Goal: Transaction & Acquisition: Purchase product/service

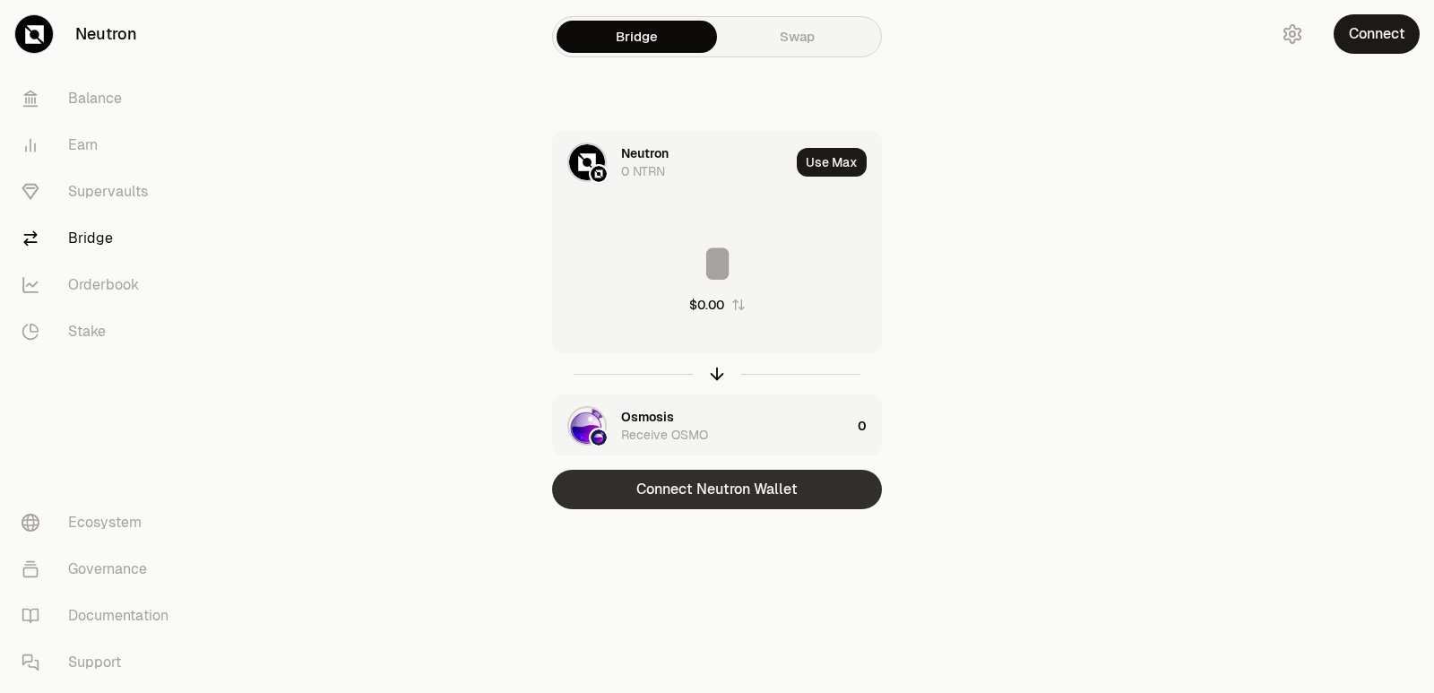
click at [759, 498] on button "Connect Neutron Wallet" at bounding box center [717, 489] width 330 height 39
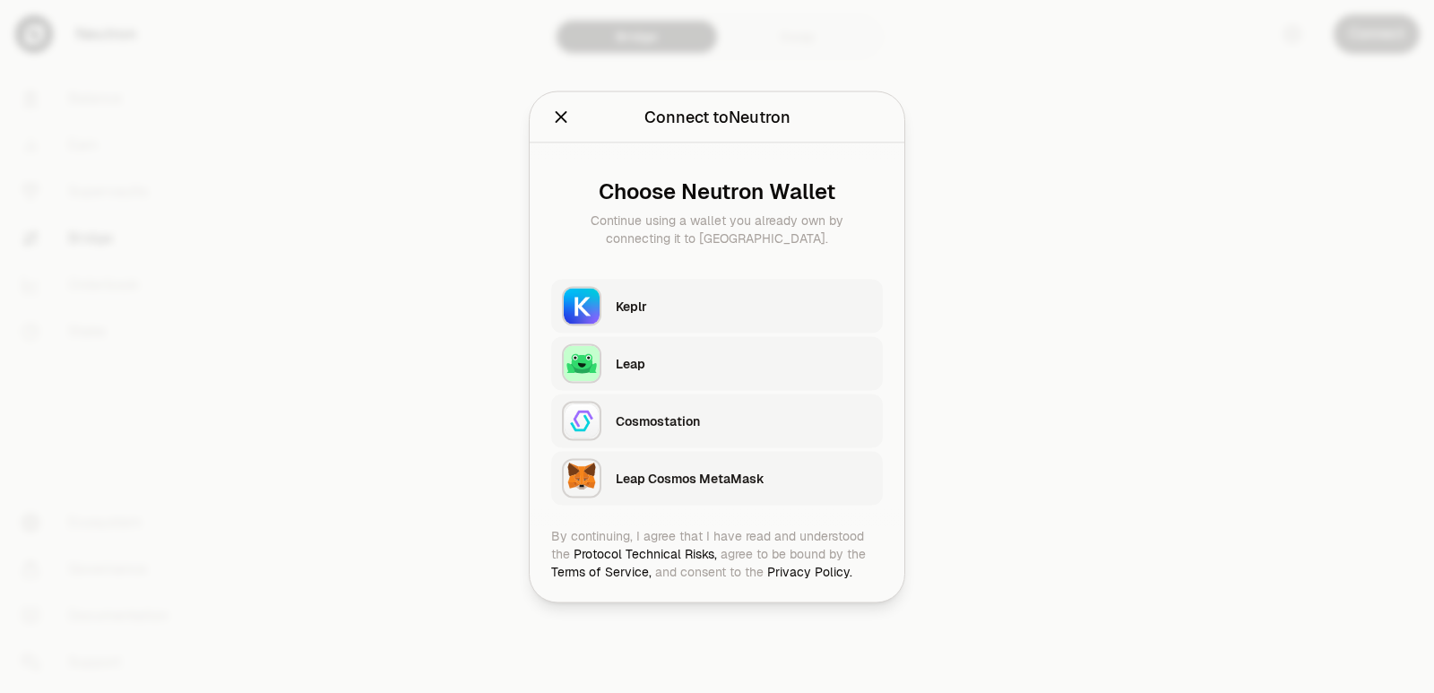
click at [642, 314] on div "Keplr" at bounding box center [744, 306] width 256 height 18
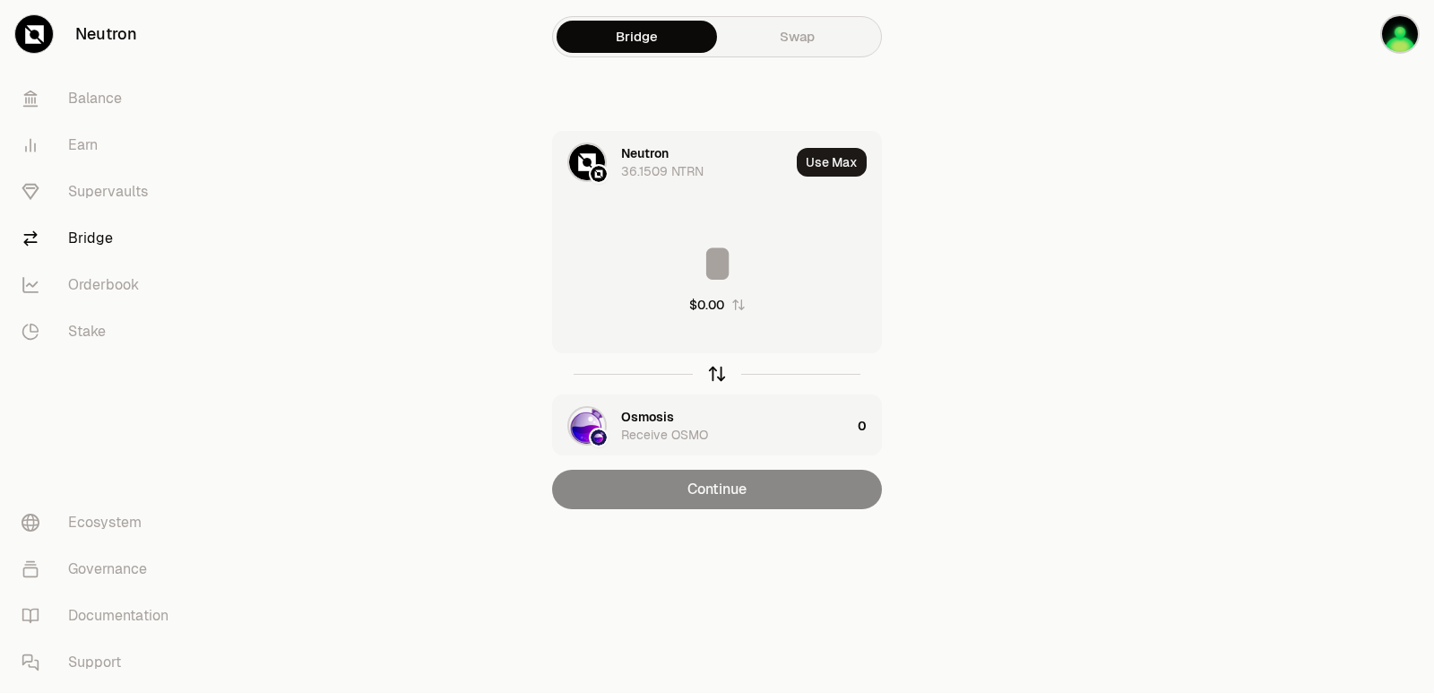
click at [716, 375] on icon "button" at bounding box center [717, 374] width 20 height 20
click at [639, 142] on div "Osmosis" at bounding box center [671, 162] width 237 height 61
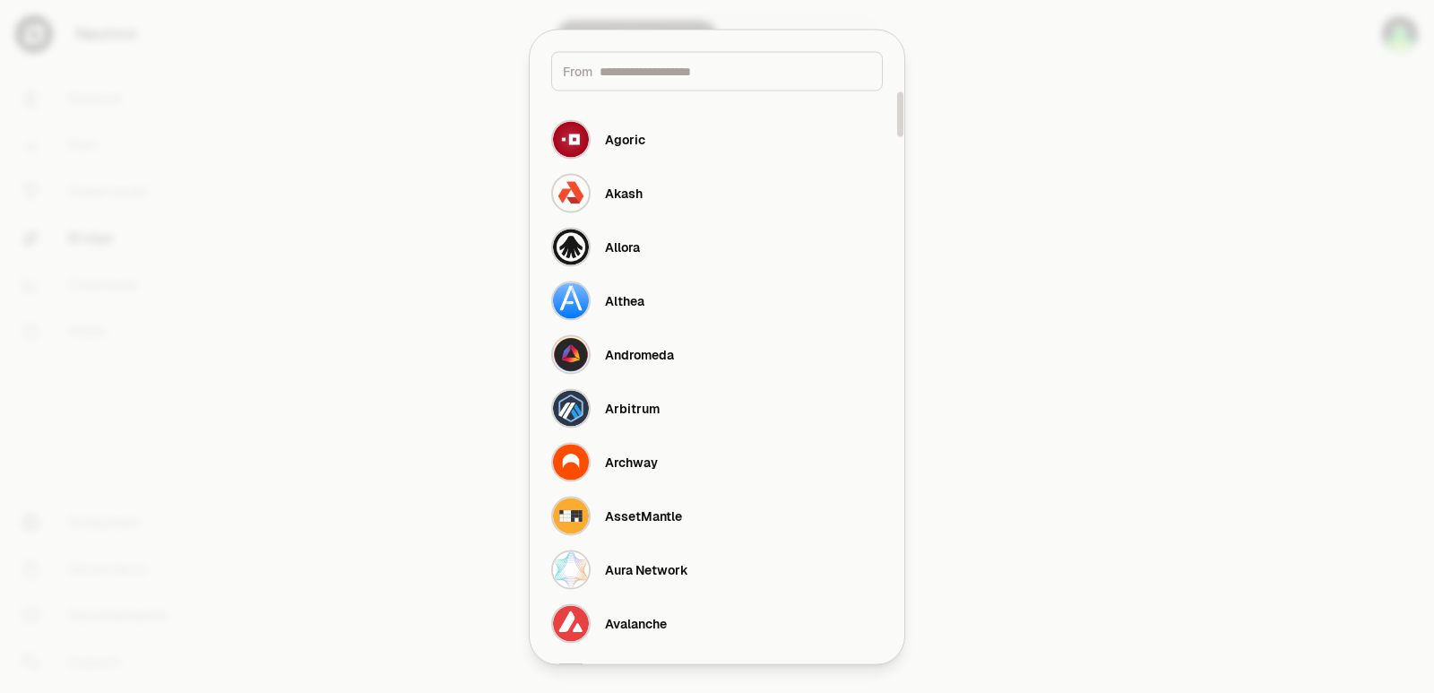
click at [642, 73] on input at bounding box center [735, 71] width 272 height 18
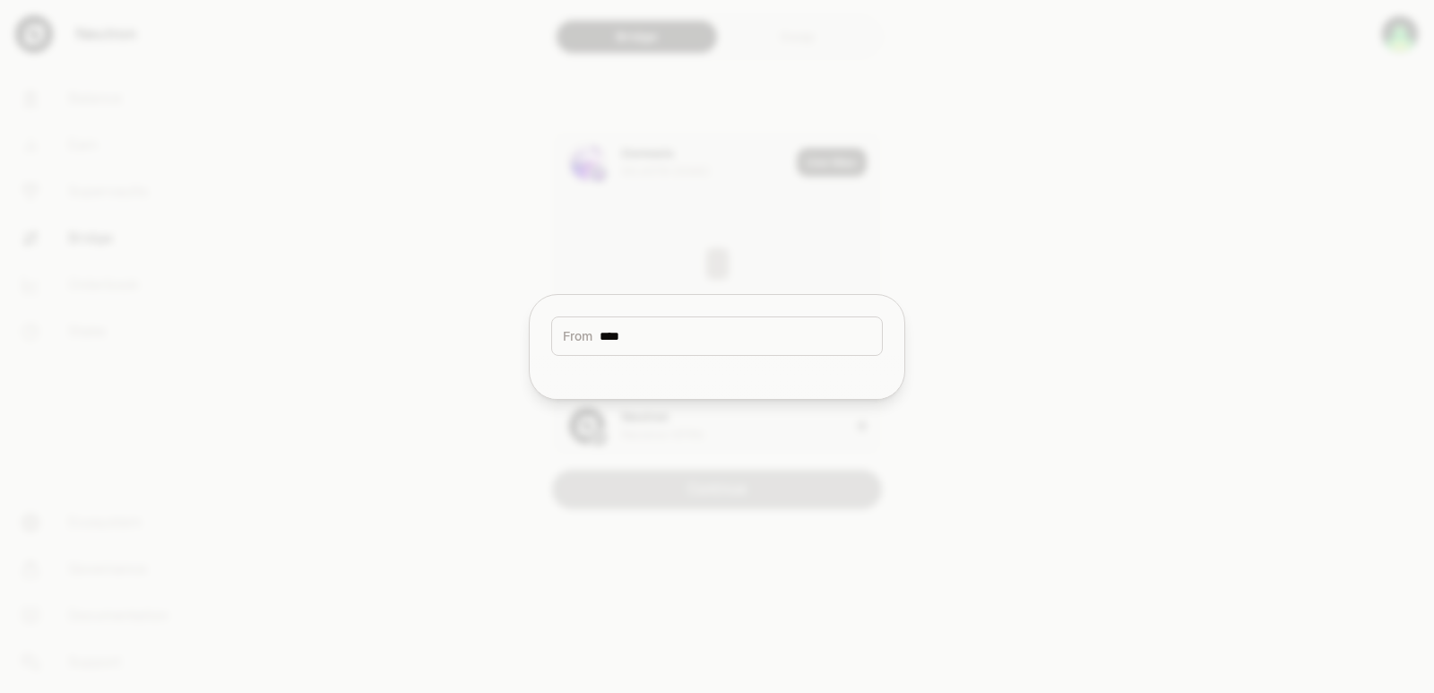
type input "****"
drag, startPoint x: 675, startPoint y: 323, endPoint x: 656, endPoint y: 336, distance: 22.6
click at [658, 335] on div "From ****" at bounding box center [717, 335] width 332 height 39
drag, startPoint x: 656, startPoint y: 336, endPoint x: 541, endPoint y: 344, distance: 115.0
click at [542, 344] on div "From ****" at bounding box center [717, 325] width 375 height 61
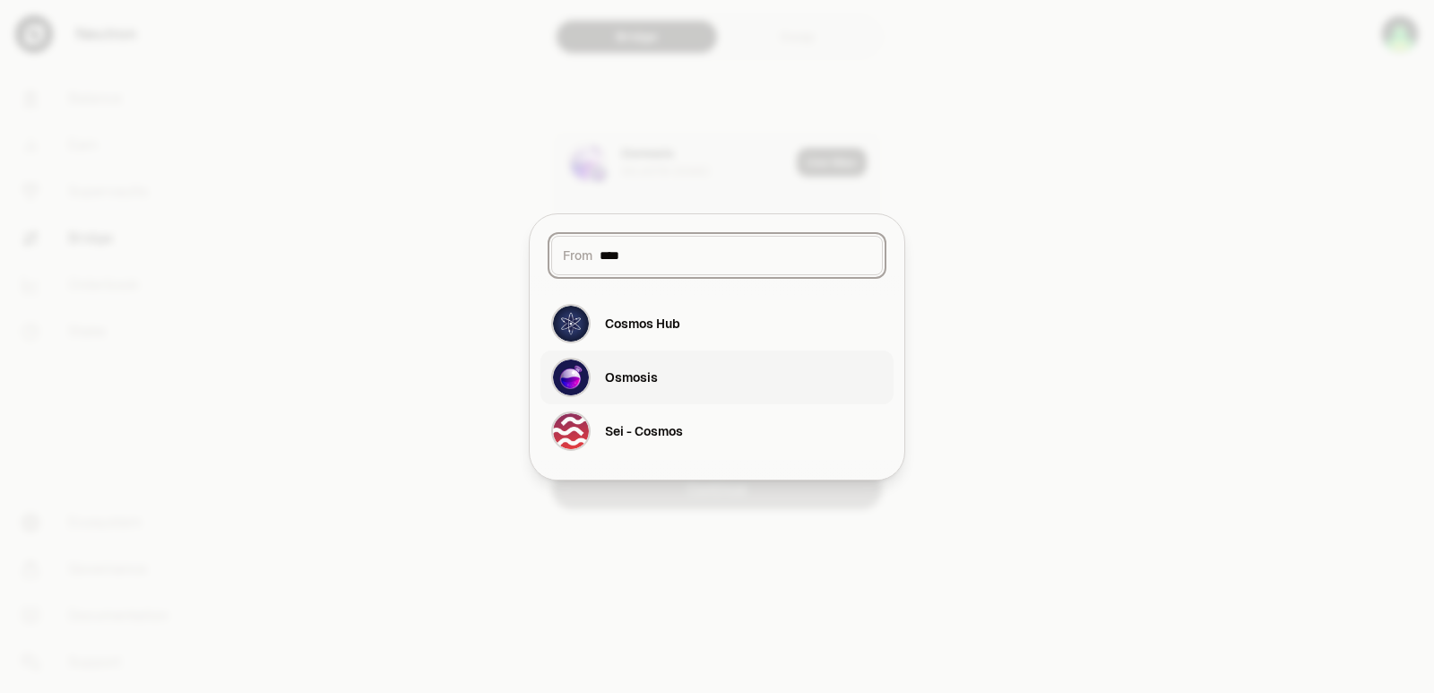
type input "****"
click at [615, 383] on div "Osmosis" at bounding box center [631, 377] width 53 height 18
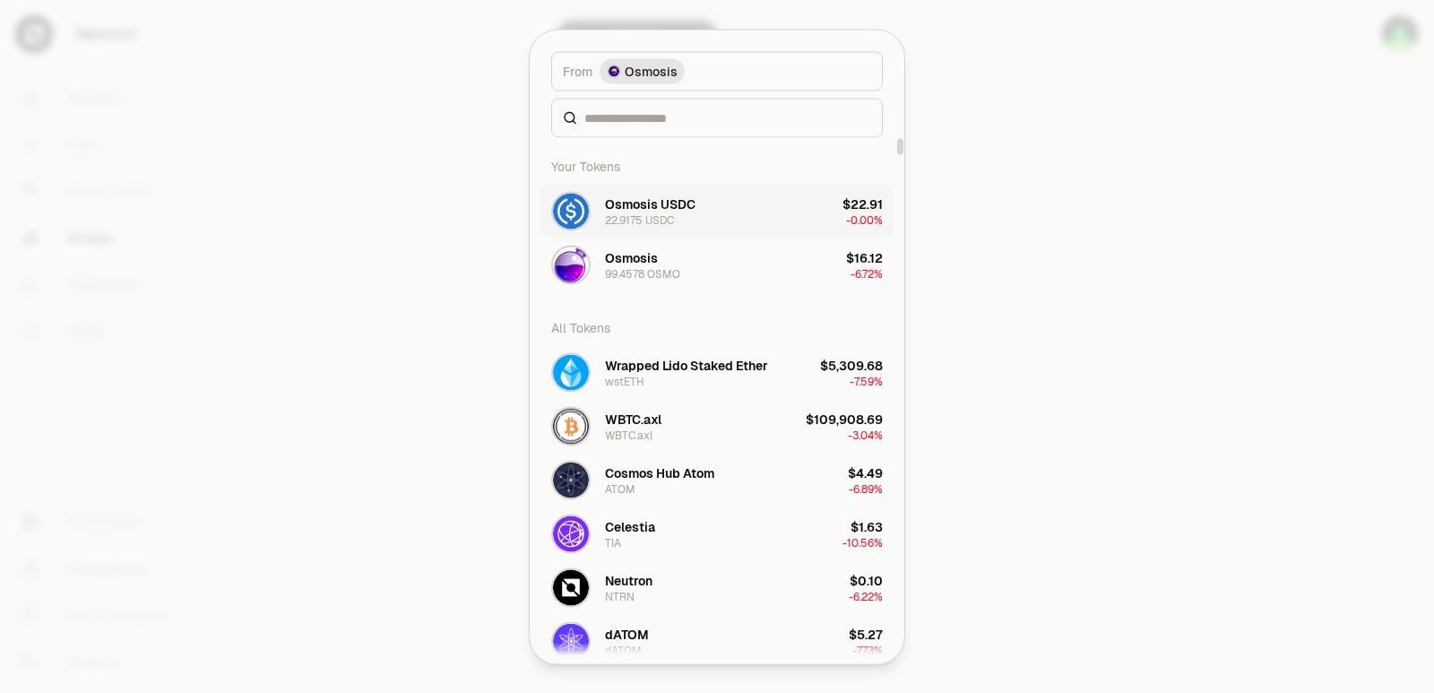
click at [642, 214] on div "22.9175 USDC" at bounding box center [639, 219] width 69 height 14
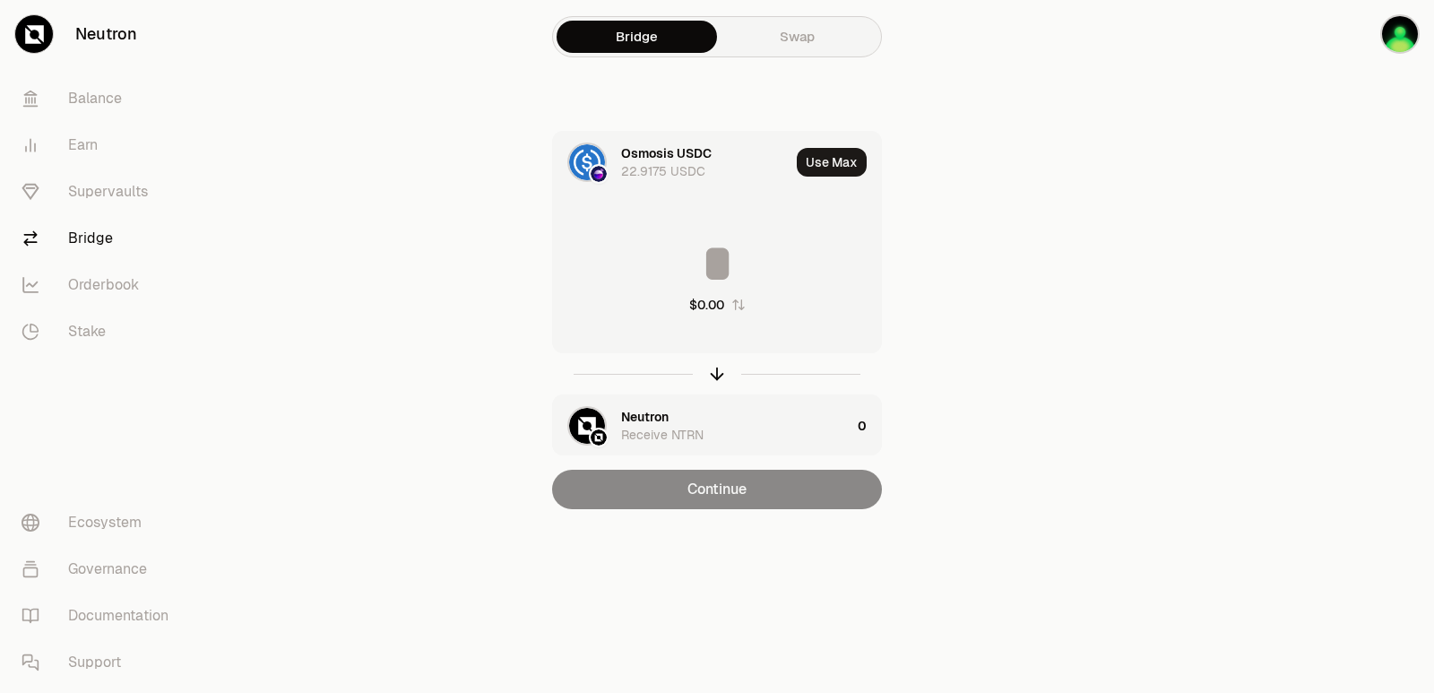
click at [642, 417] on div "Neutron" at bounding box center [644, 417] width 47 height 18
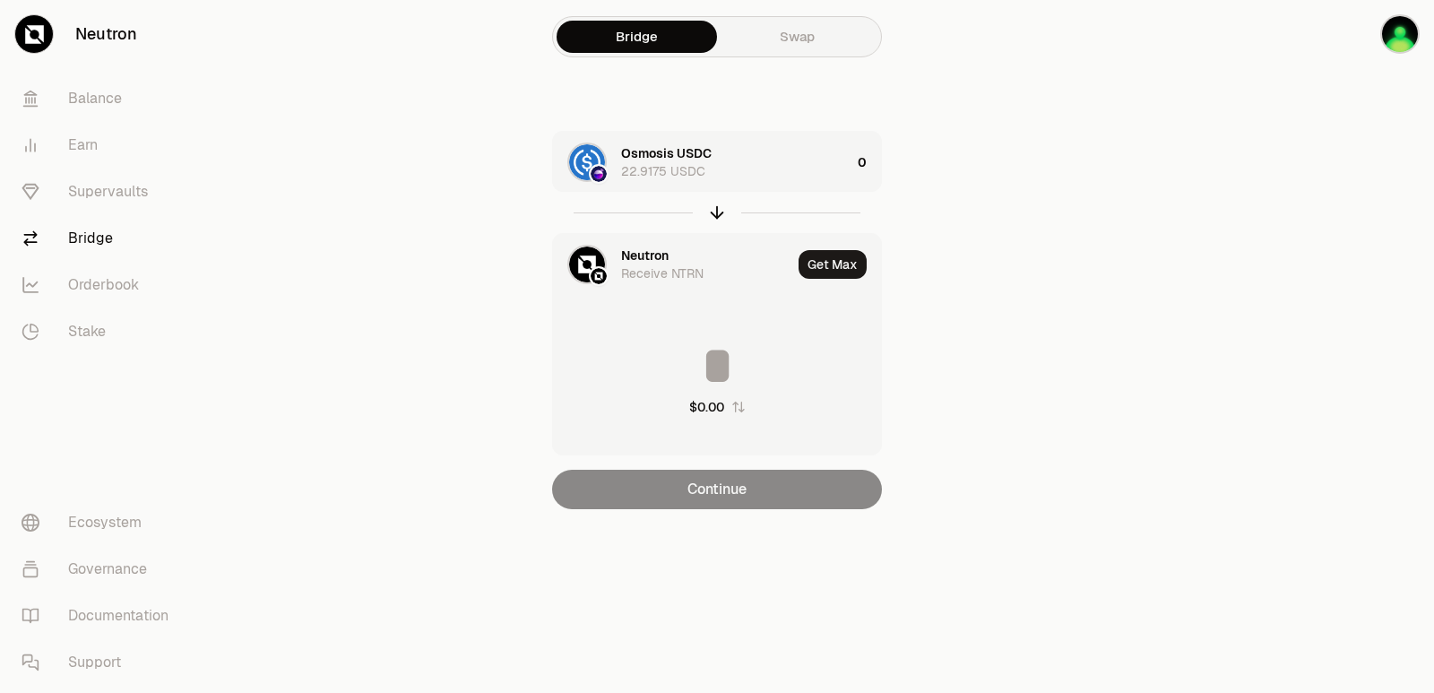
click at [653, 257] on div "Neutron" at bounding box center [644, 255] width 47 height 18
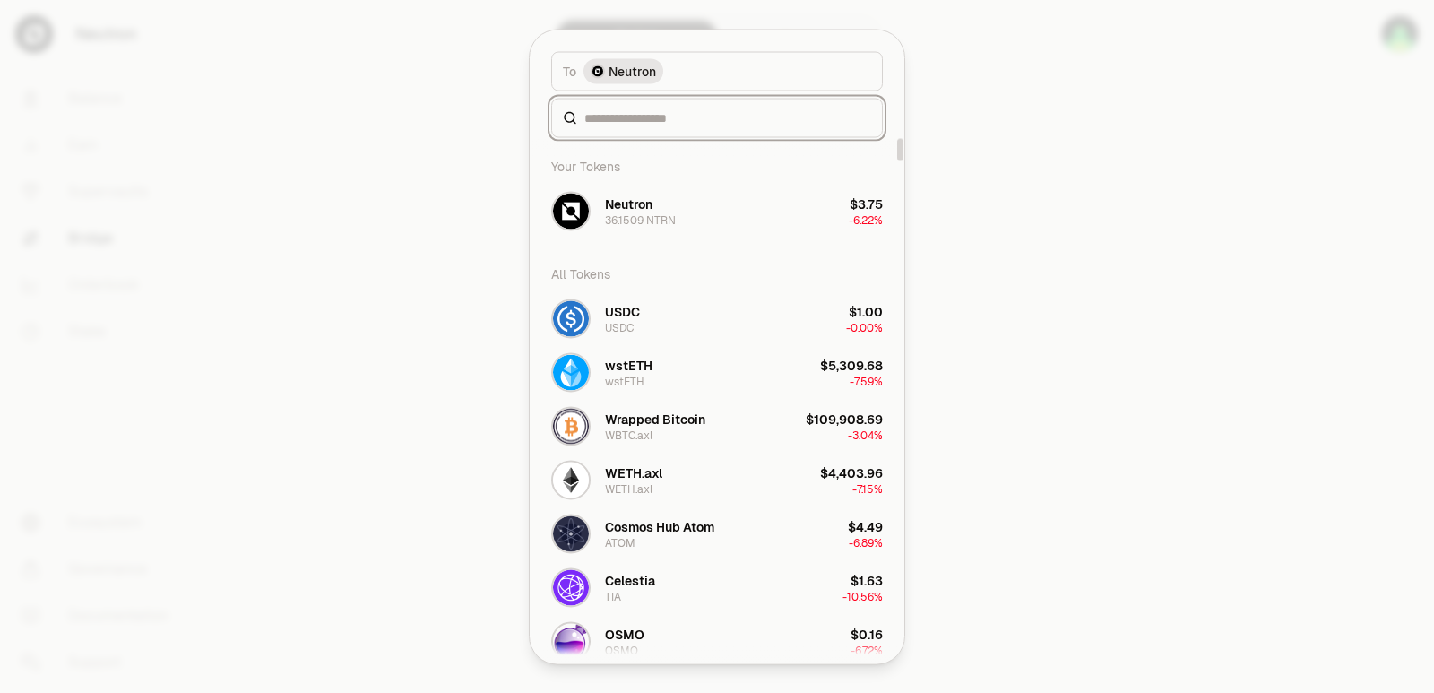
click at [639, 118] on input at bounding box center [727, 117] width 287 height 18
click at [652, 110] on input at bounding box center [727, 117] width 287 height 18
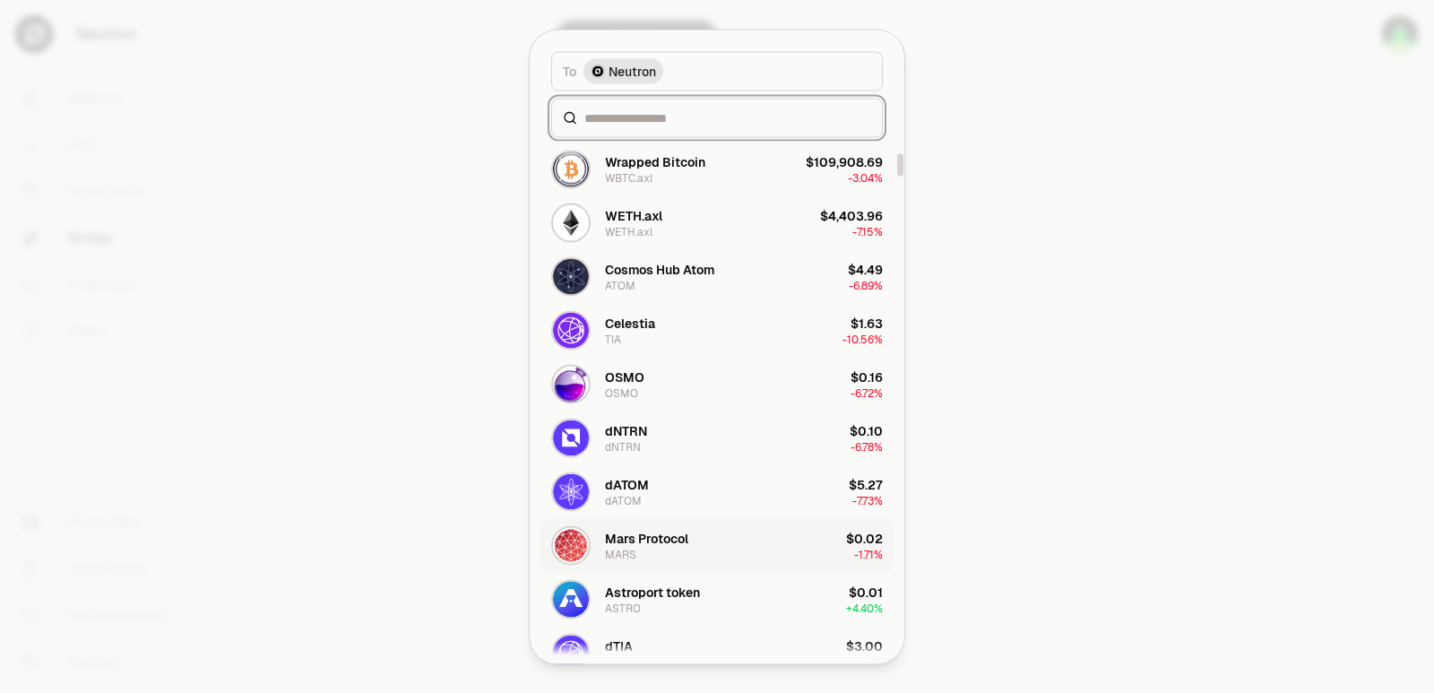
scroll to position [358, 0]
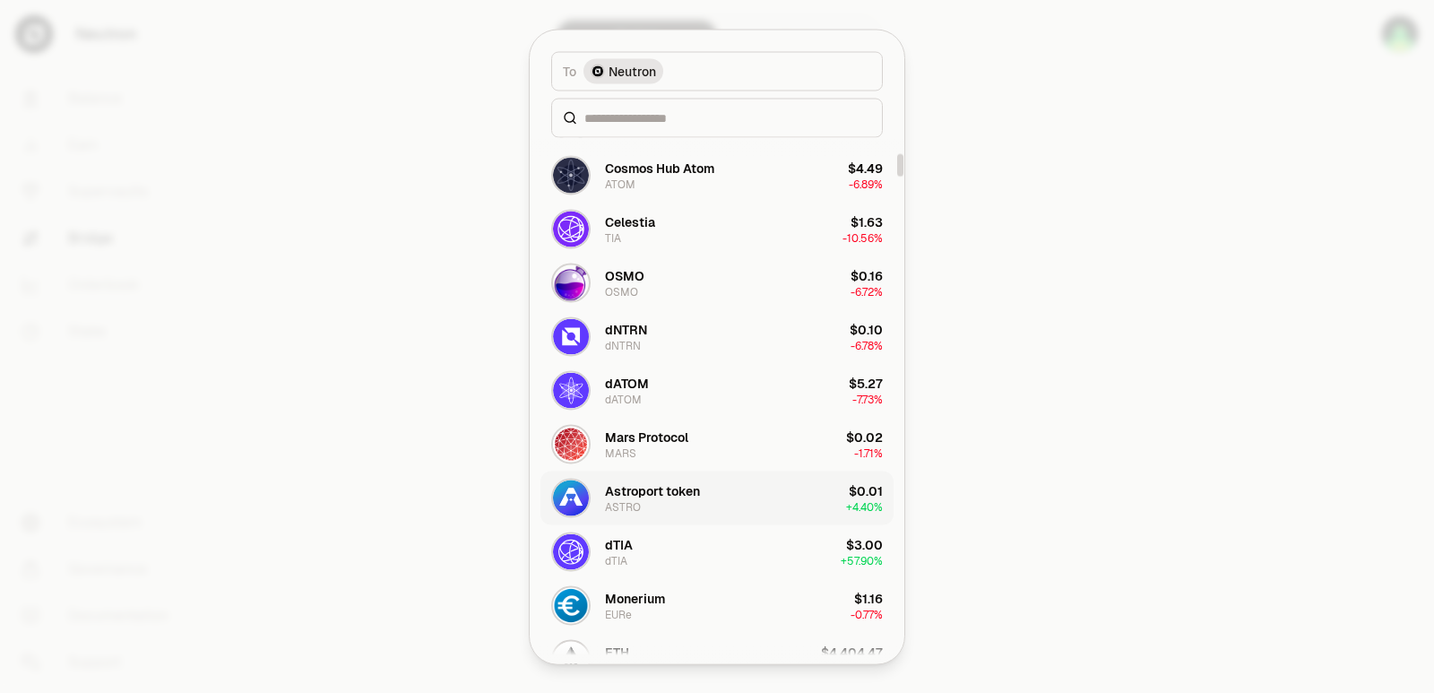
click at [720, 508] on button "Astroport token ASTRO $0.01 + 4.40%" at bounding box center [716, 497] width 353 height 54
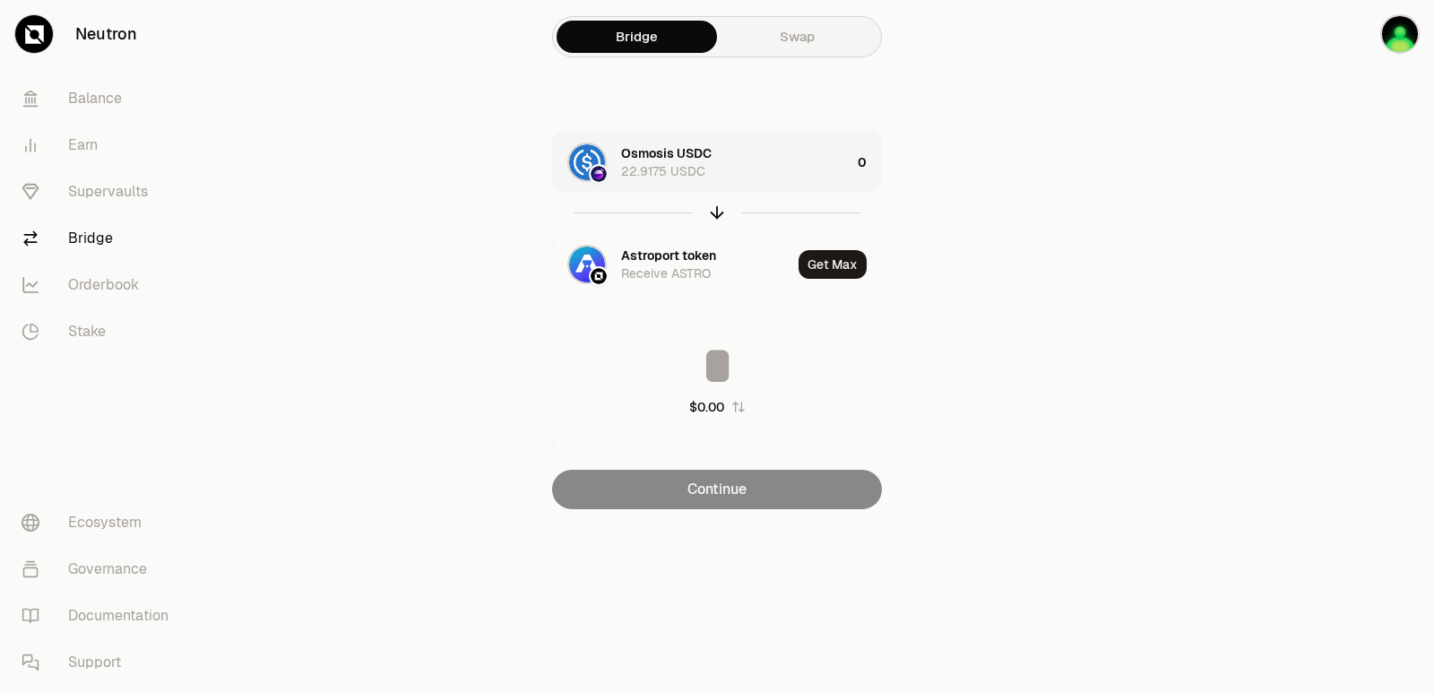
click at [790, 156] on div "Osmosis USDC 22.9175 USDC" at bounding box center [735, 162] width 229 height 36
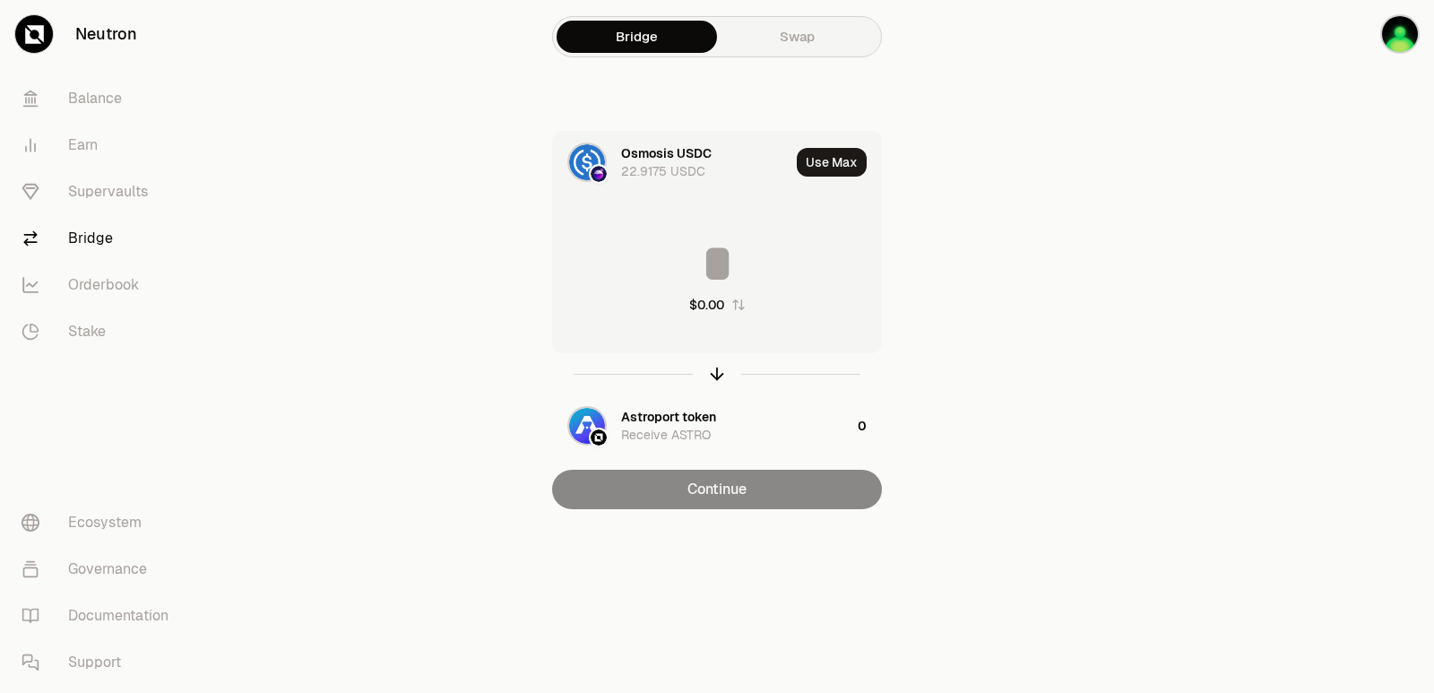
click at [726, 256] on input at bounding box center [717, 264] width 328 height 54
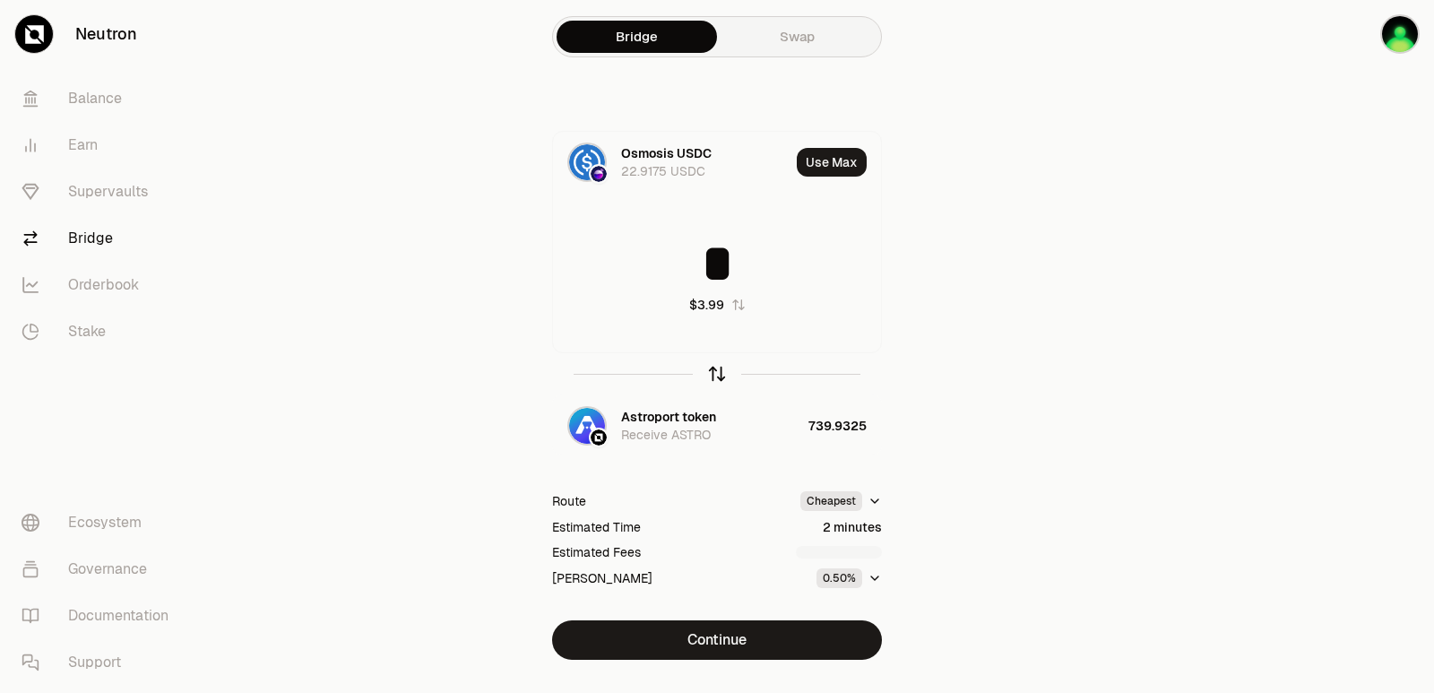
type input "*"
click at [717, 373] on icon "button" at bounding box center [717, 374] width 0 height 12
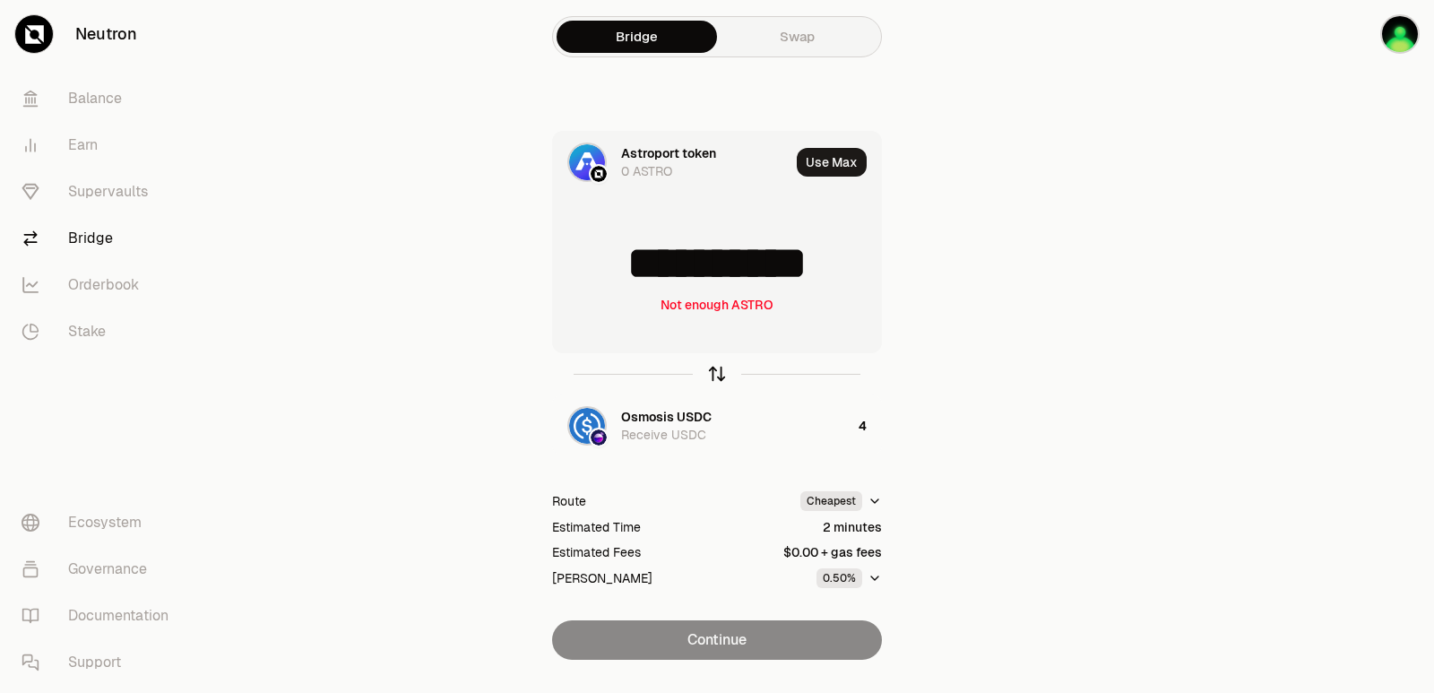
click at [714, 373] on icon "button" at bounding box center [717, 374] width 20 height 20
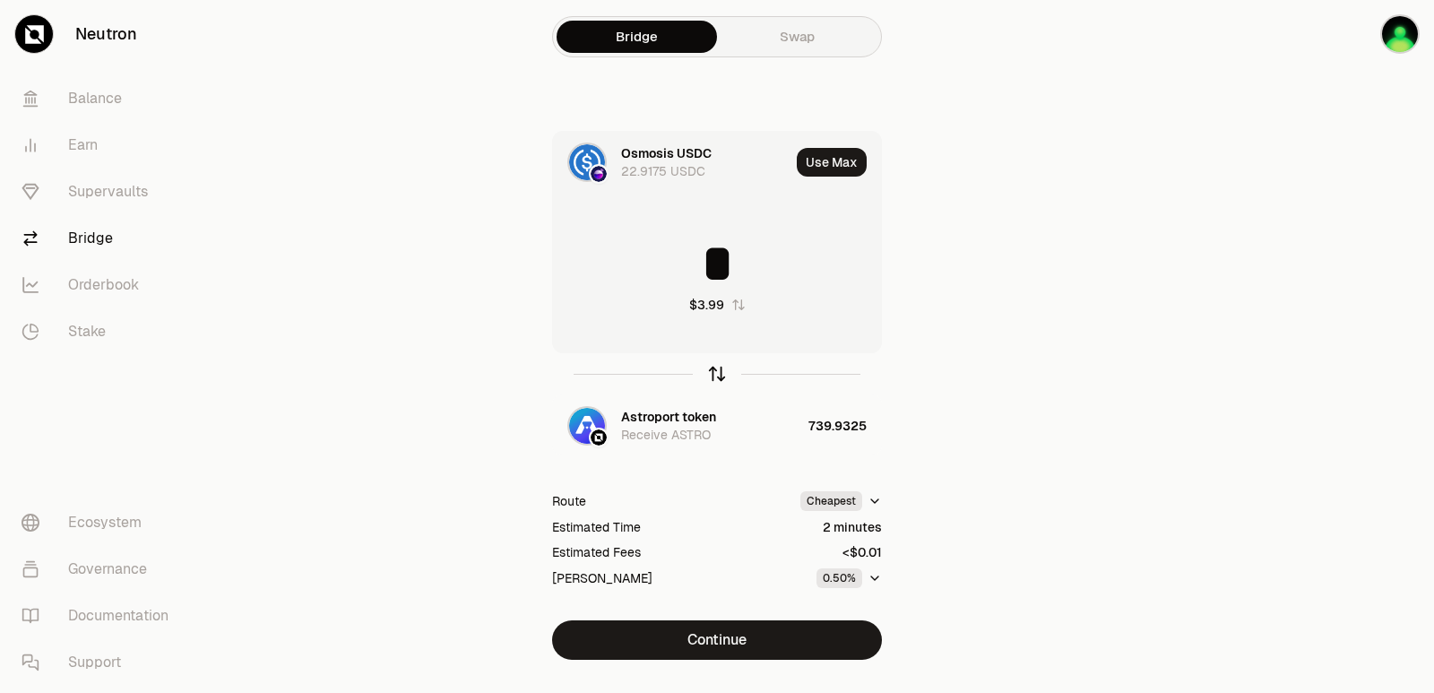
click at [714, 373] on icon "button" at bounding box center [717, 374] width 20 height 20
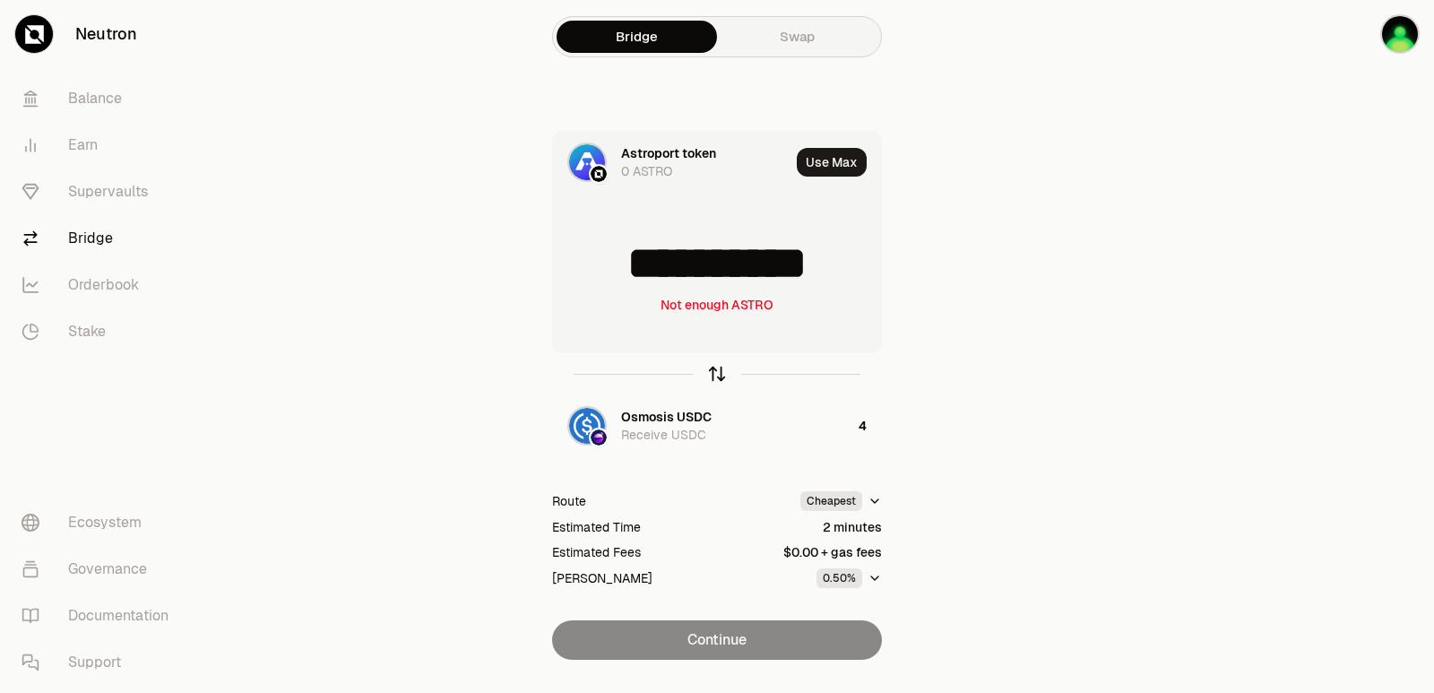
click at [714, 373] on icon "button" at bounding box center [717, 374] width 20 height 20
type input "*"
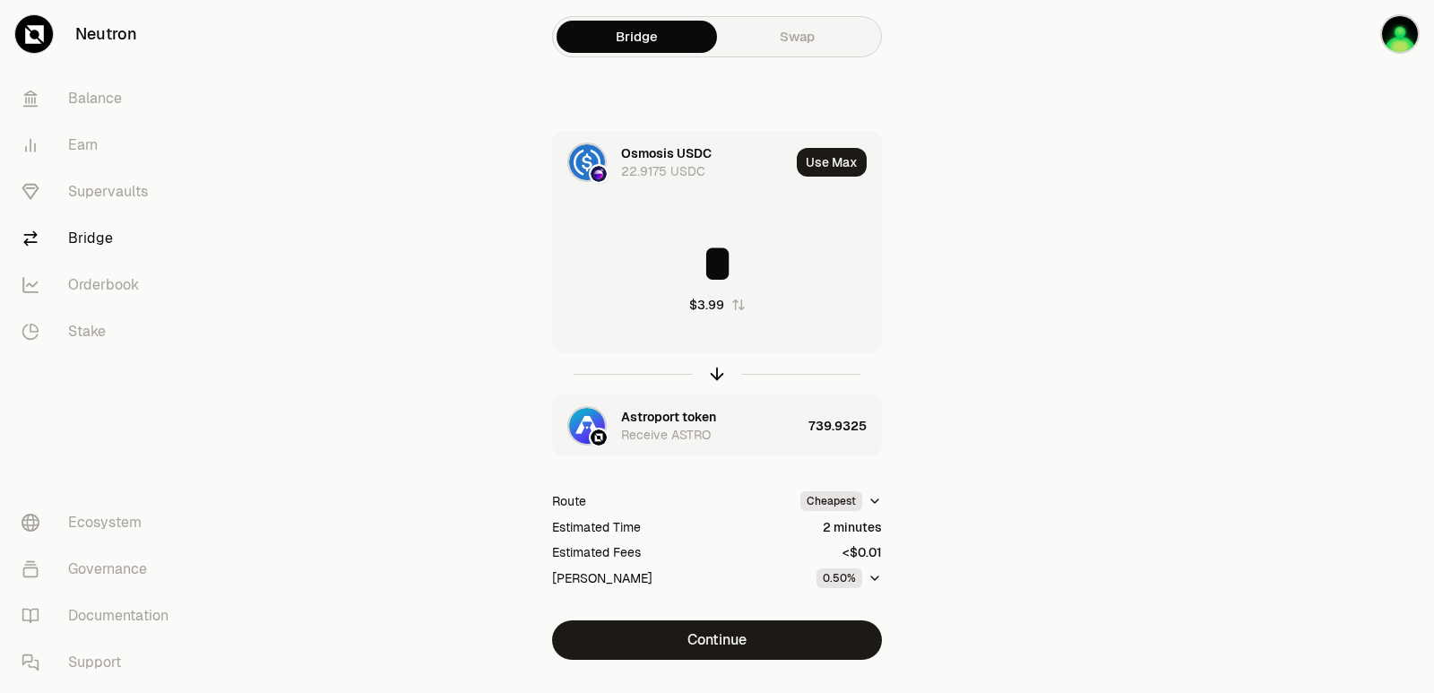
click at [680, 409] on div "Astroport token" at bounding box center [668, 417] width 95 height 18
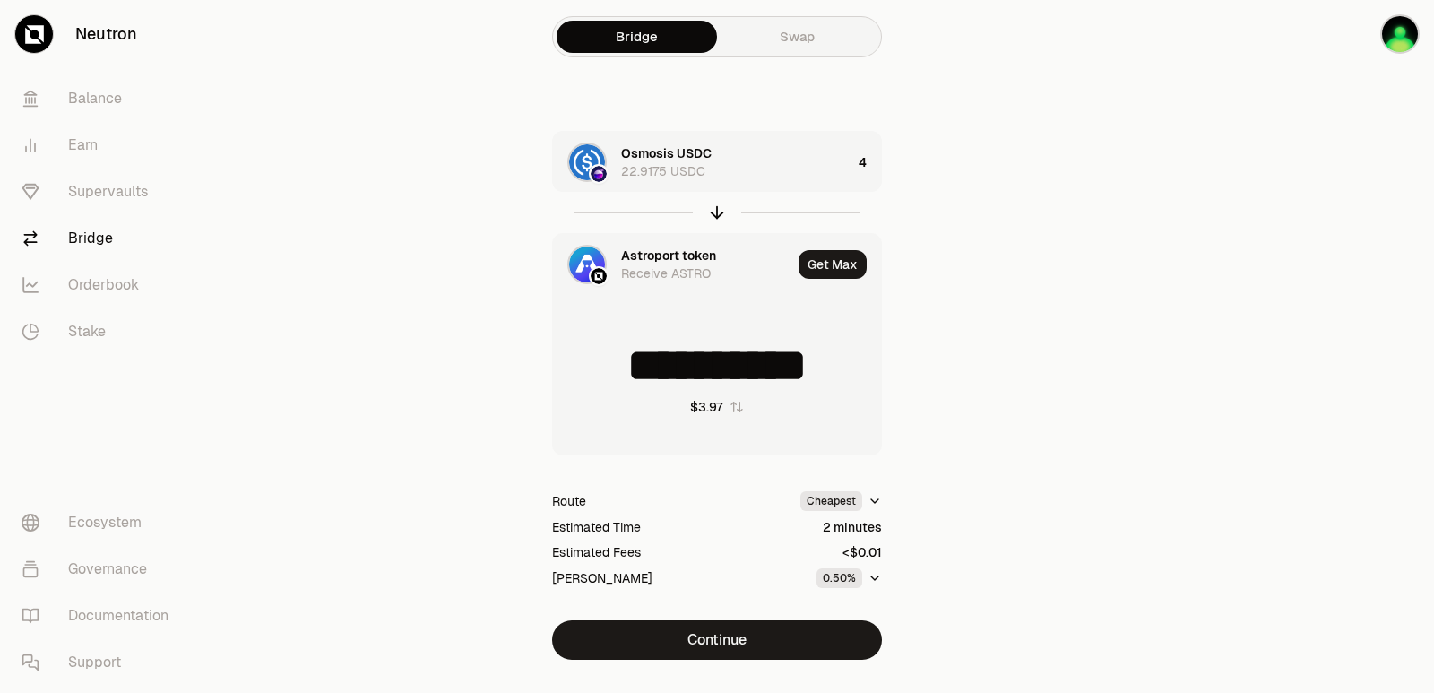
click at [674, 245] on div "Astroport token Receive ASTRO" at bounding box center [672, 264] width 238 height 61
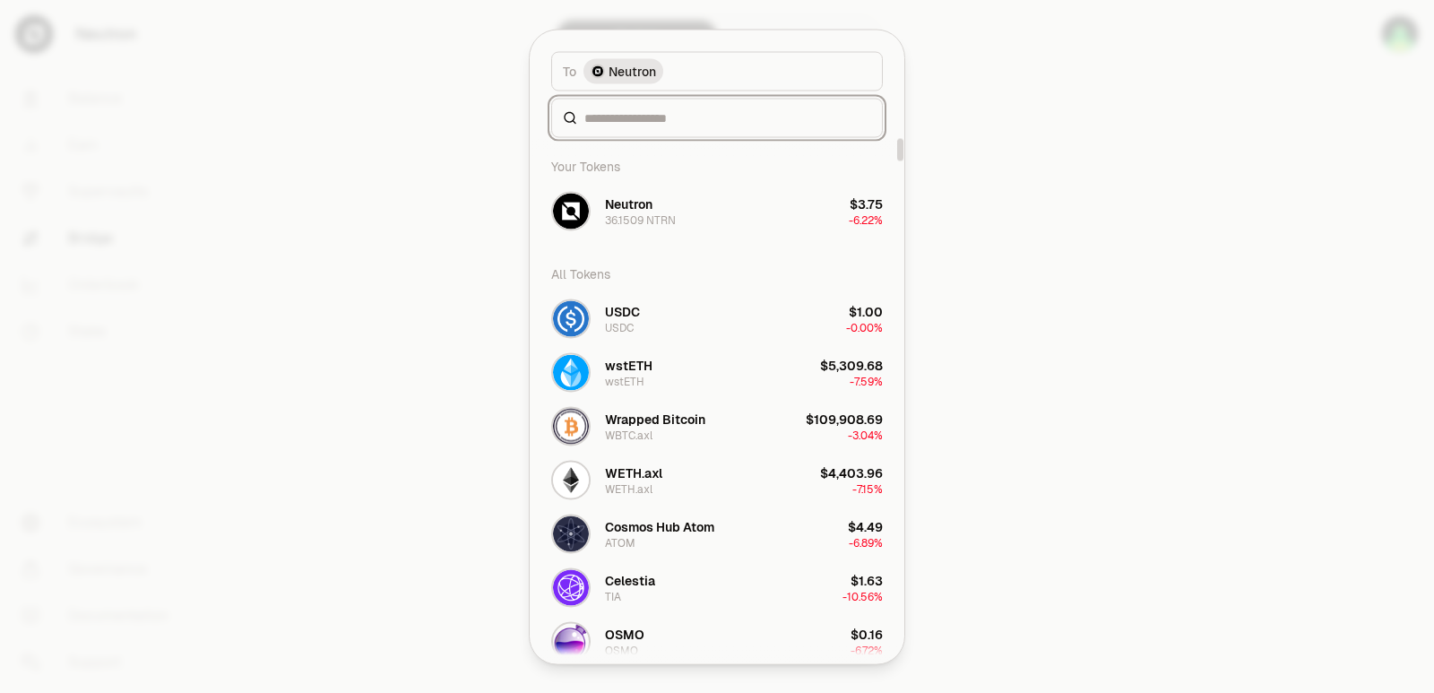
click at [643, 124] on input at bounding box center [727, 117] width 287 height 18
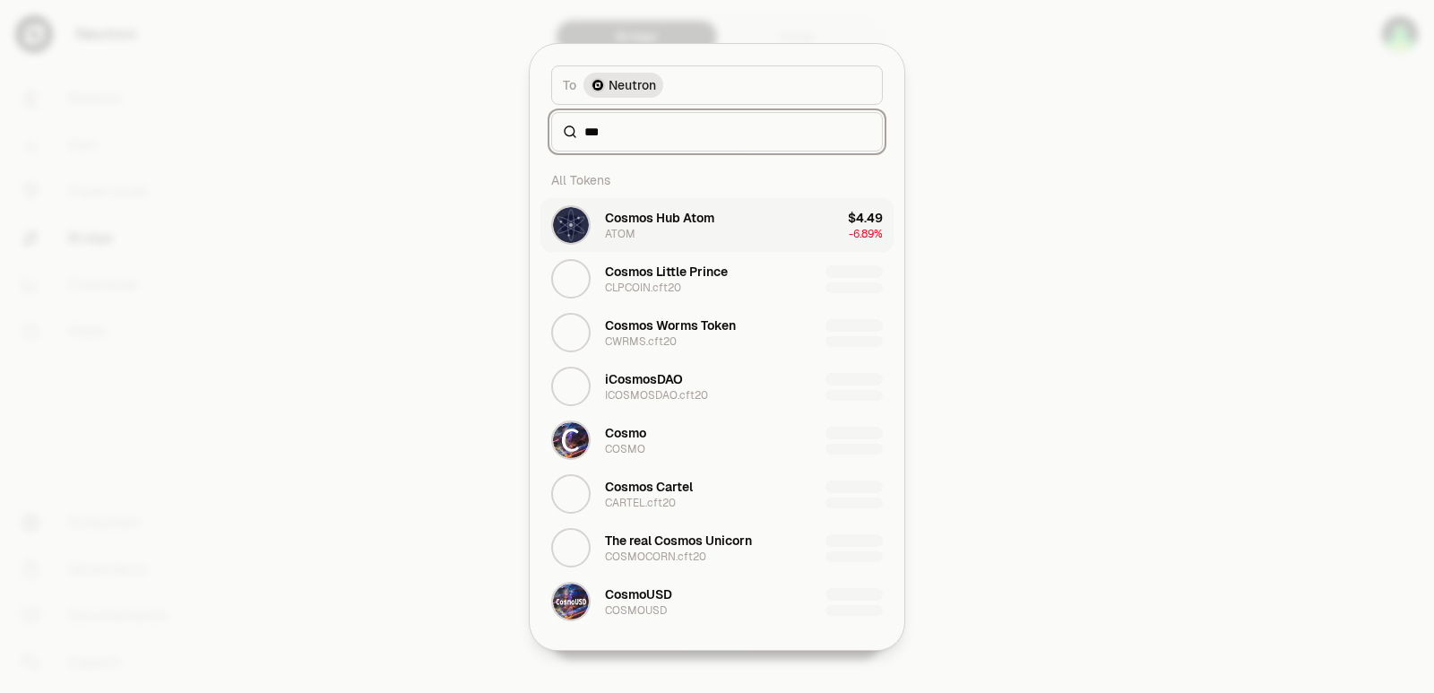
type input "***"
click at [742, 223] on button "Cosmos Hub Atom ATOM $4.49 -6.89%" at bounding box center [716, 225] width 353 height 54
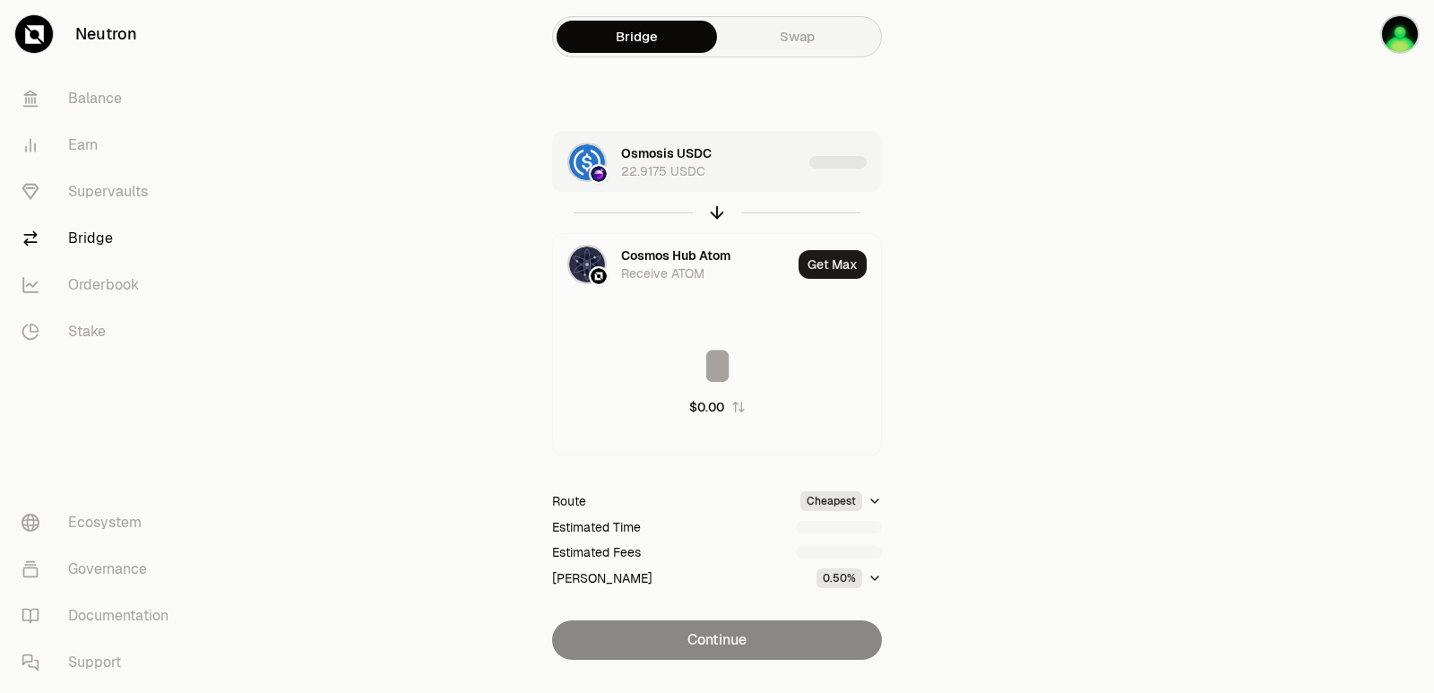
type input "********"
click at [766, 177] on div "Osmosis USDC 22.9175 USDC" at bounding box center [711, 162] width 181 height 36
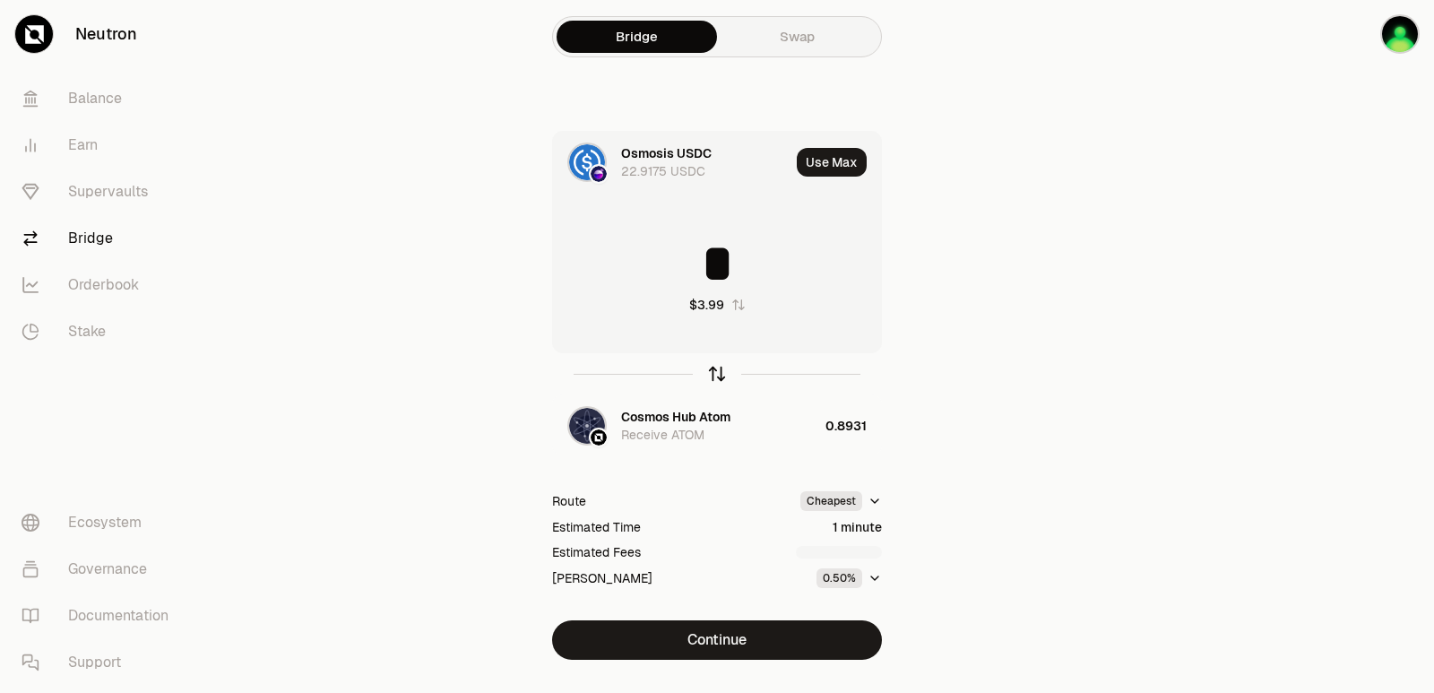
click at [709, 377] on icon "button" at bounding box center [717, 374] width 20 height 20
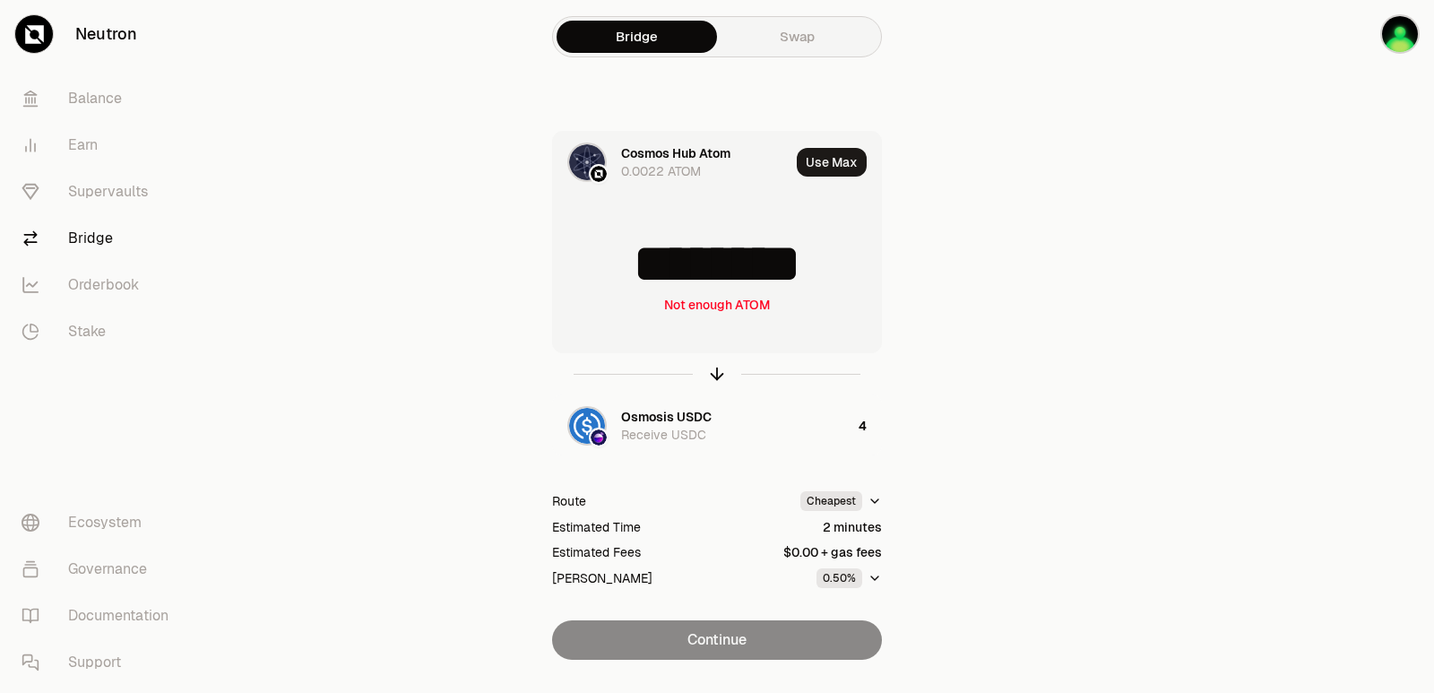
click at [847, 265] on input "********" at bounding box center [717, 264] width 328 height 54
click at [709, 376] on icon "button" at bounding box center [717, 374] width 20 height 20
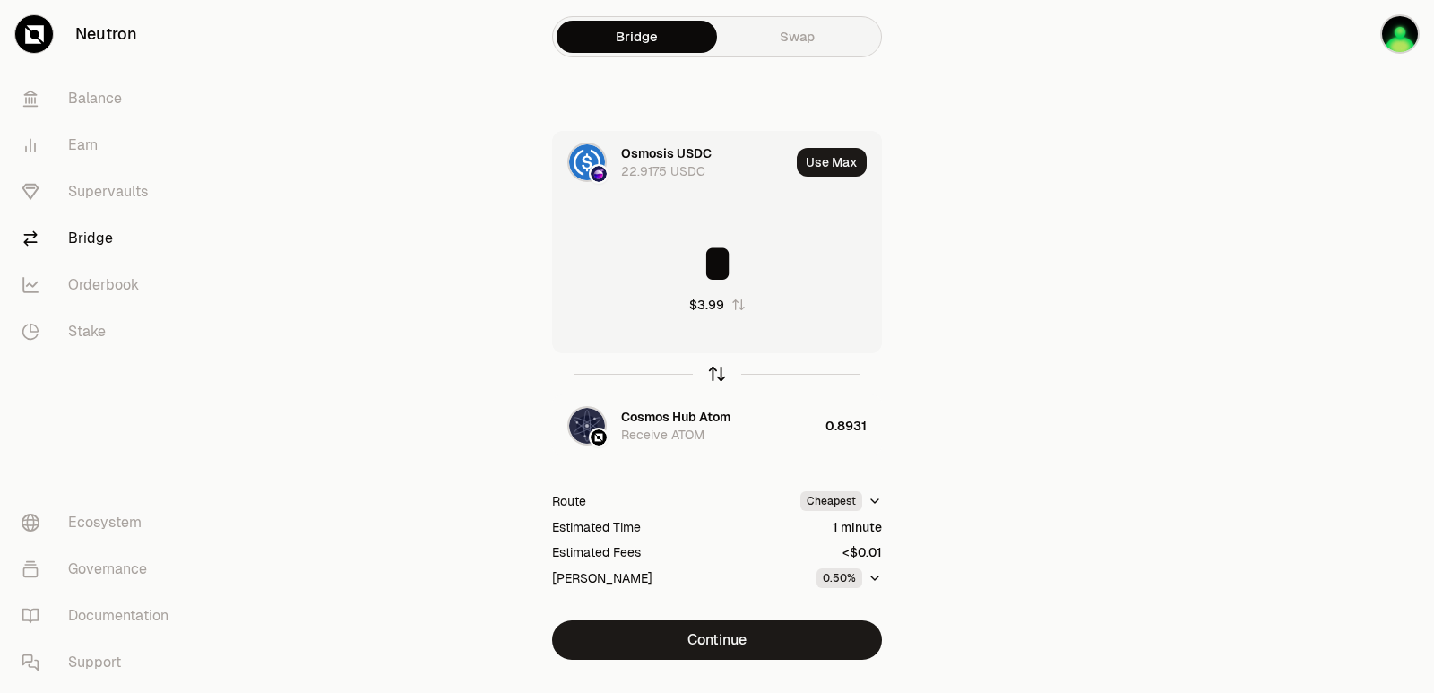
click at [709, 376] on icon "button" at bounding box center [717, 374] width 20 height 20
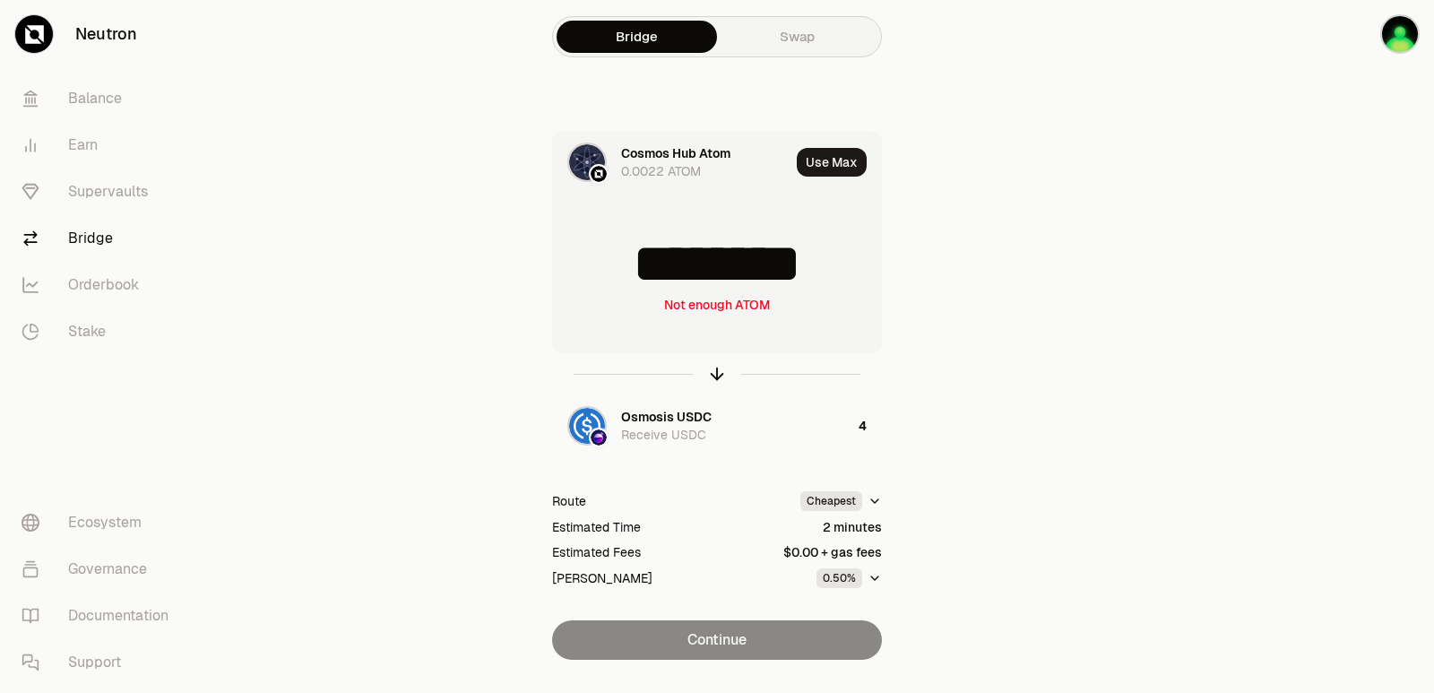
drag, startPoint x: 754, startPoint y: 280, endPoint x: 683, endPoint y: 274, distance: 71.1
click at [683, 274] on input "********" at bounding box center [717, 264] width 328 height 54
type input "******"
click at [715, 380] on icon "button" at bounding box center [717, 374] width 20 height 20
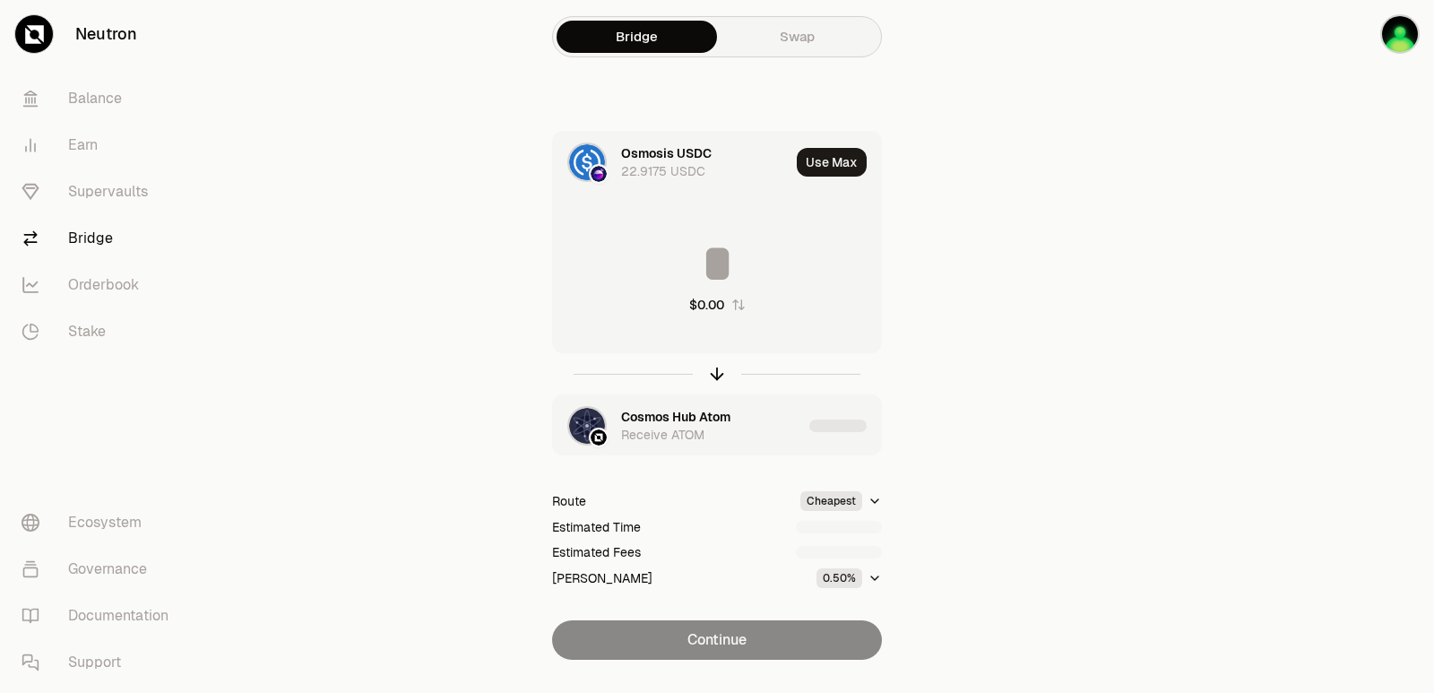
click at [675, 409] on div "Cosmos Hub Atom" at bounding box center [675, 417] width 109 height 18
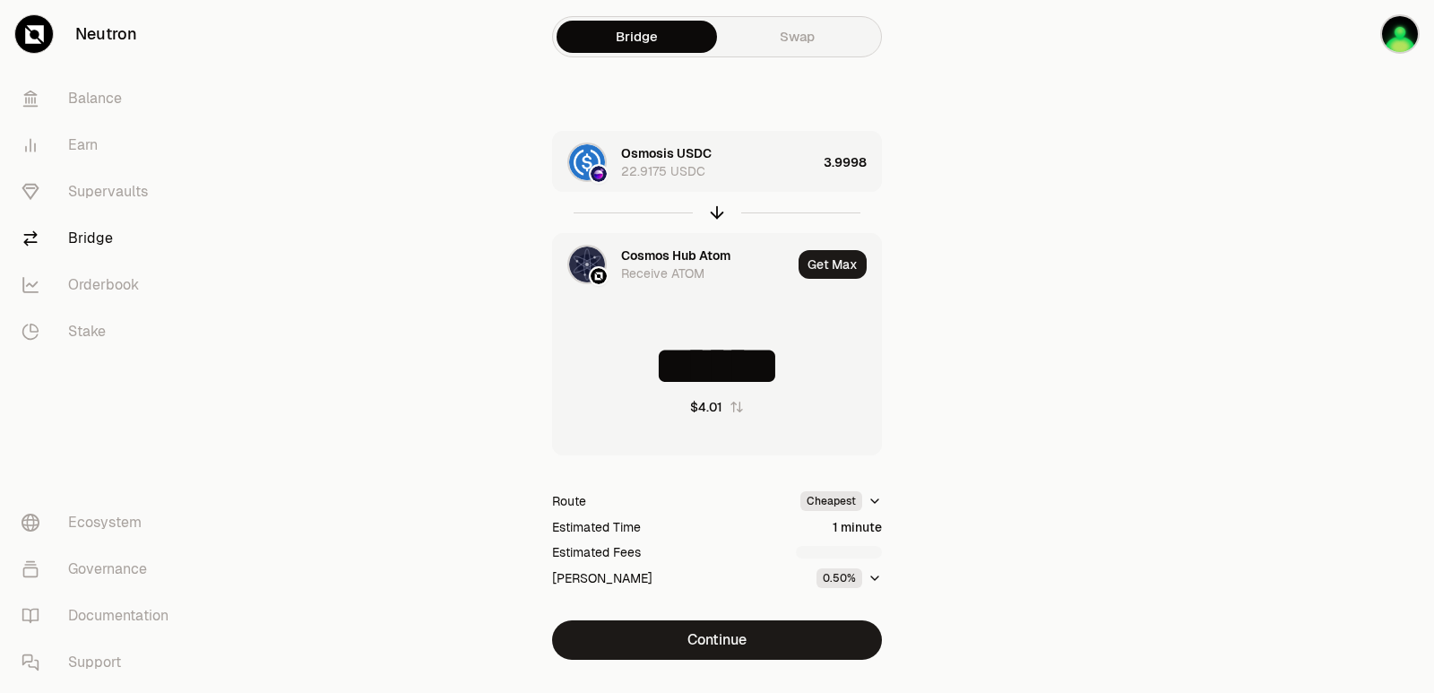
click at [649, 258] on div "Cosmos Hub Atom" at bounding box center [675, 255] width 109 height 18
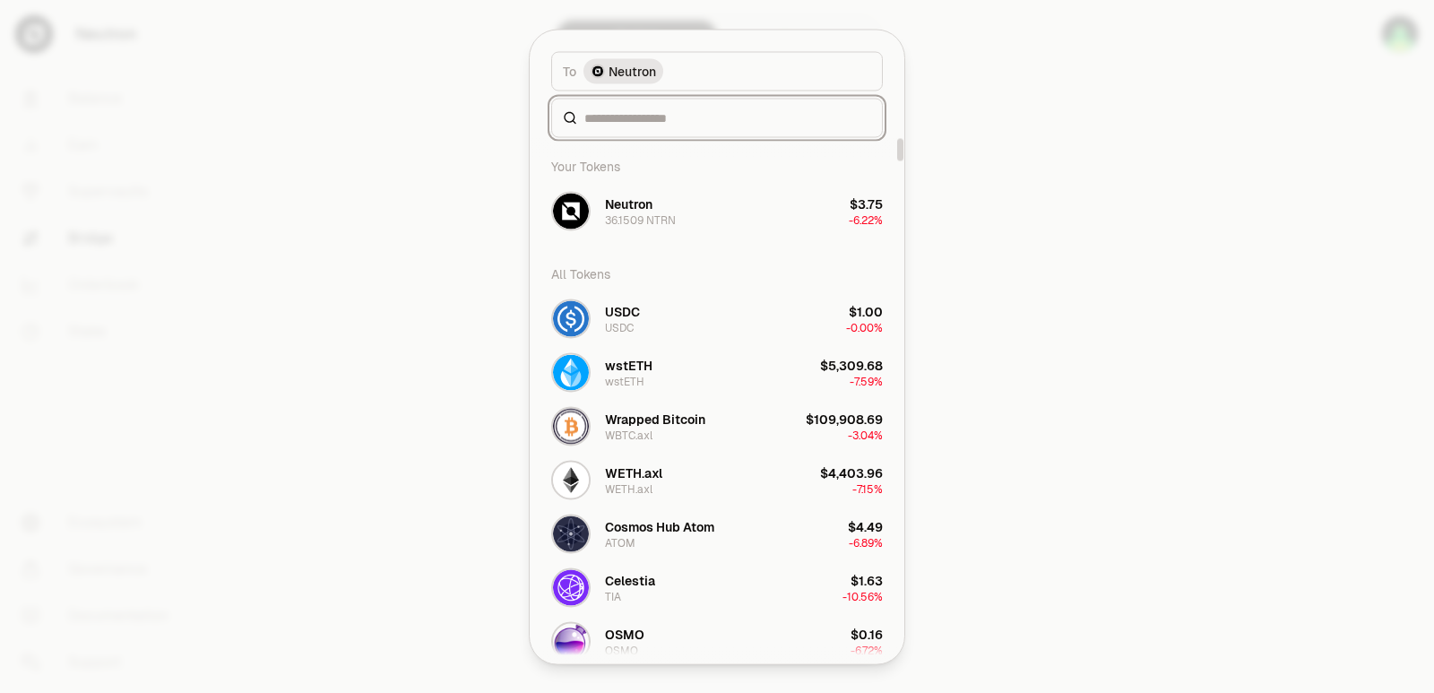
click at [640, 116] on input at bounding box center [727, 117] width 287 height 18
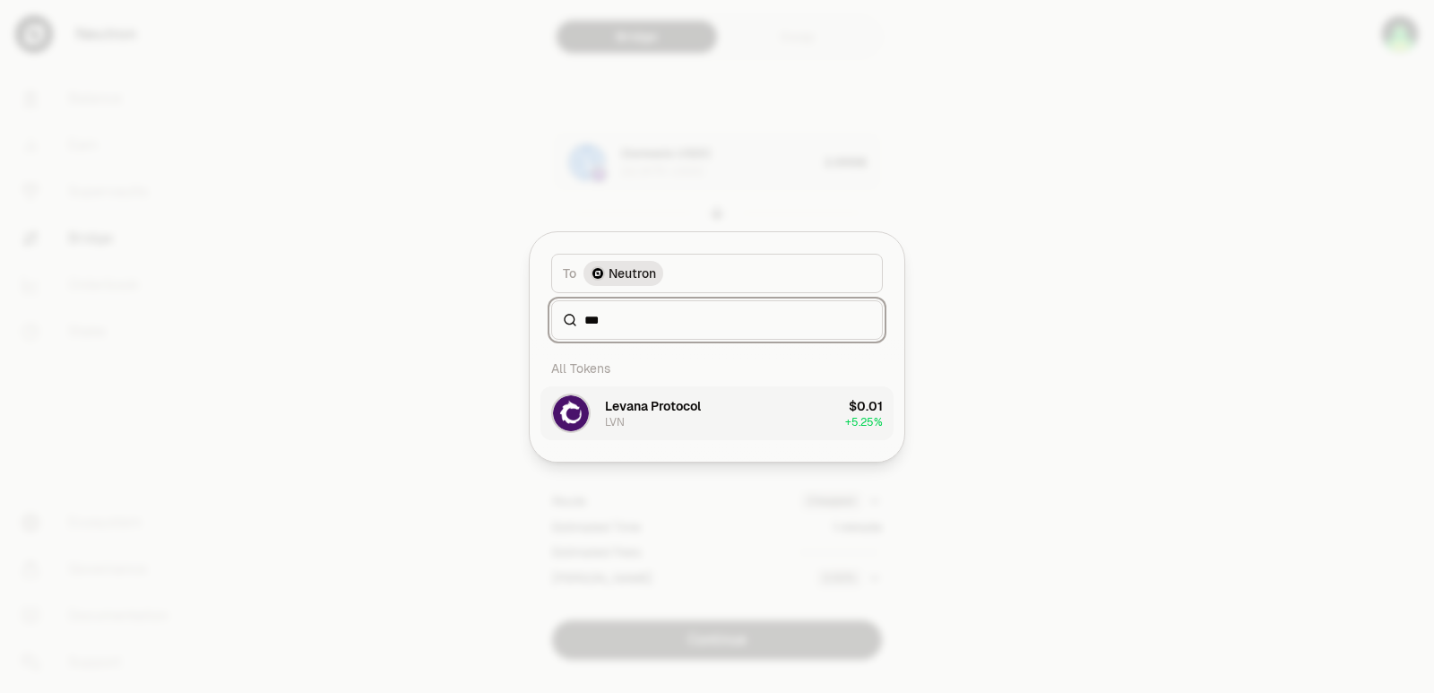
type input "***"
click at [717, 406] on button "Levana Protocol LVN $0.01 + 5.25%" at bounding box center [716, 413] width 353 height 54
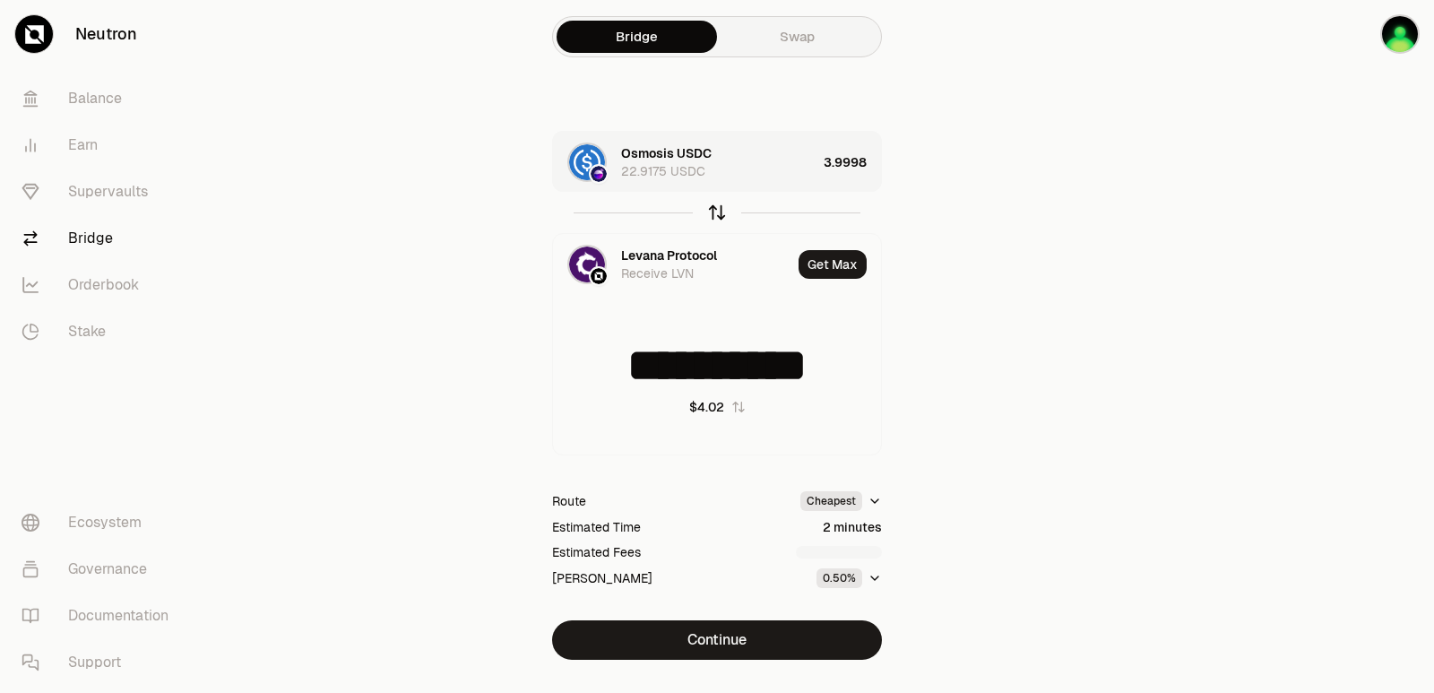
click at [720, 211] on icon "button" at bounding box center [717, 213] width 20 height 20
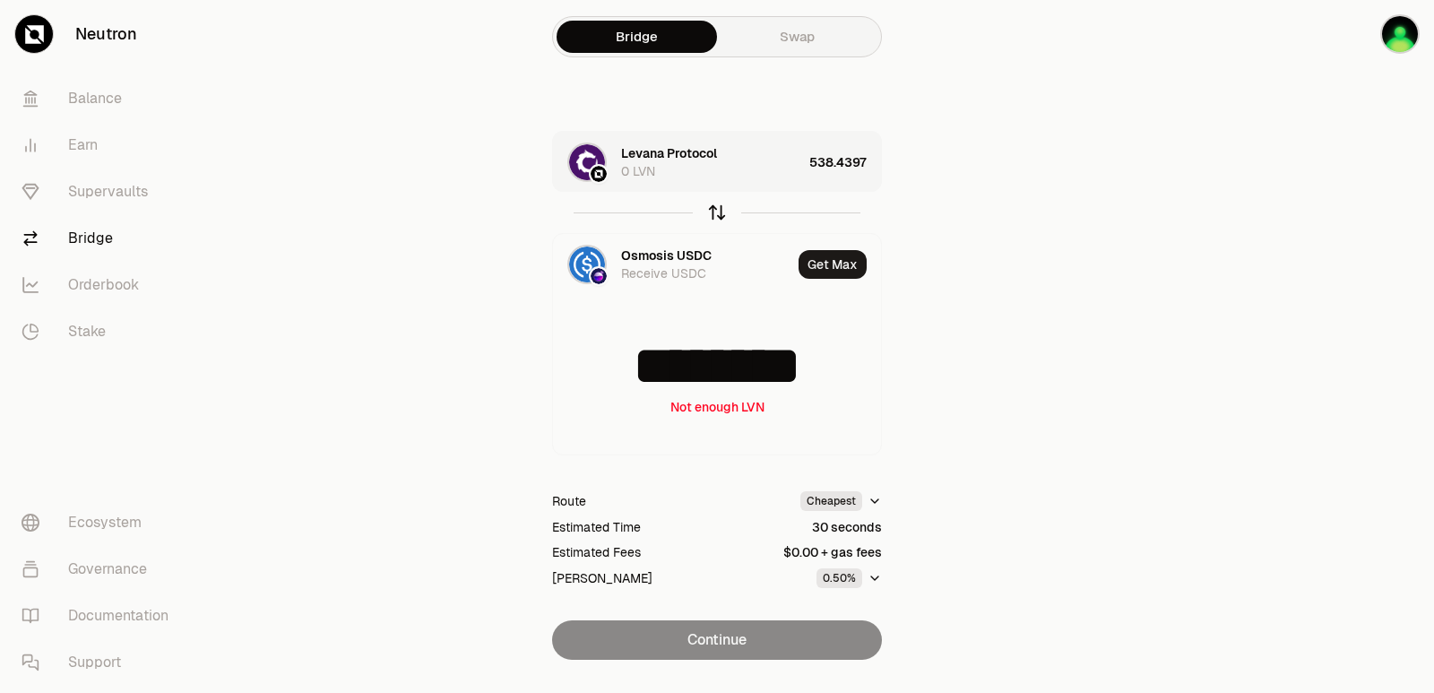
click at [720, 216] on icon "button" at bounding box center [717, 213] width 20 height 20
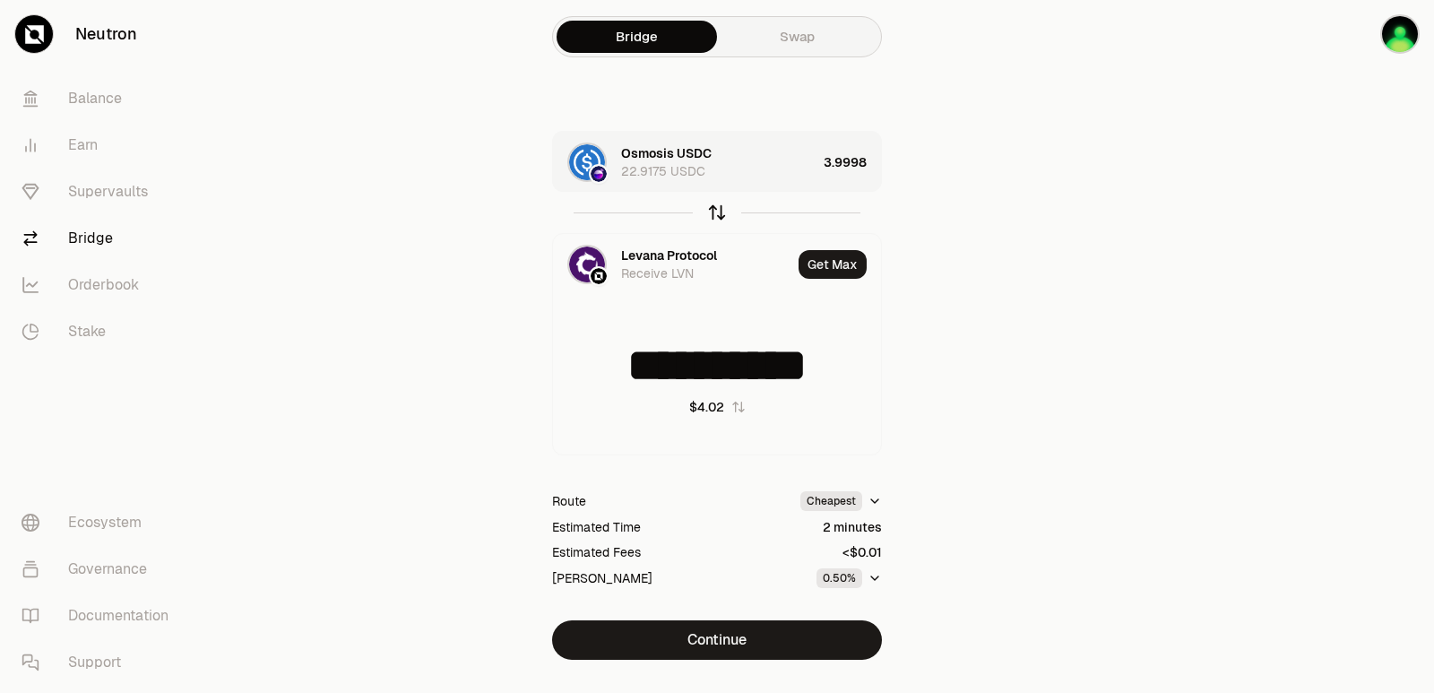
click at [720, 216] on icon "button" at bounding box center [717, 213] width 20 height 20
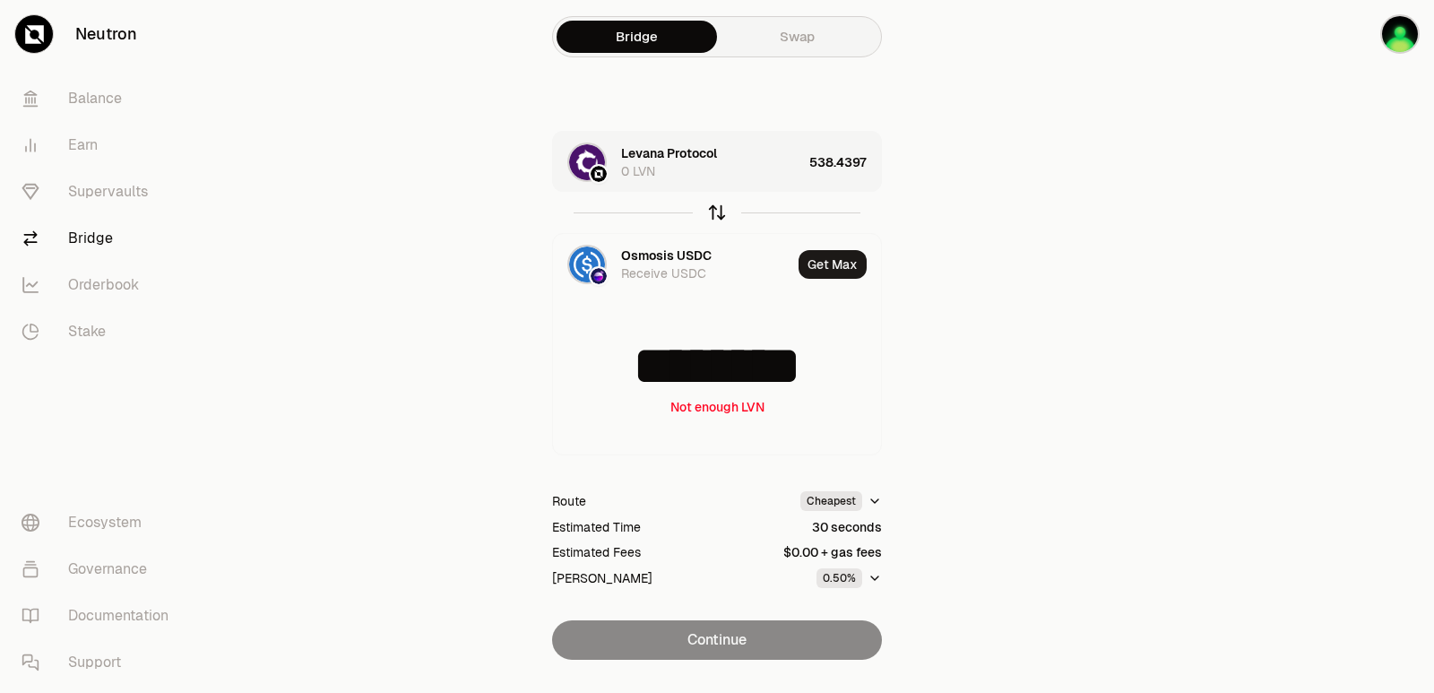
click at [720, 216] on icon "button" at bounding box center [717, 213] width 20 height 20
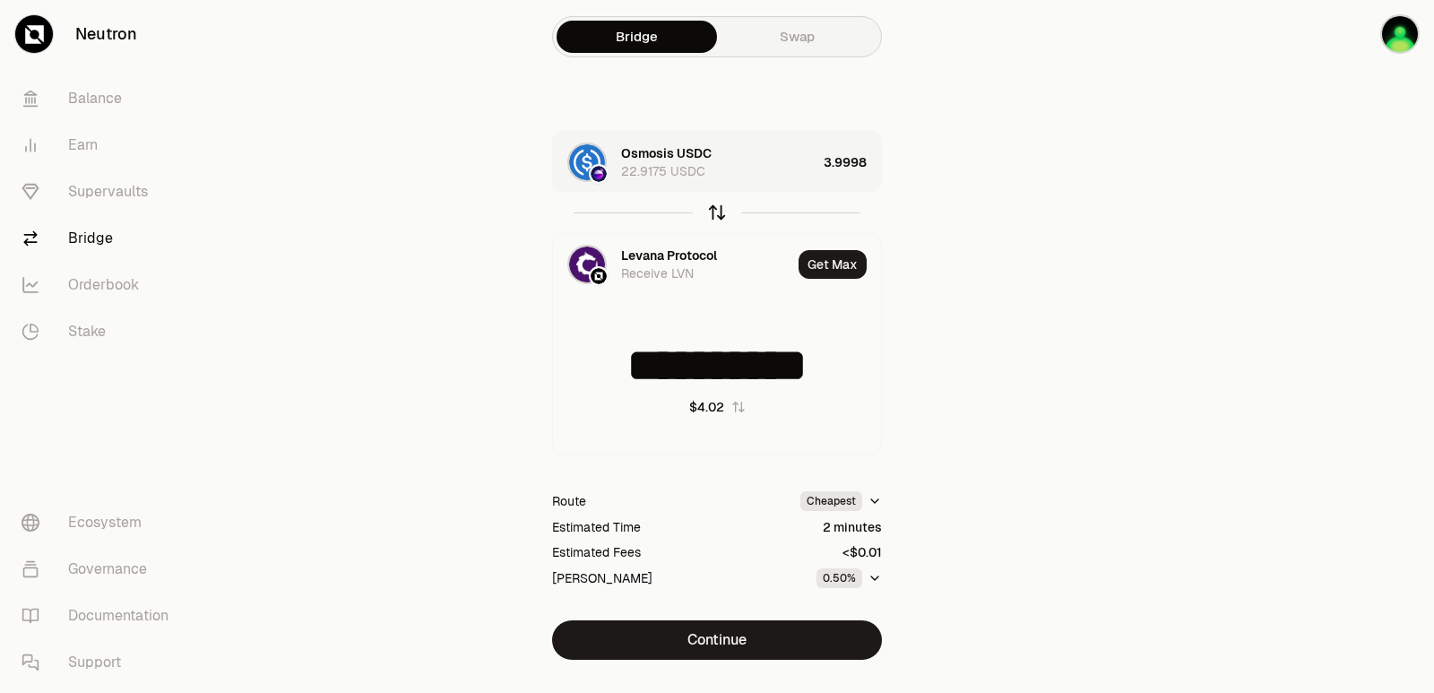
click at [720, 217] on icon "button" at bounding box center [717, 213] width 20 height 20
type input "********"
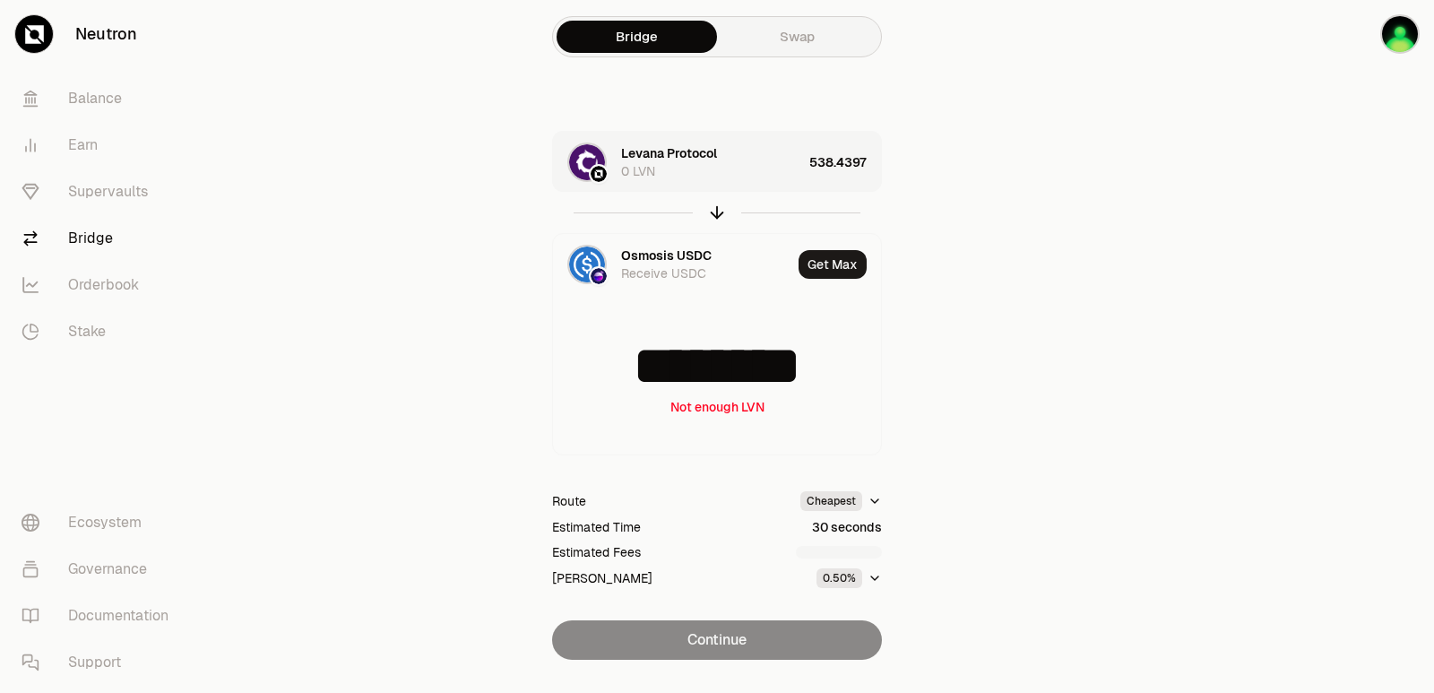
click at [815, 171] on div "538.4397" at bounding box center [845, 162] width 72 height 61
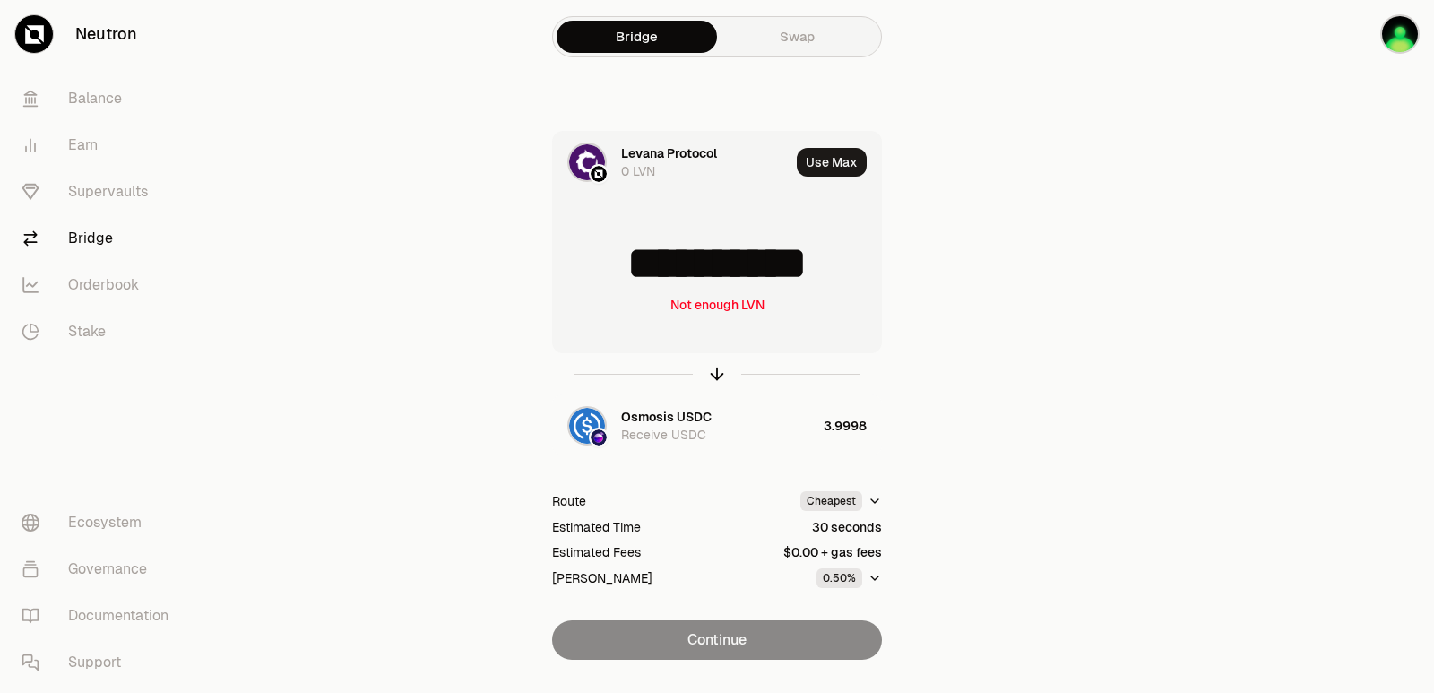
scroll to position [3, 0]
drag, startPoint x: 858, startPoint y: 265, endPoint x: 618, endPoint y: 274, distance: 240.3
click at [618, 274] on input "**********" at bounding box center [717, 264] width 328 height 54
click at [823, 159] on button "Use Max" at bounding box center [832, 162] width 70 height 29
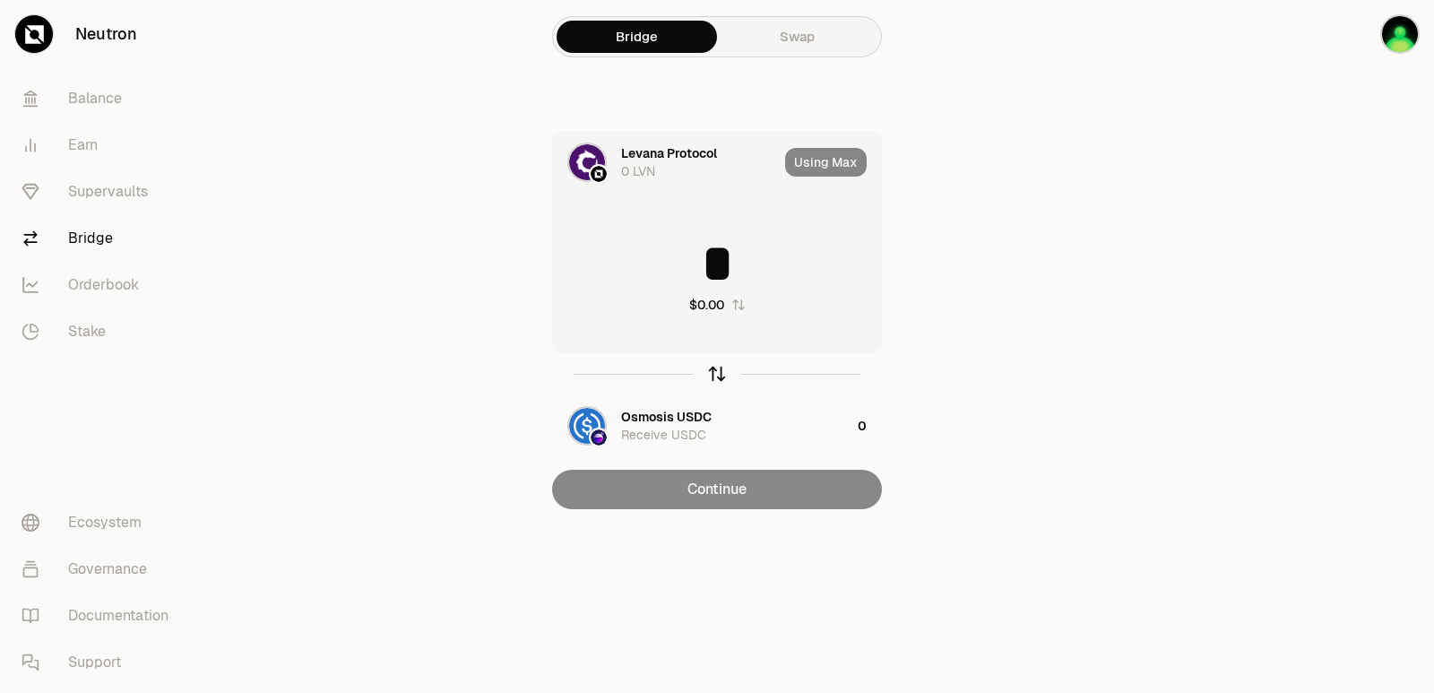
click at [715, 372] on icon "button" at bounding box center [717, 374] width 20 height 20
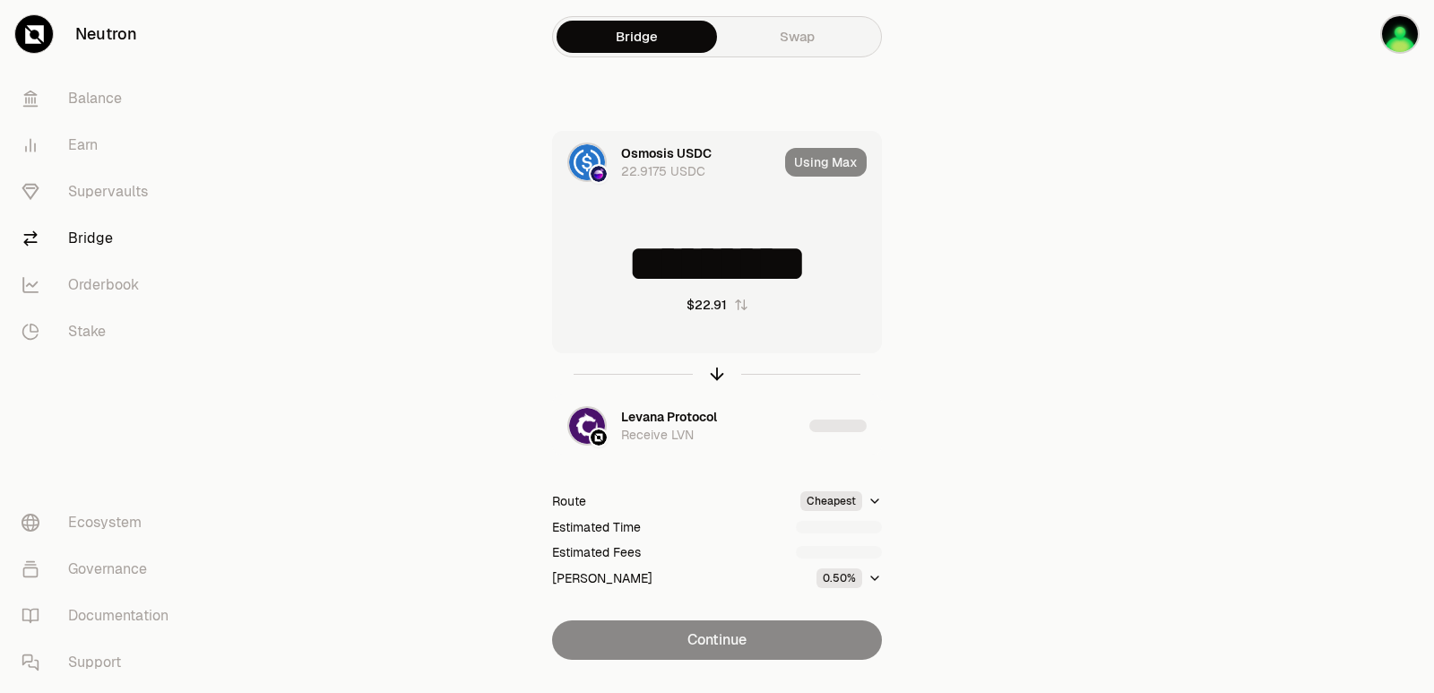
click at [826, 161] on div "Using Max" at bounding box center [833, 162] width 96 height 61
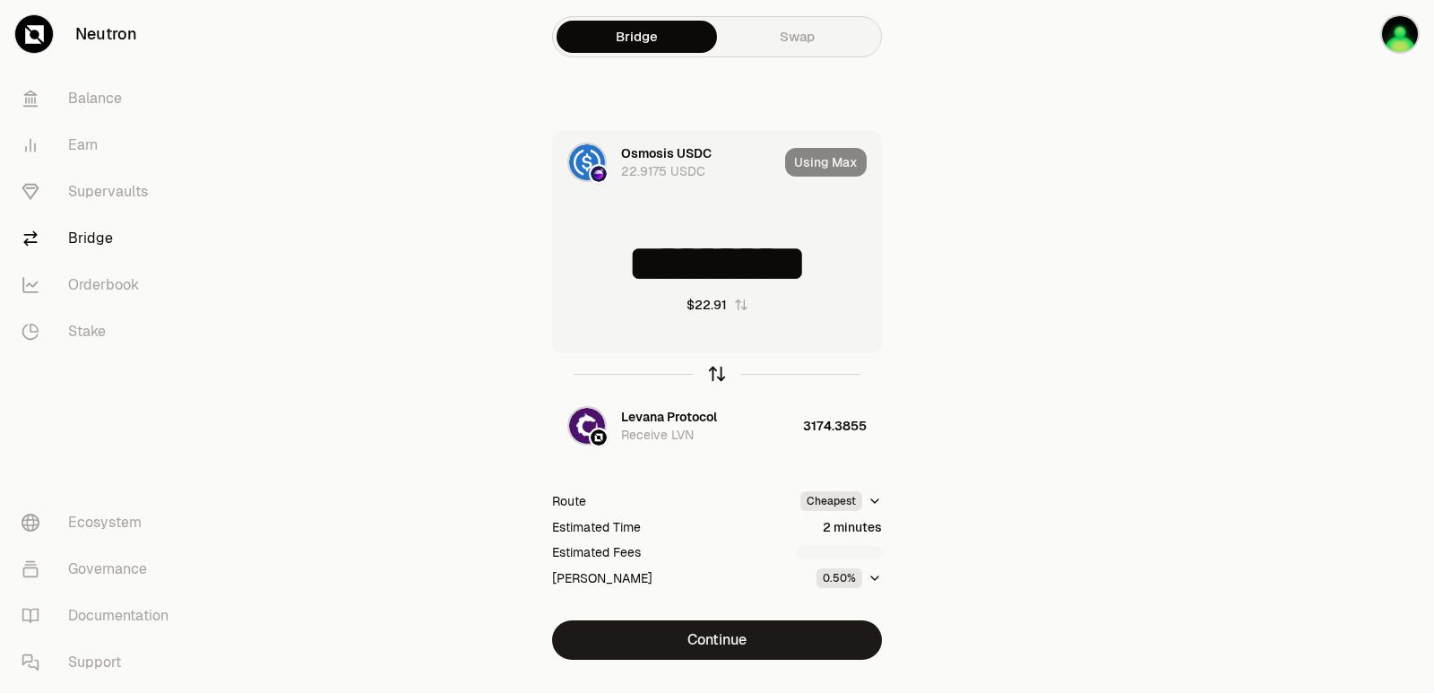
click at [719, 374] on icon "button" at bounding box center [717, 374] width 20 height 20
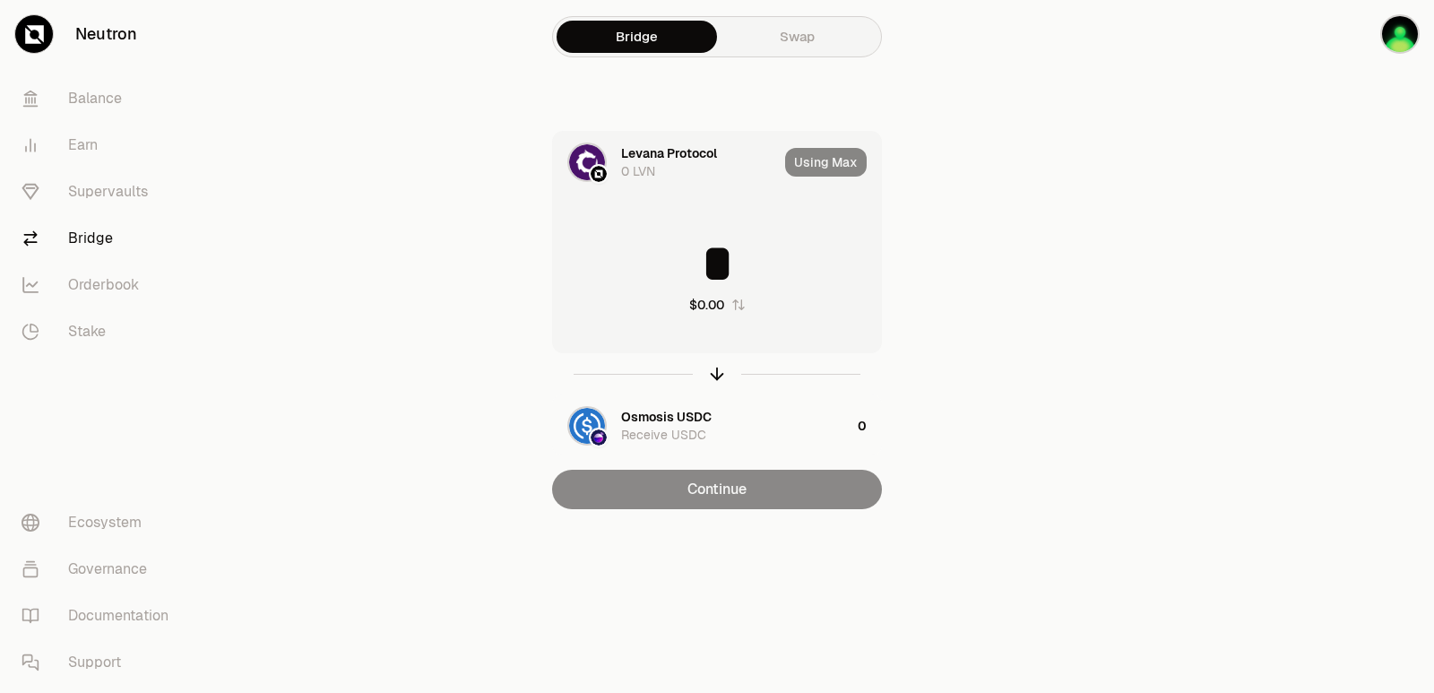
click at [793, 268] on input "*" at bounding box center [717, 264] width 328 height 54
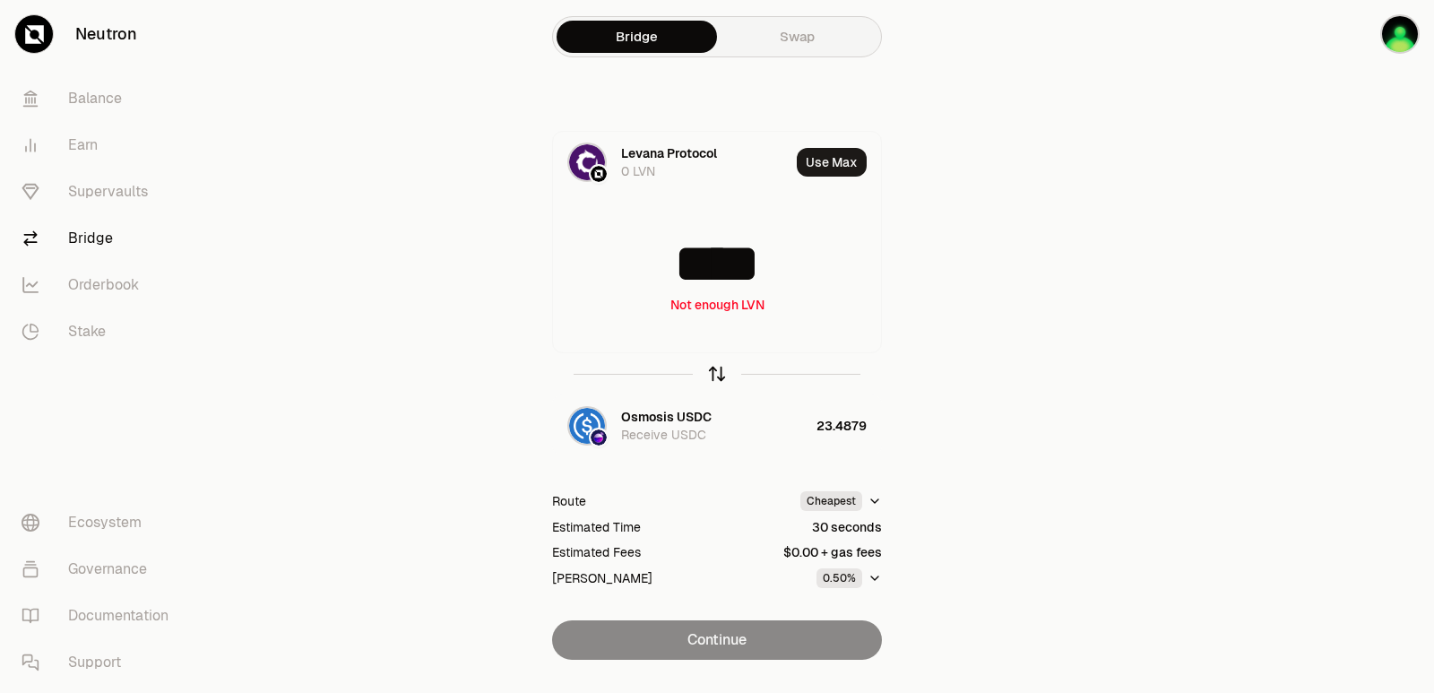
type input "****"
click at [714, 376] on icon "button" at bounding box center [717, 374] width 20 height 20
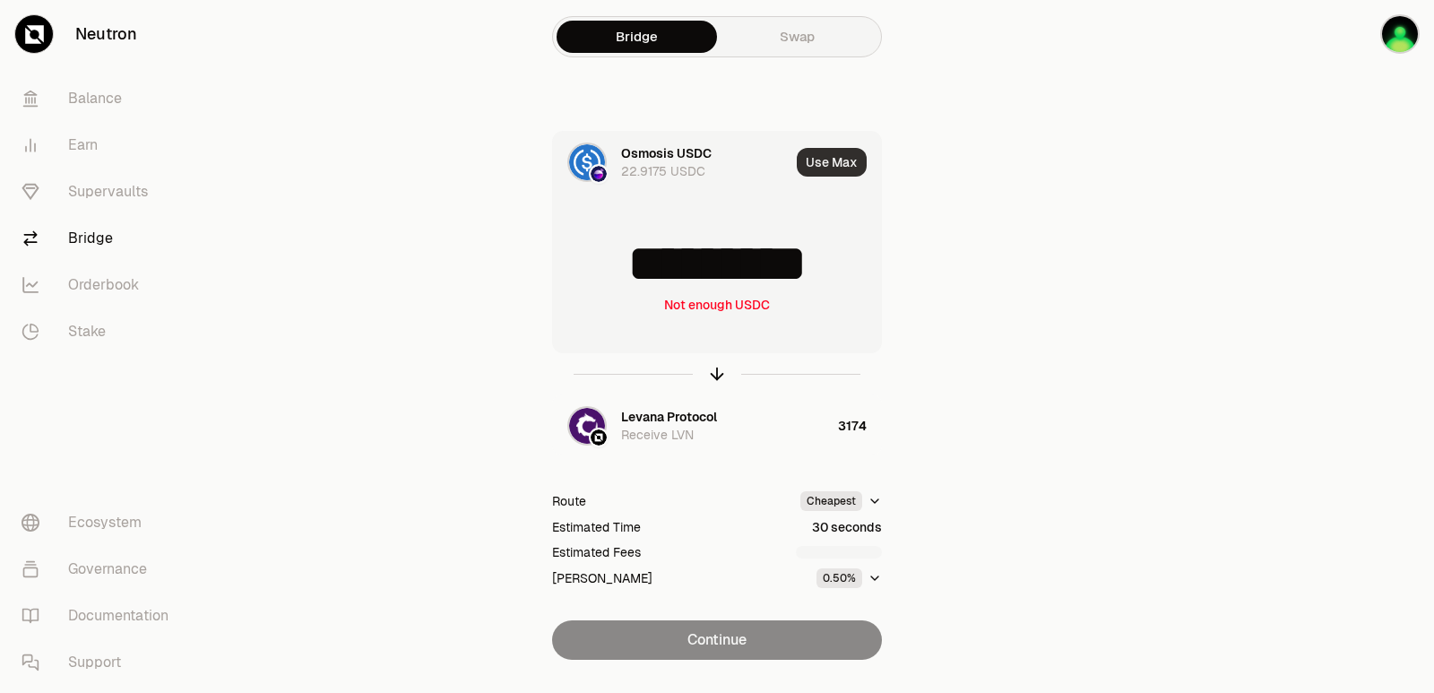
click at [836, 162] on button "Use Max" at bounding box center [832, 162] width 70 height 29
type input "*********"
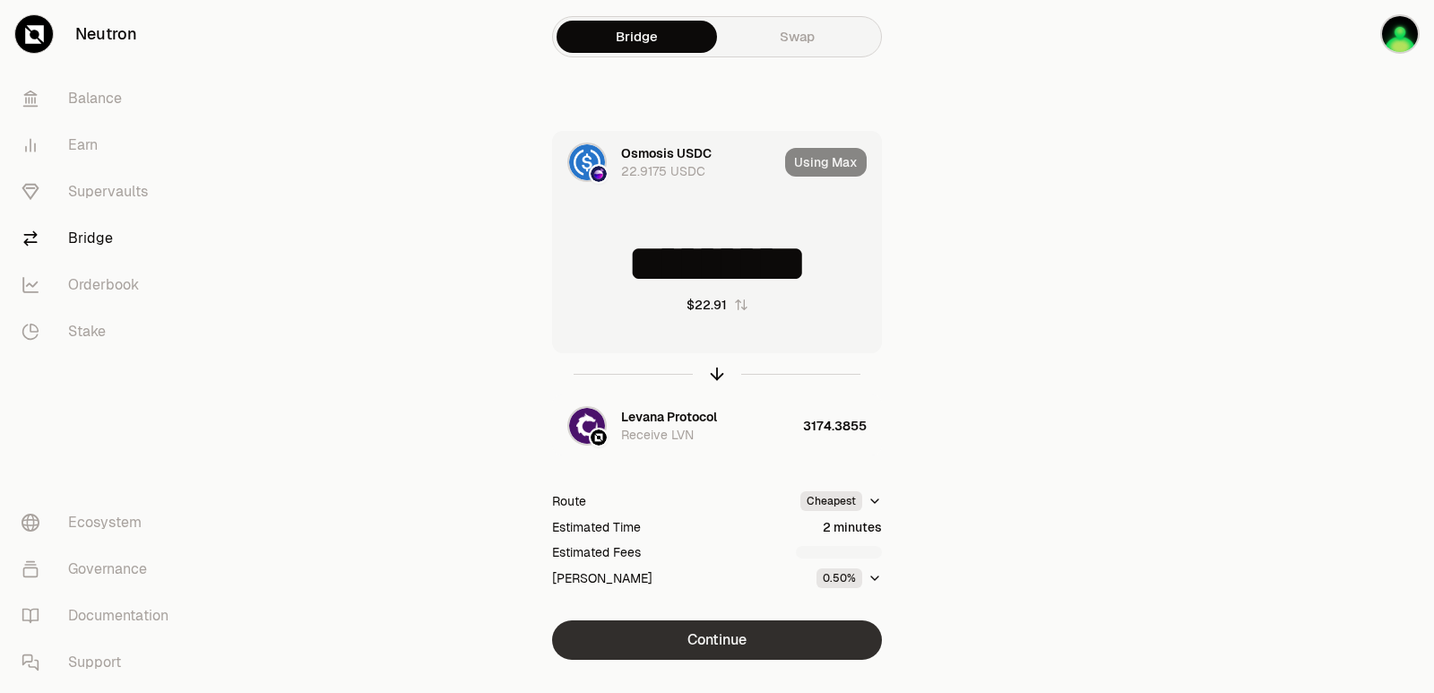
click at [705, 643] on button "Continue" at bounding box center [717, 639] width 330 height 39
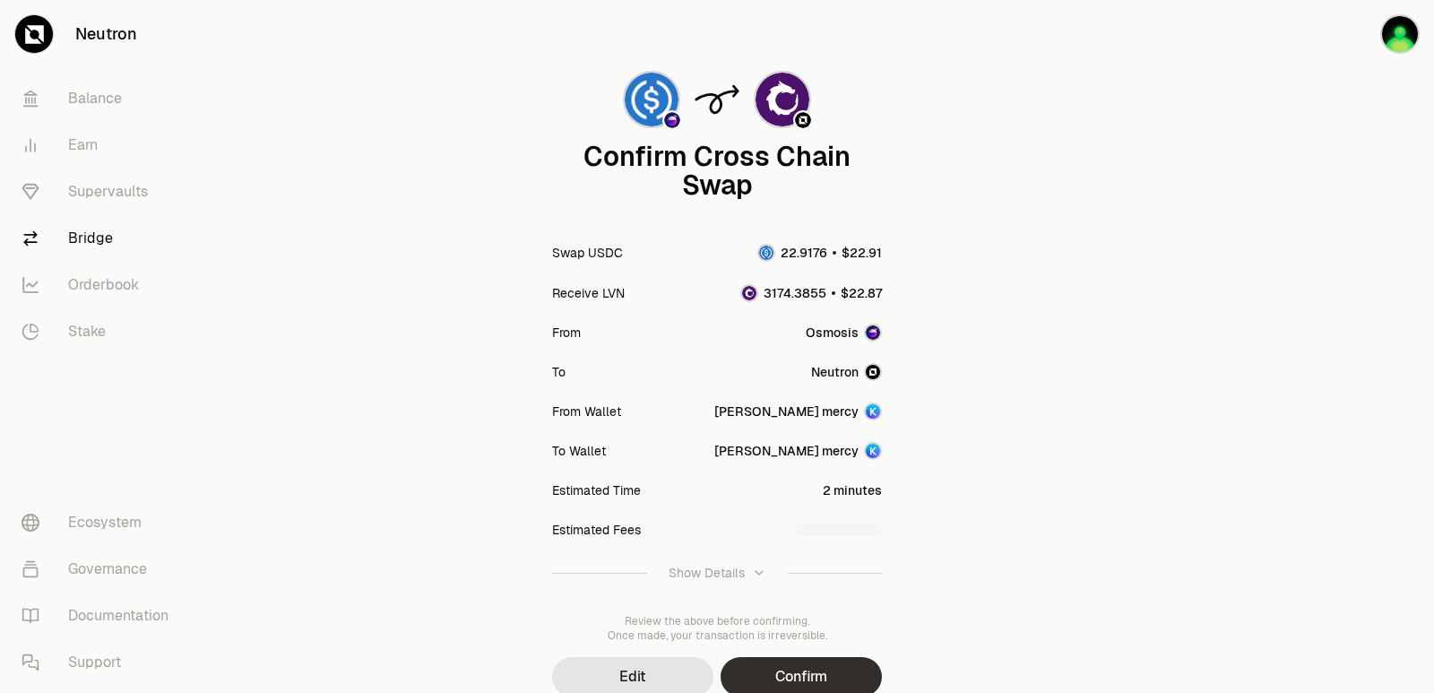
scroll to position [148, 0]
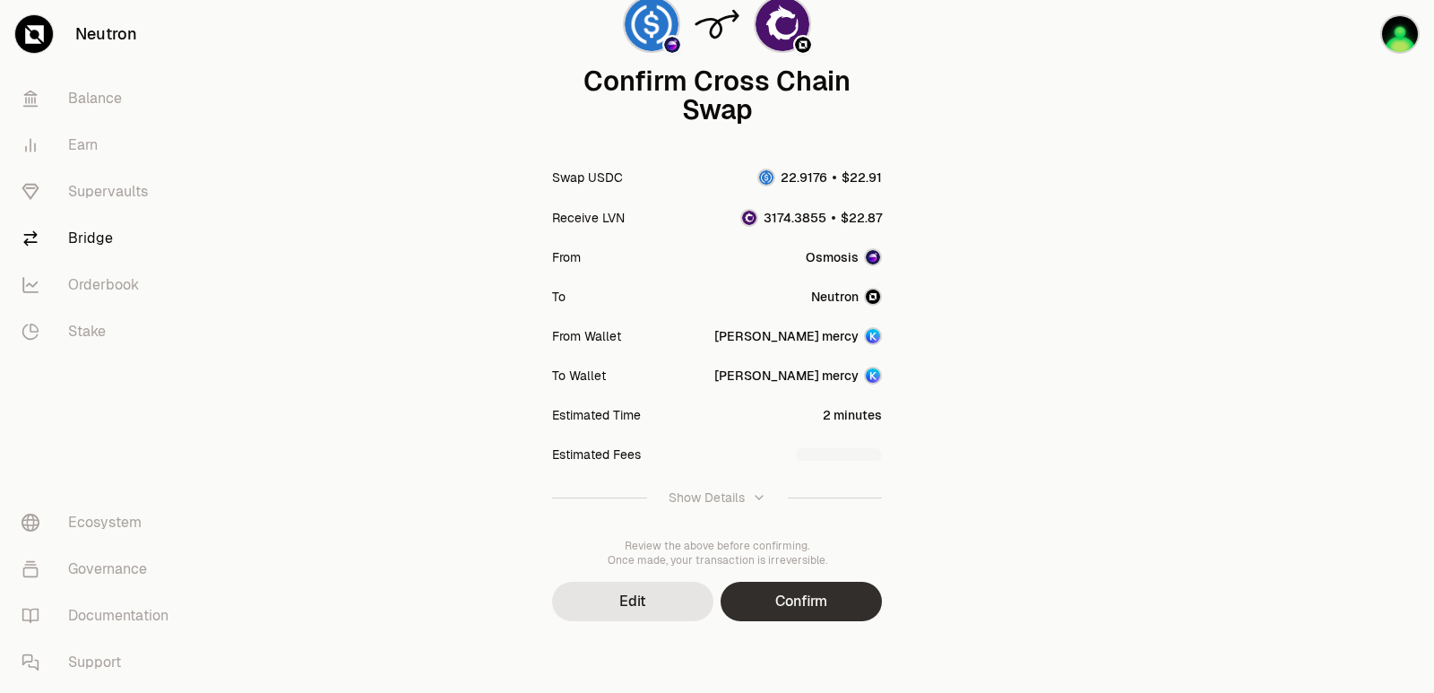
click at [837, 595] on button "Confirm" at bounding box center [800, 601] width 161 height 39
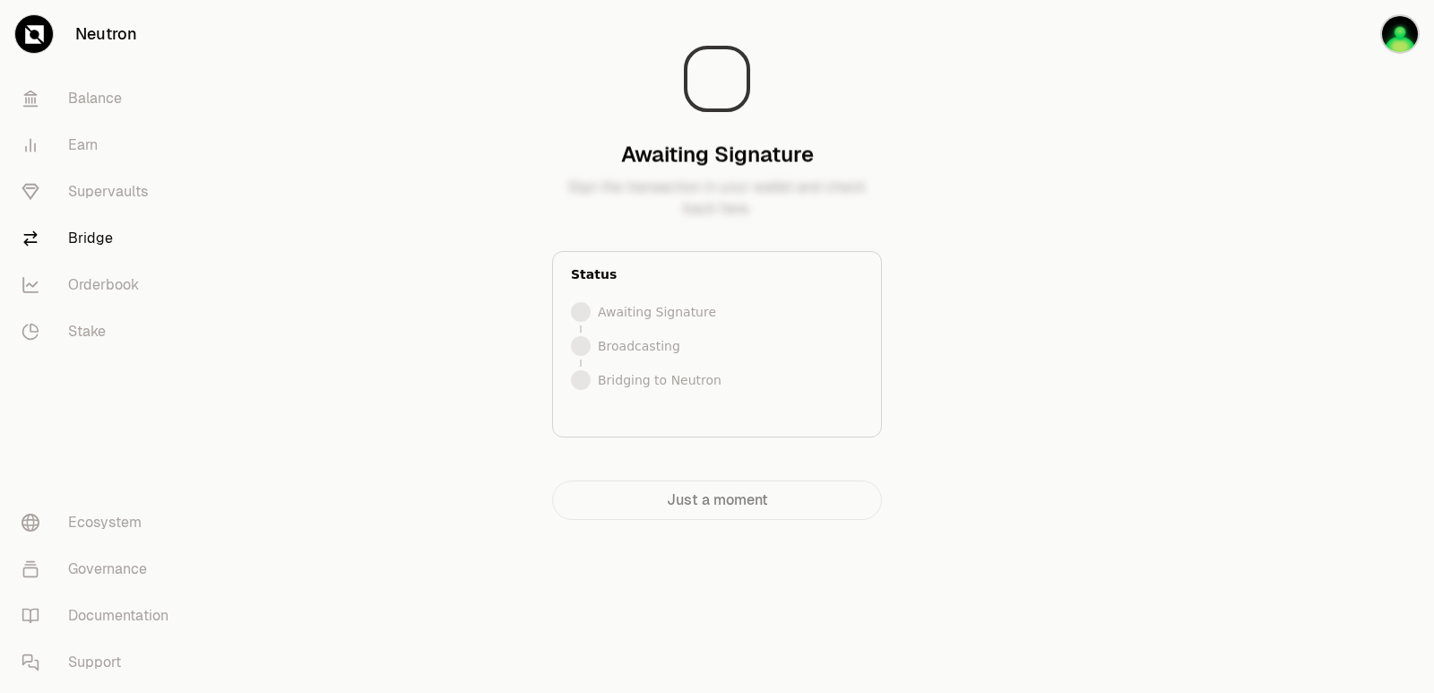
scroll to position [0, 0]
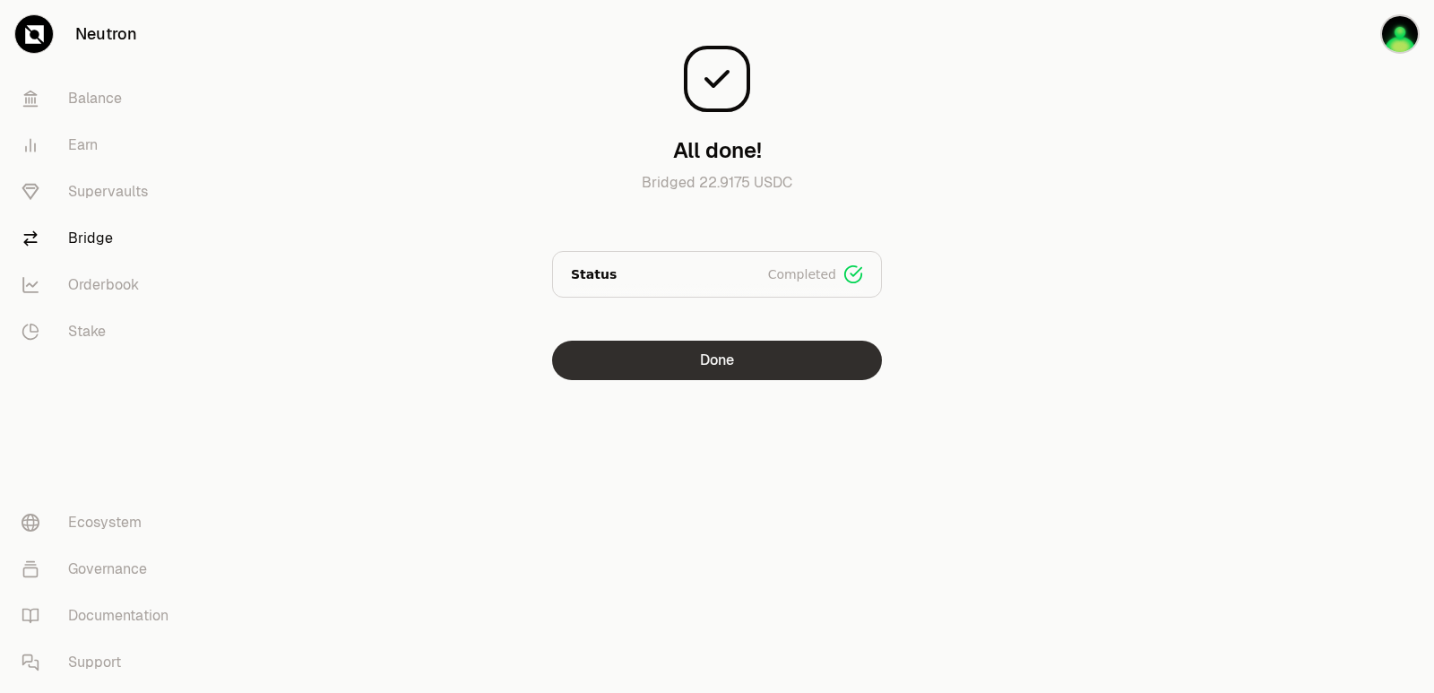
click at [778, 357] on button "Done" at bounding box center [717, 359] width 330 height 39
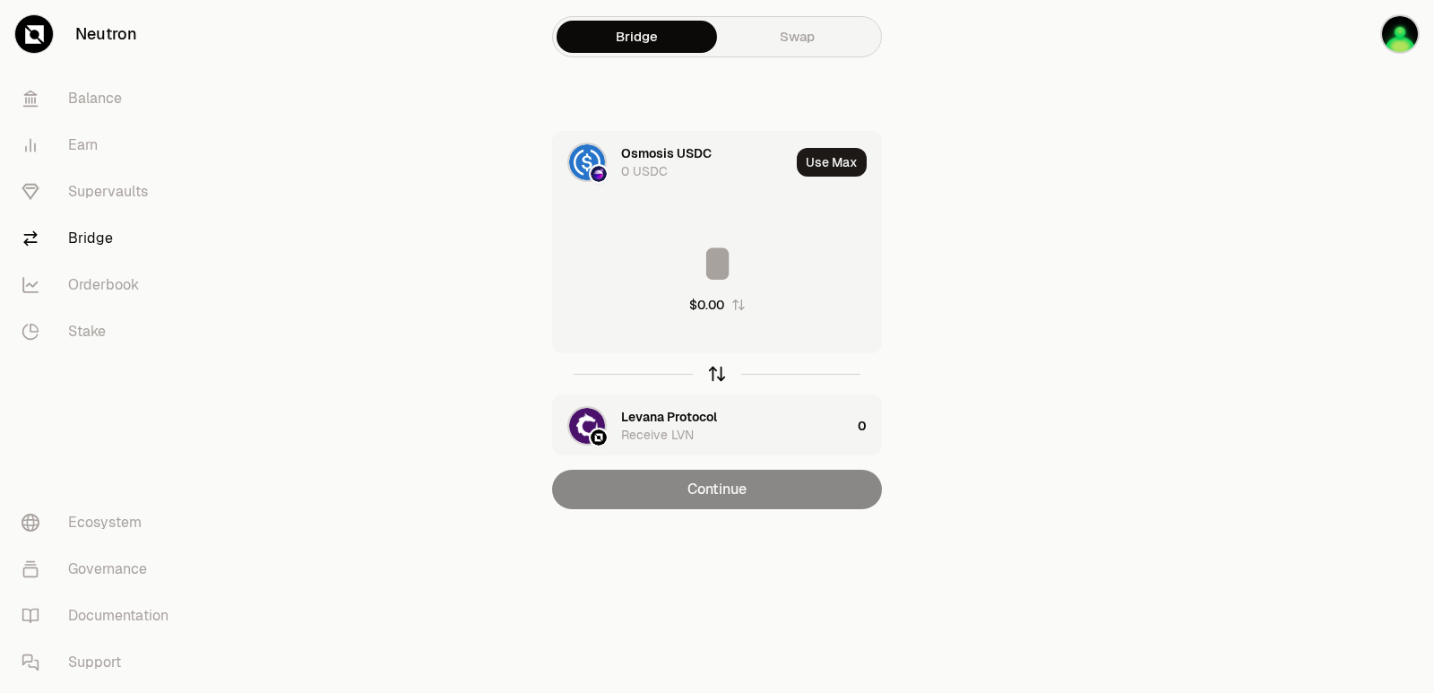
click at [726, 382] on div "button" at bounding box center [717, 374] width 20 height 20
click at [831, 161] on button "Use Max" at bounding box center [832, 162] width 70 height 29
type input "**********"
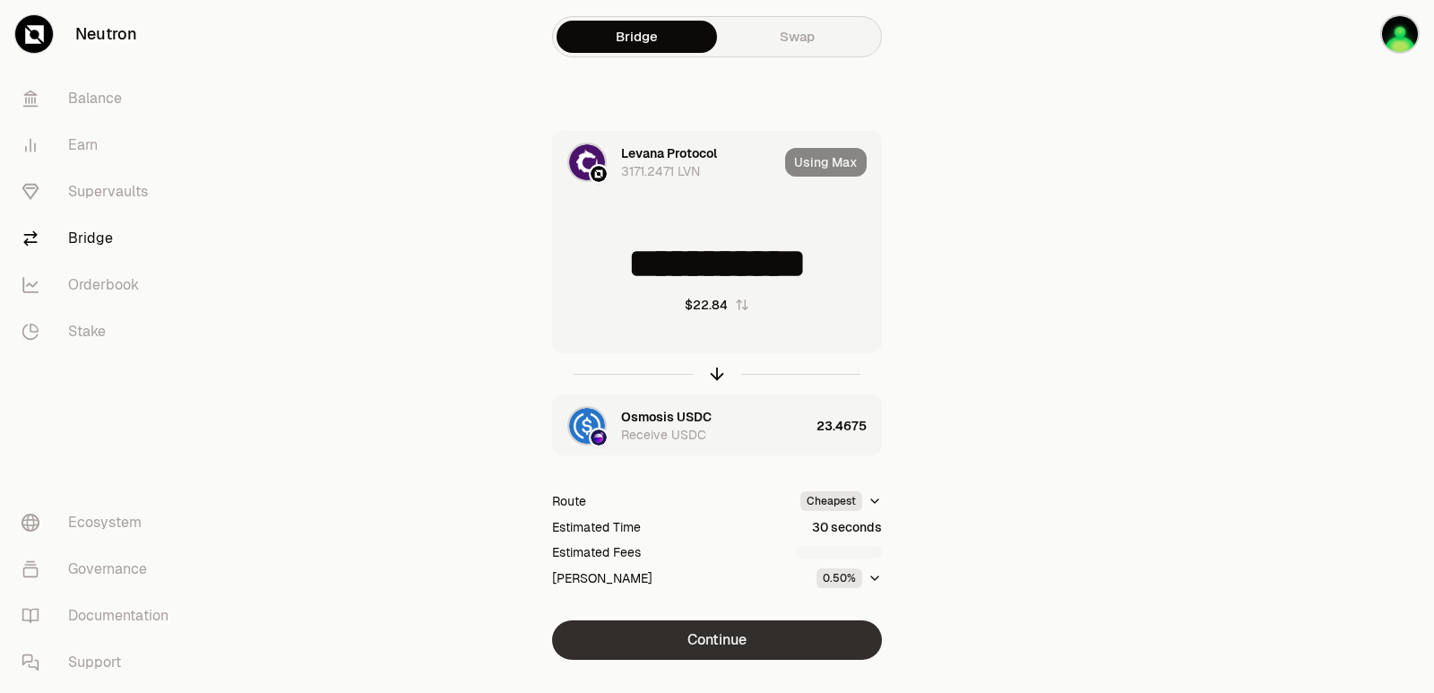
click at [698, 651] on button "Continue" at bounding box center [717, 639] width 330 height 39
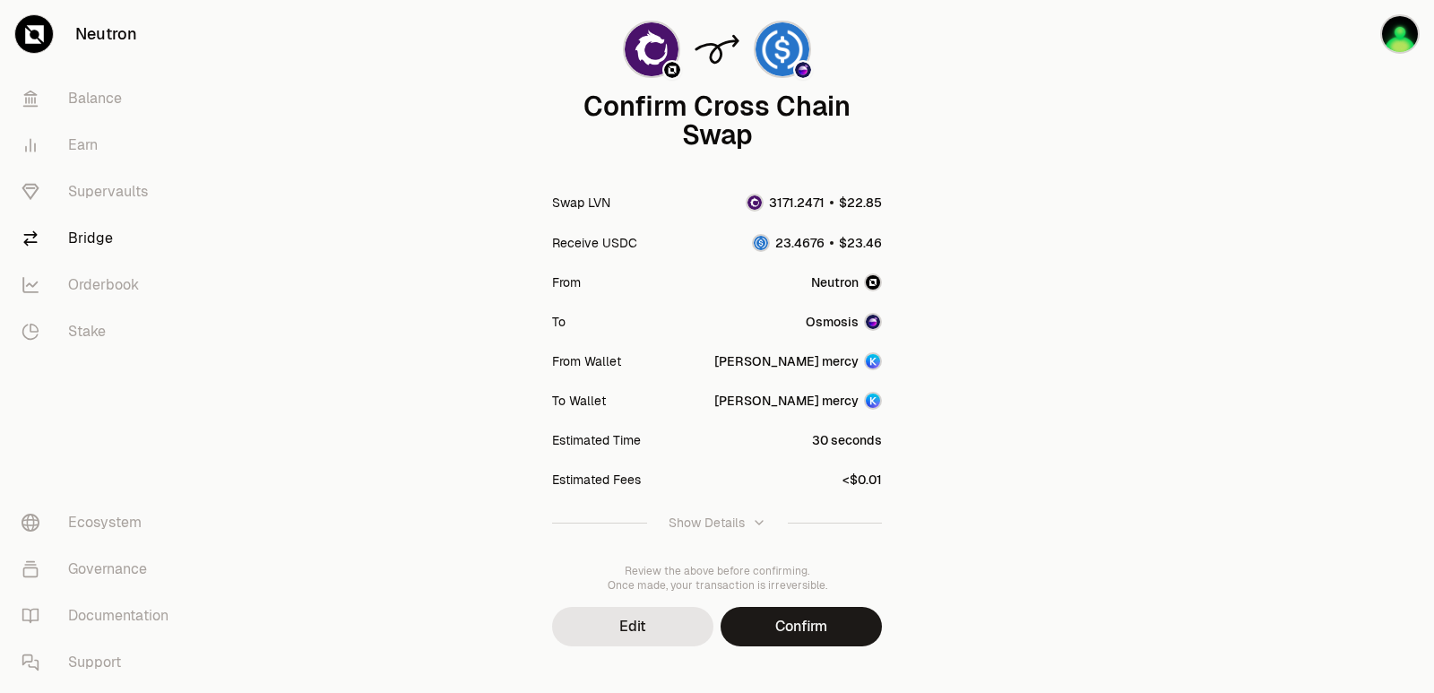
scroll to position [148, 0]
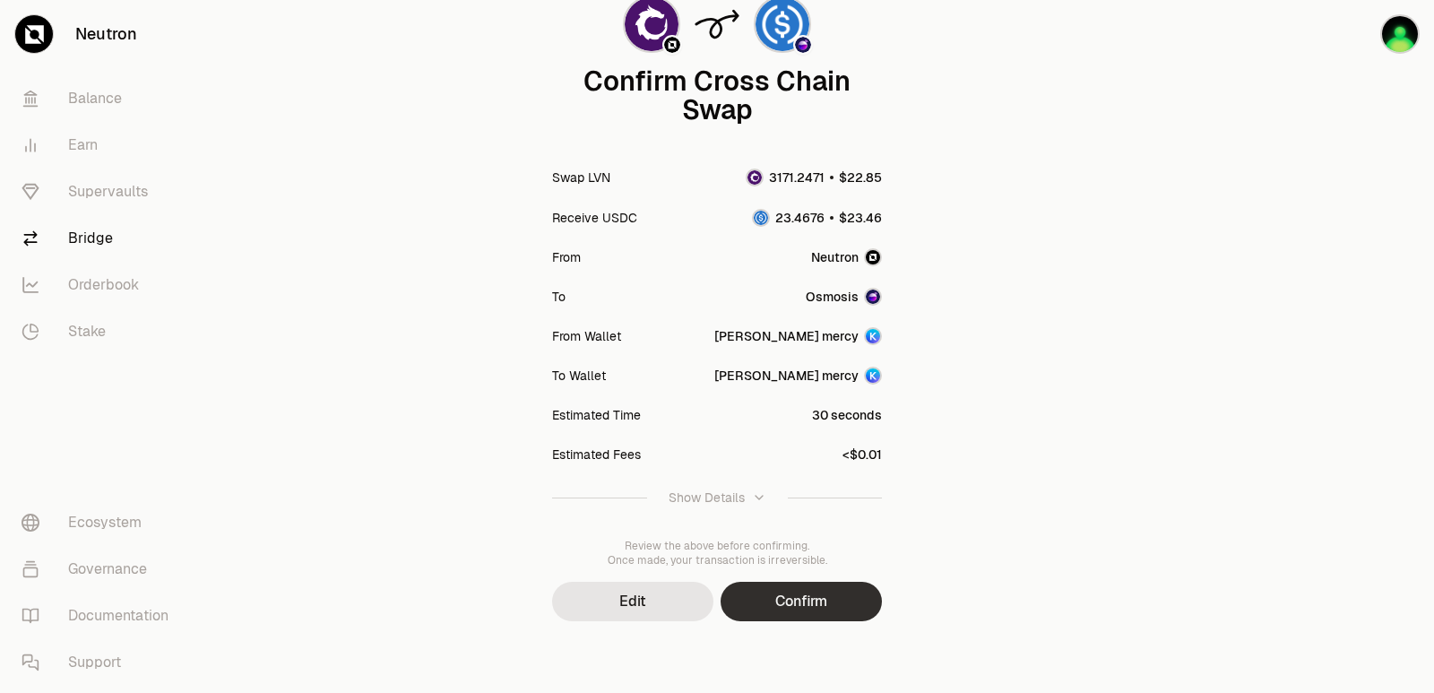
click at [774, 605] on button "Confirm" at bounding box center [800, 601] width 161 height 39
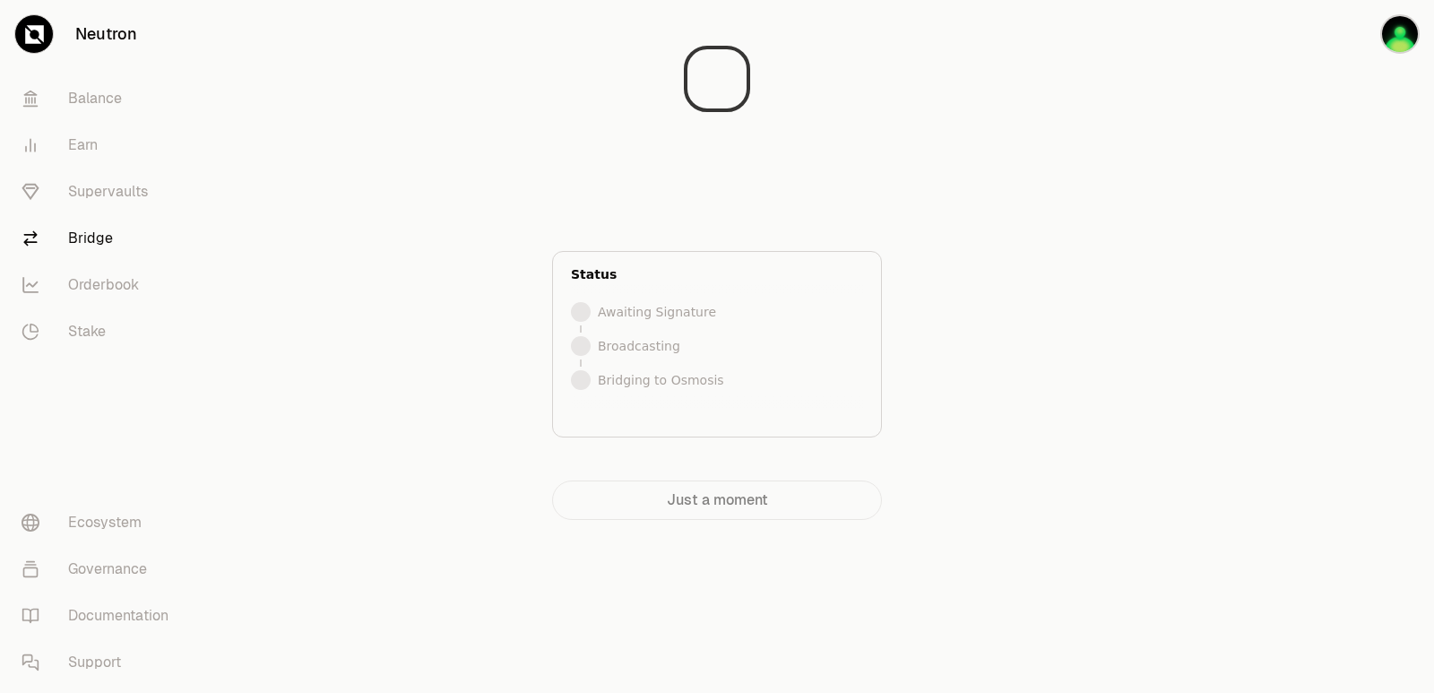
scroll to position [0, 0]
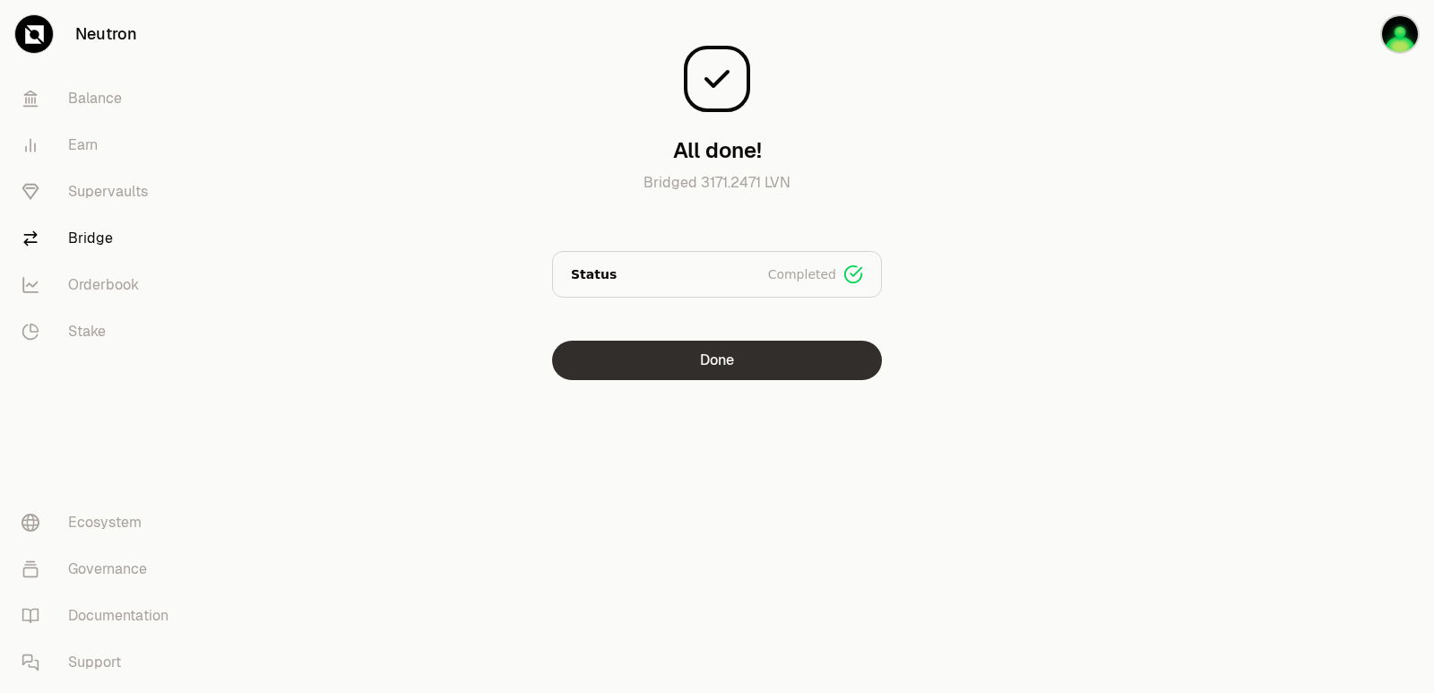
click at [772, 366] on button "Done" at bounding box center [717, 359] width 330 height 39
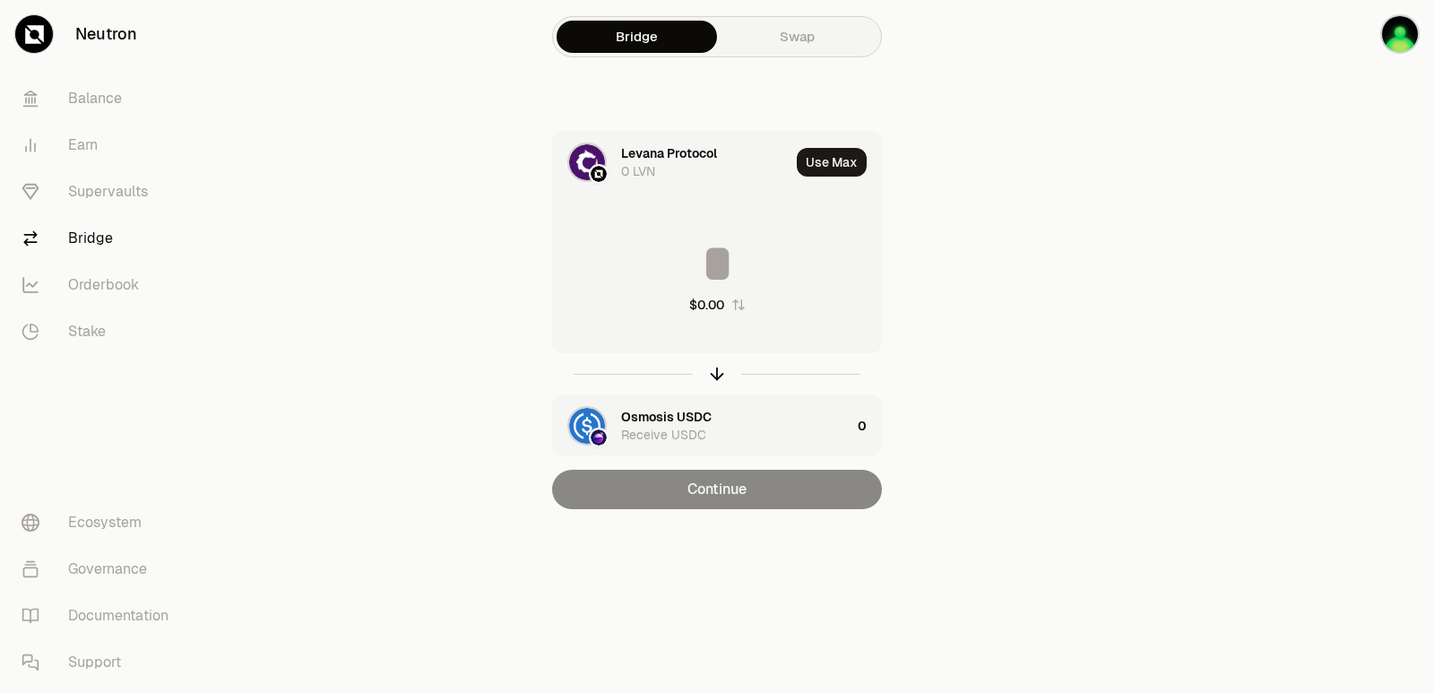
click at [716, 269] on input at bounding box center [717, 264] width 328 height 54
click at [714, 380] on icon "button" at bounding box center [717, 374] width 20 height 20
click at [715, 380] on icon "button" at bounding box center [717, 374] width 20 height 20
click at [666, 265] on input at bounding box center [717, 264] width 328 height 54
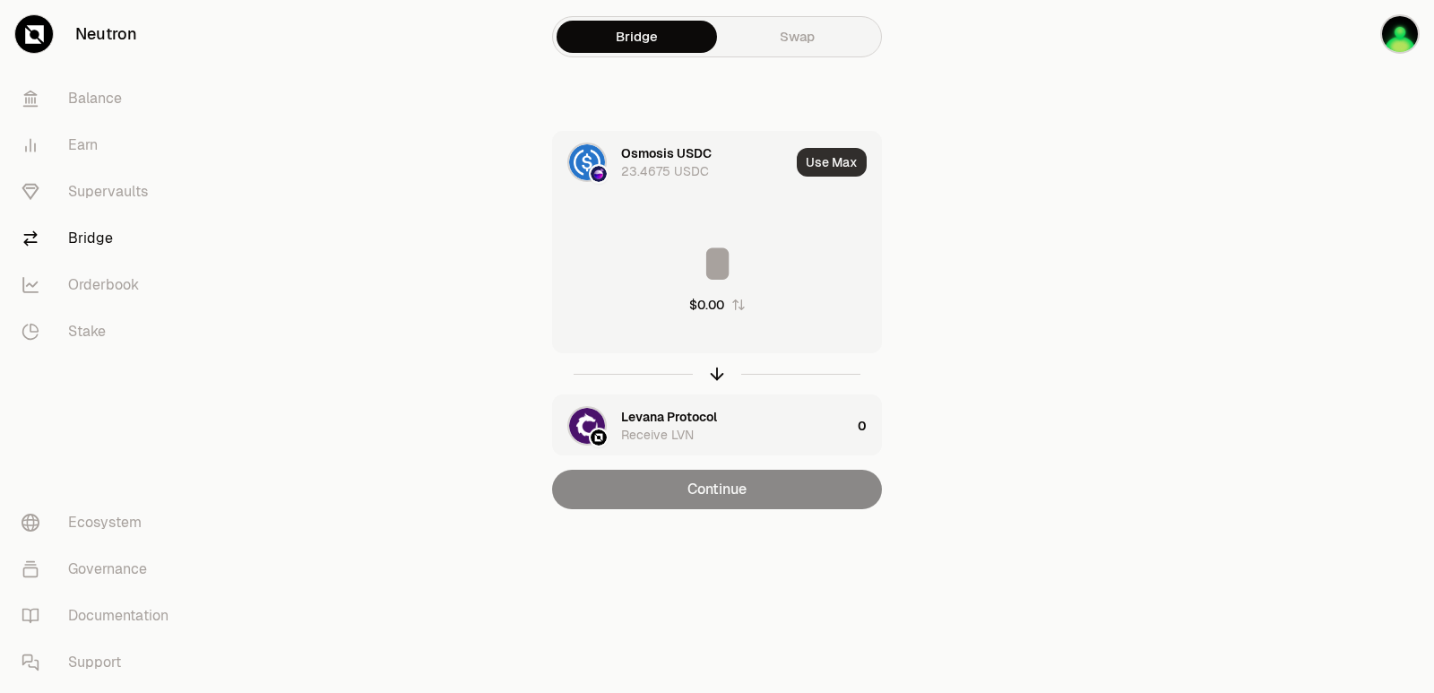
click at [845, 168] on button "Use Max" at bounding box center [832, 162] width 70 height 29
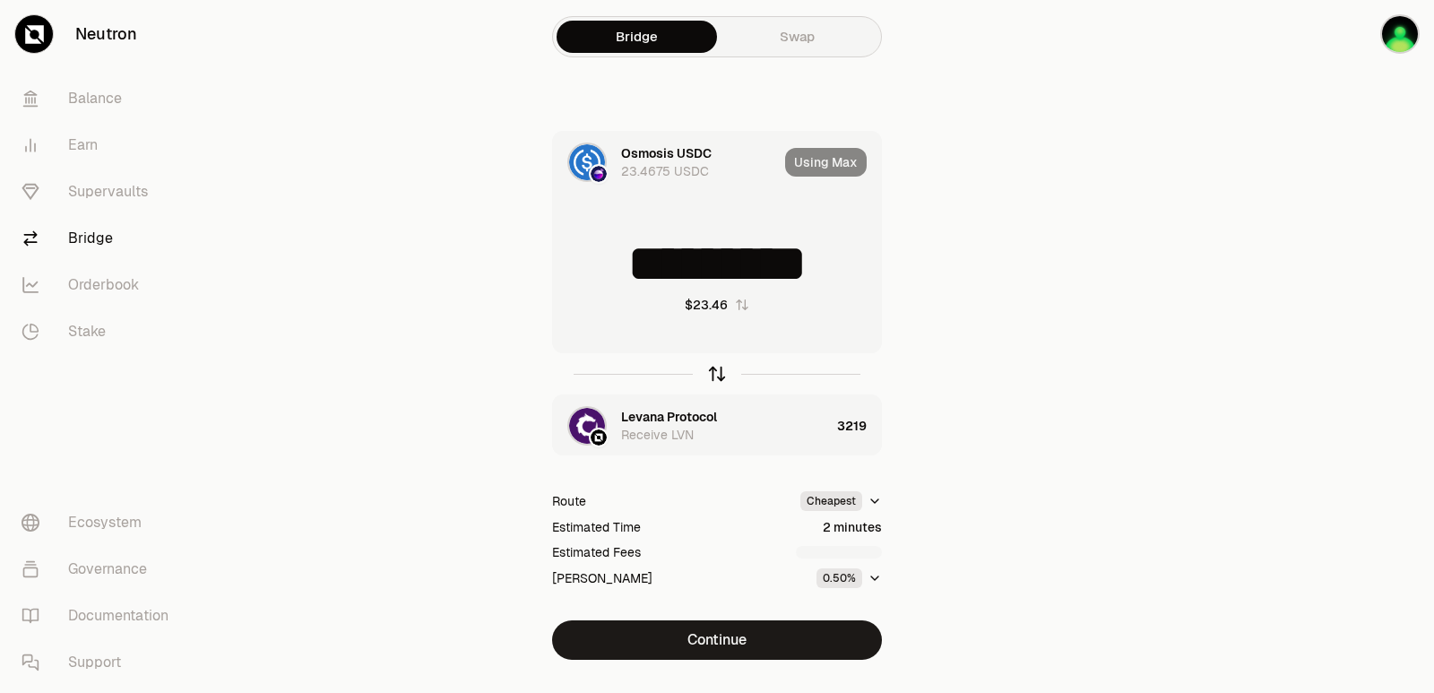
click at [717, 374] on icon "button" at bounding box center [717, 374] width 0 height 12
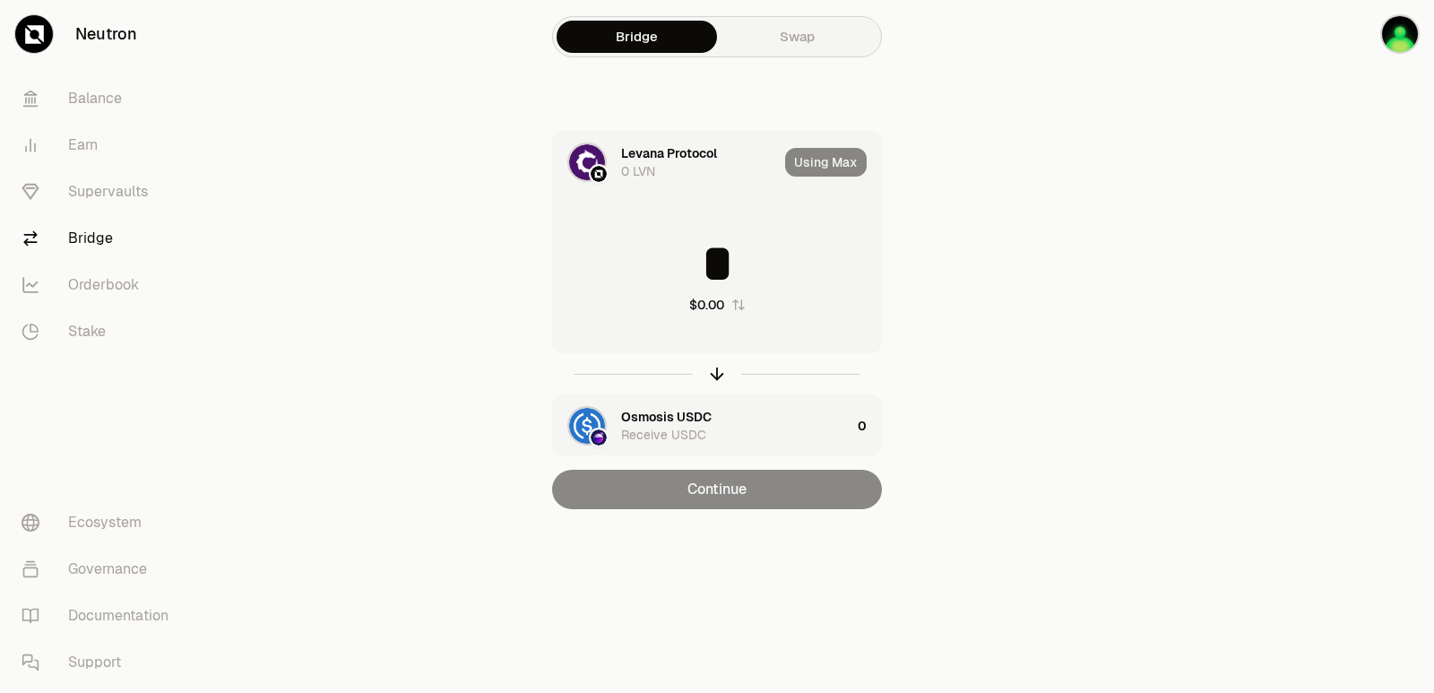
click at [683, 238] on input "*" at bounding box center [717, 264] width 328 height 54
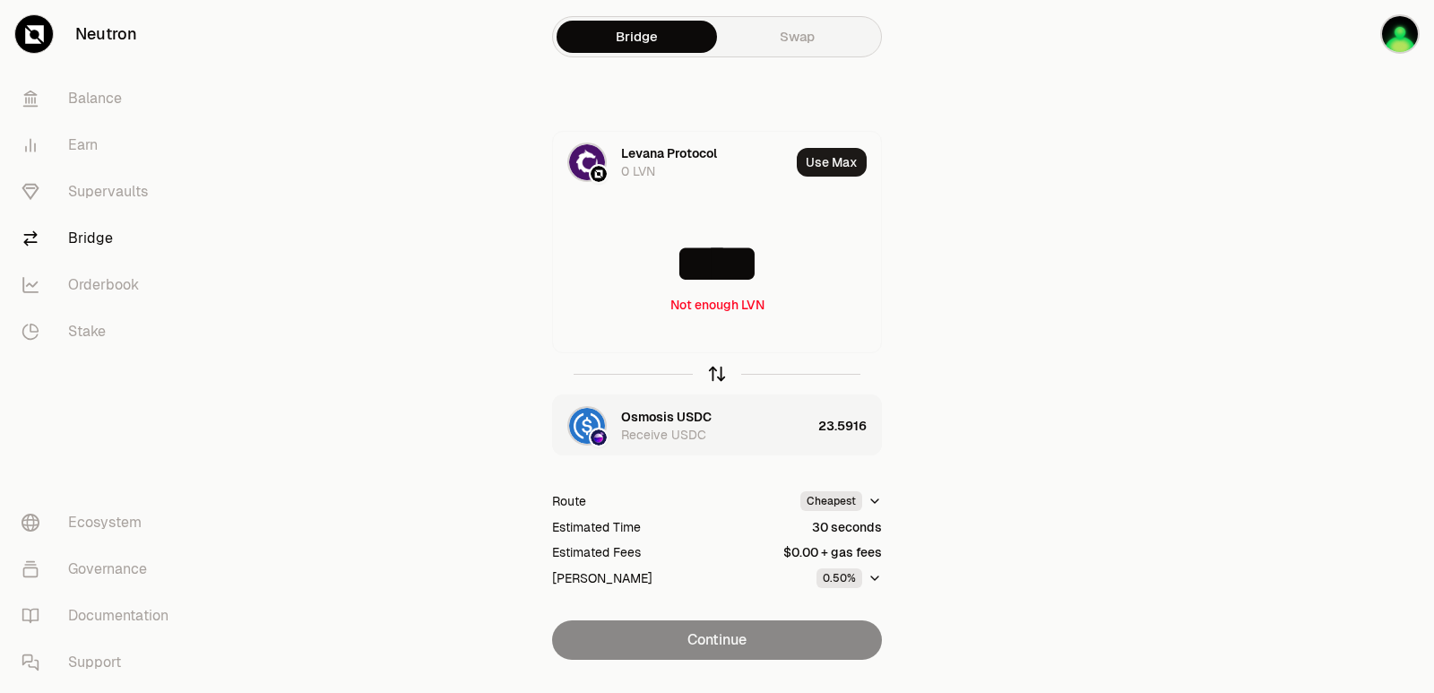
type input "****"
click at [713, 371] on icon "button" at bounding box center [717, 370] width 12 height 5
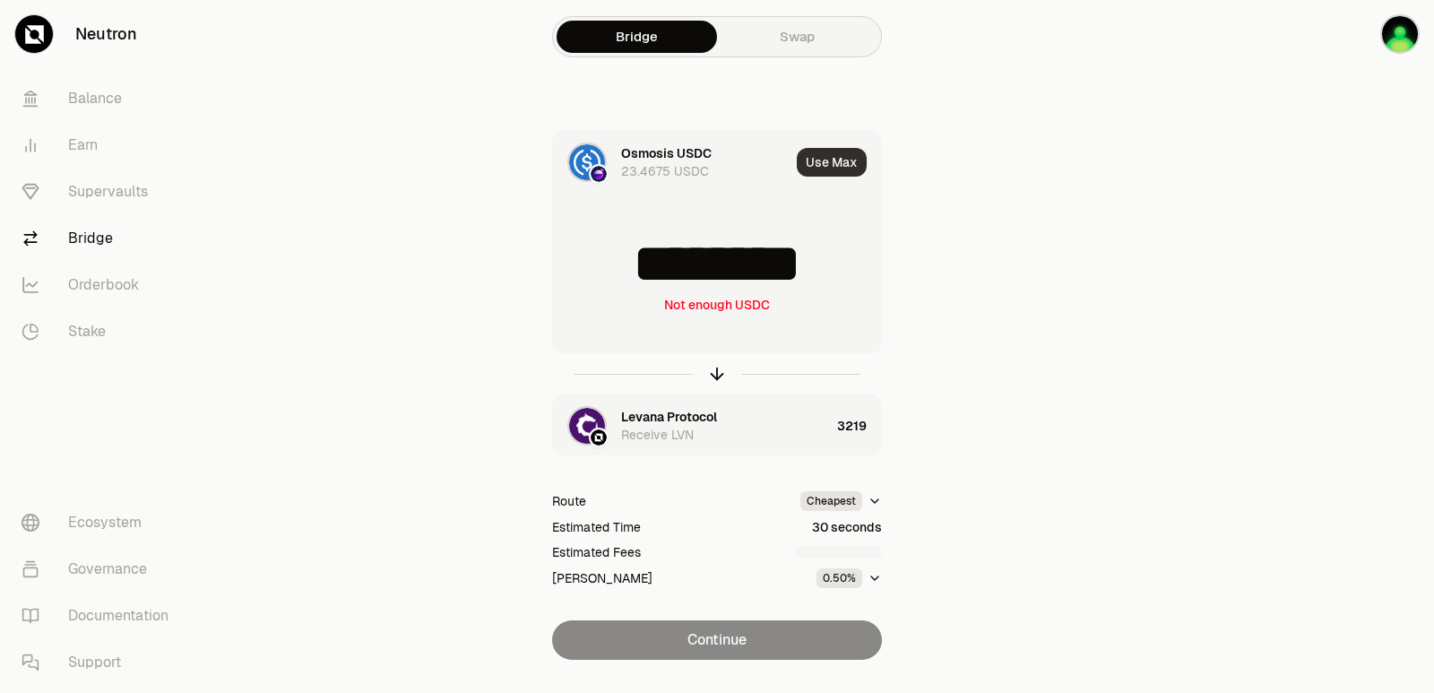
click at [822, 167] on button "Use Max" at bounding box center [832, 162] width 70 height 29
type input "*********"
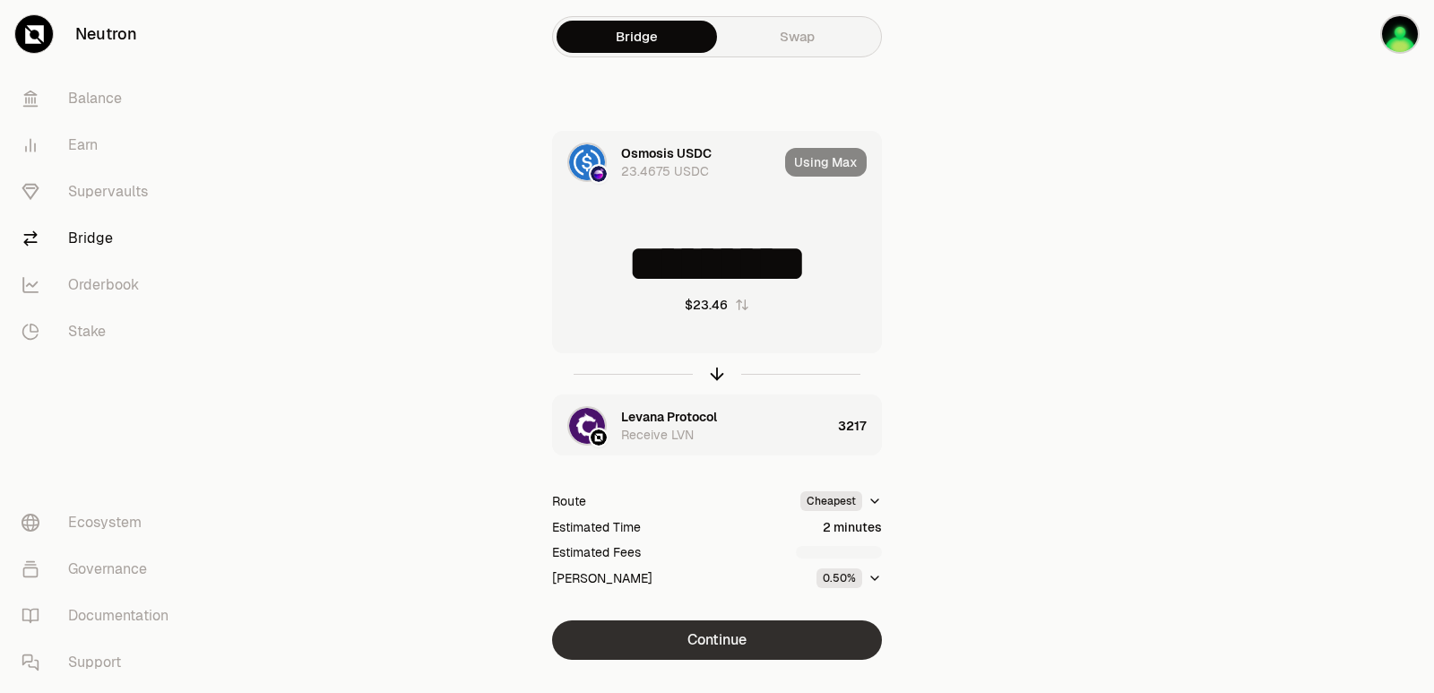
click at [720, 636] on button "Continue" at bounding box center [717, 639] width 330 height 39
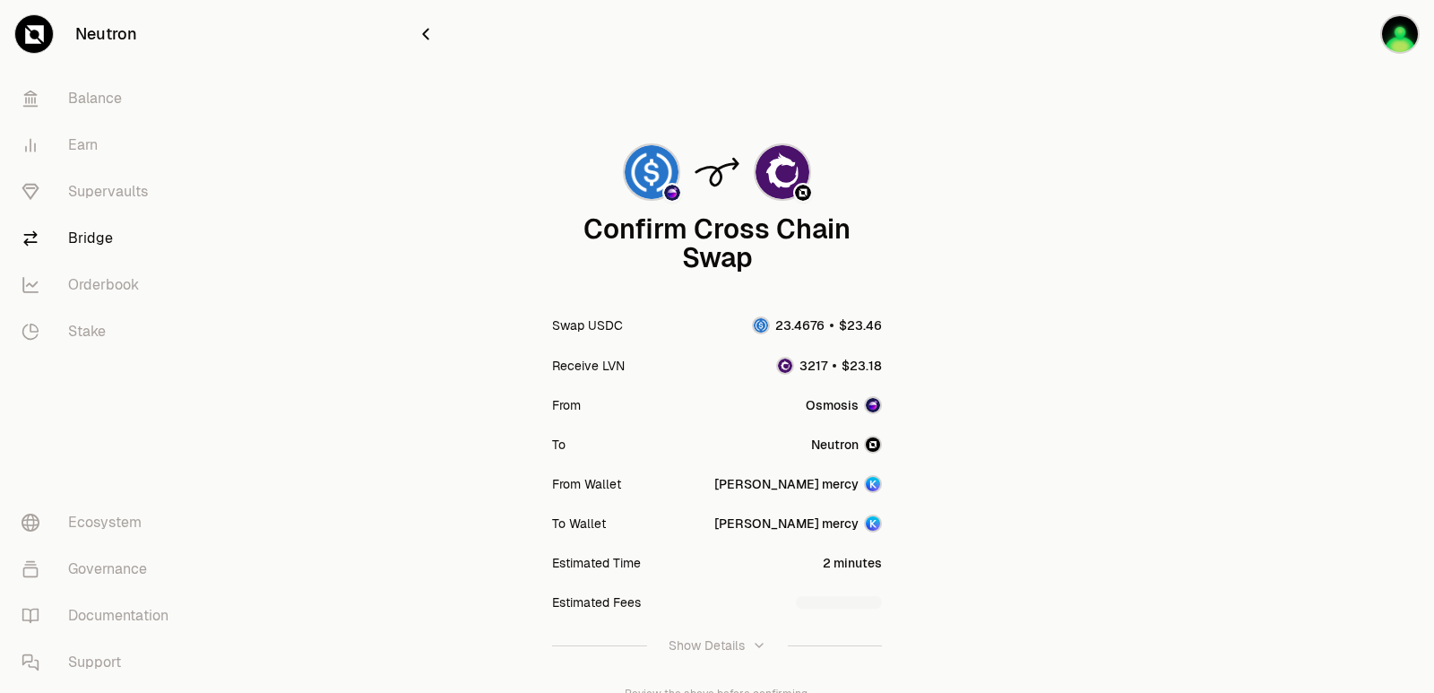
scroll to position [148, 0]
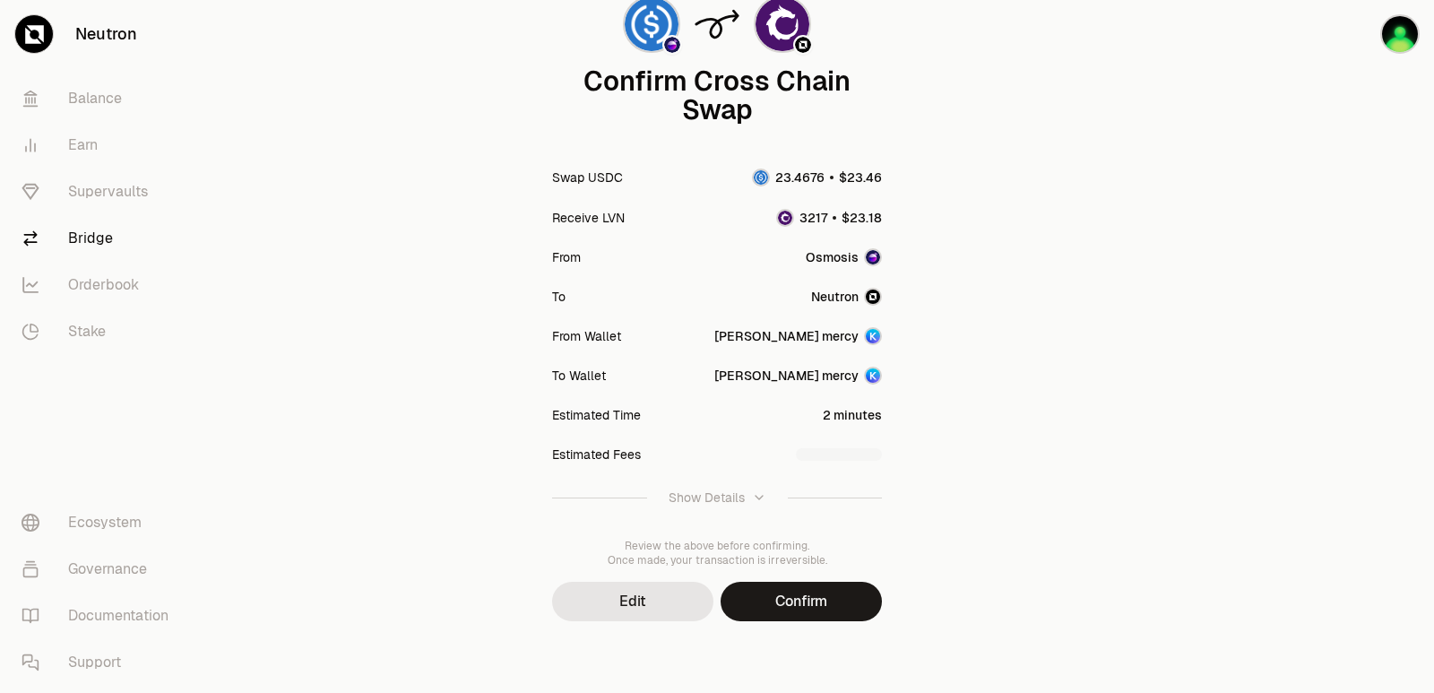
click at [781, 623] on div "Confirm Cross Chain Swap Swap USDC Receive LVN From Osmosis To [GEOGRAPHIC_DATA…" at bounding box center [716, 272] width 645 height 840
click at [788, 609] on button "Confirm" at bounding box center [800, 601] width 161 height 39
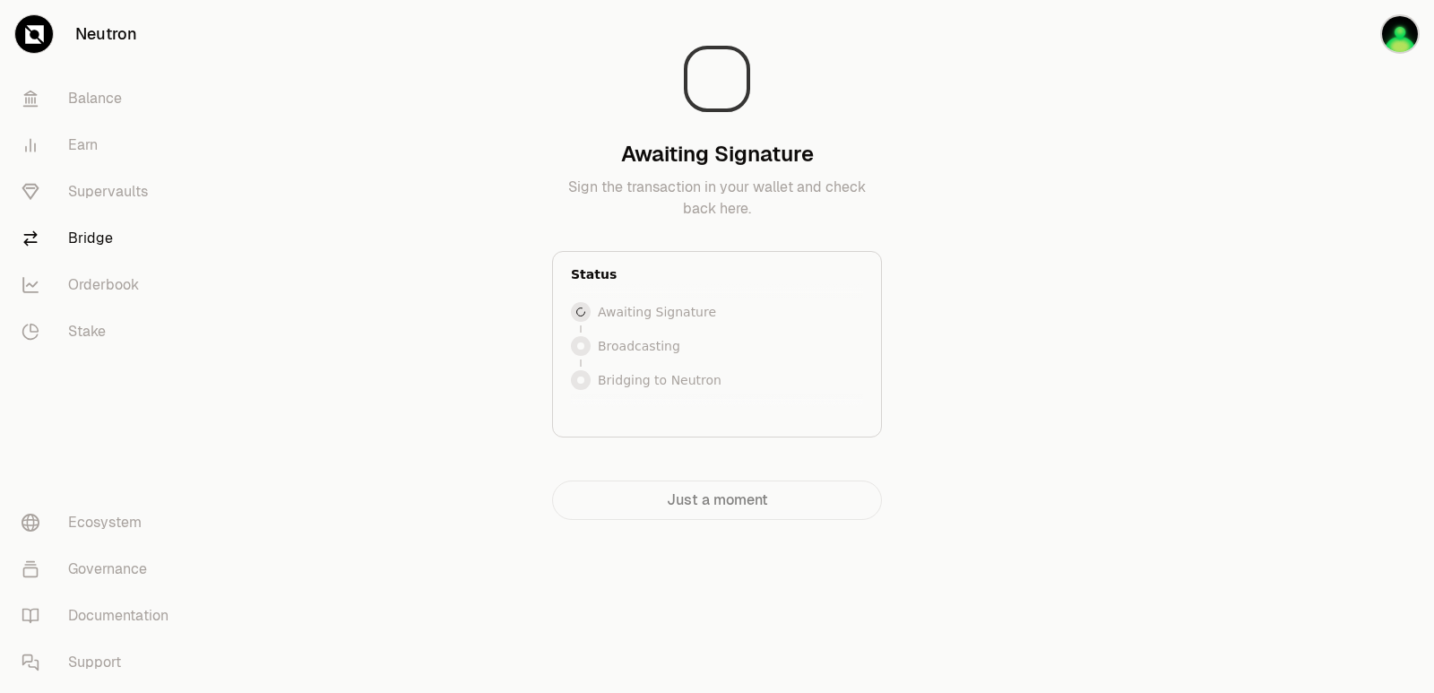
scroll to position [0, 0]
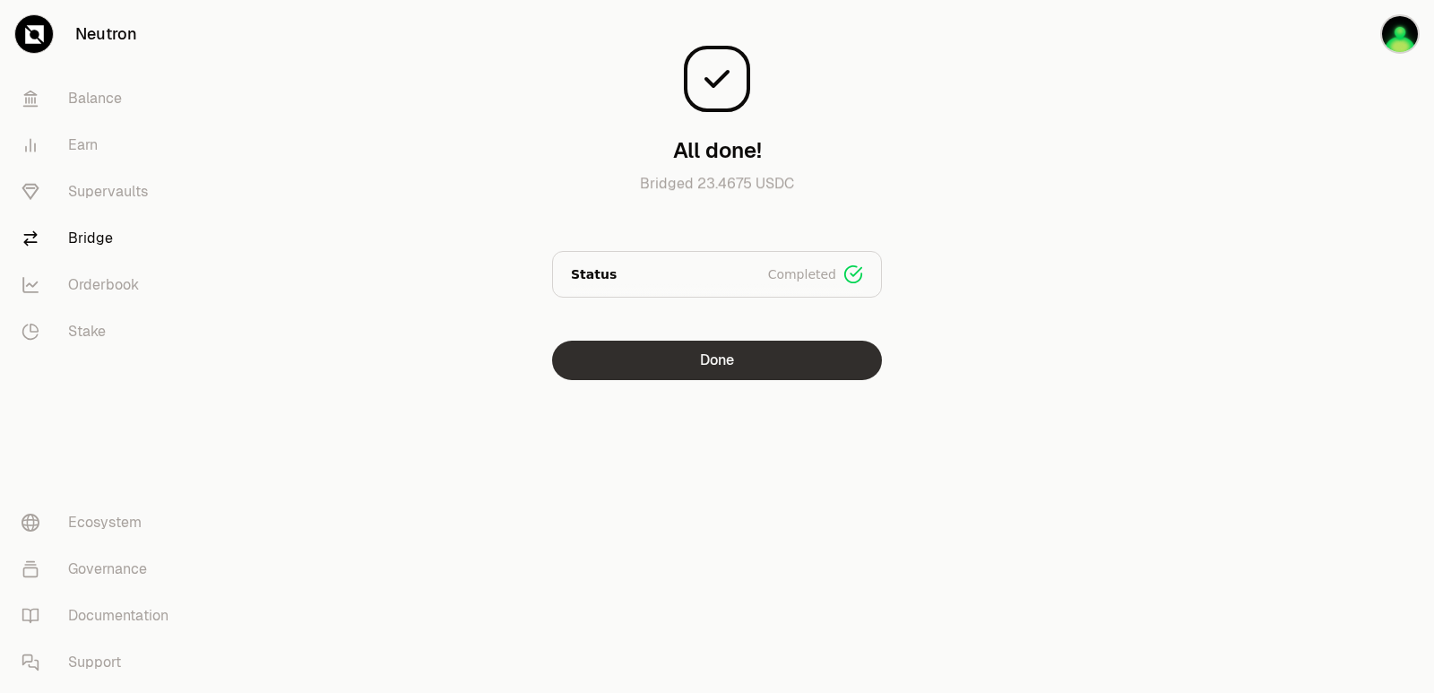
click at [746, 359] on button "Done" at bounding box center [717, 359] width 330 height 39
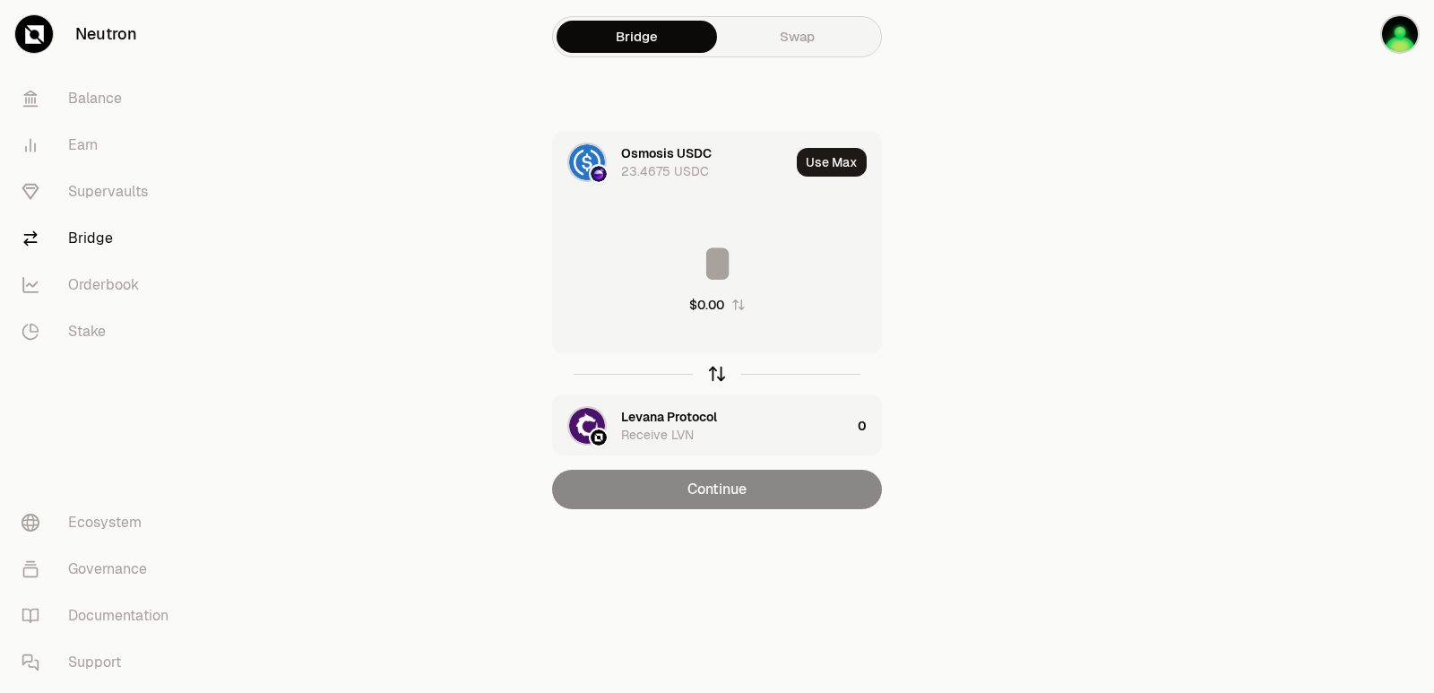
click at [708, 377] on icon "button" at bounding box center [717, 374] width 20 height 20
click at [815, 168] on button "Use Max" at bounding box center [832, 162] width 70 height 29
type input "****"
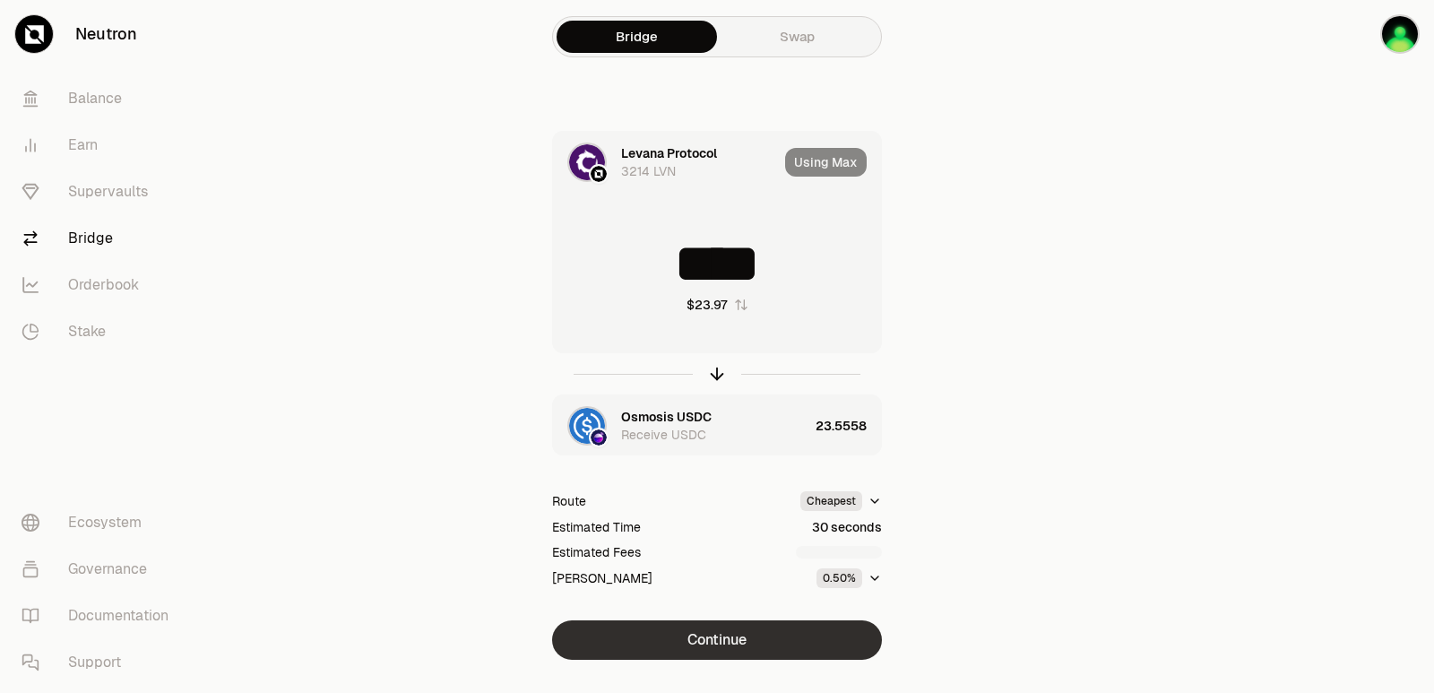
click at [737, 646] on button "Continue" at bounding box center [717, 639] width 330 height 39
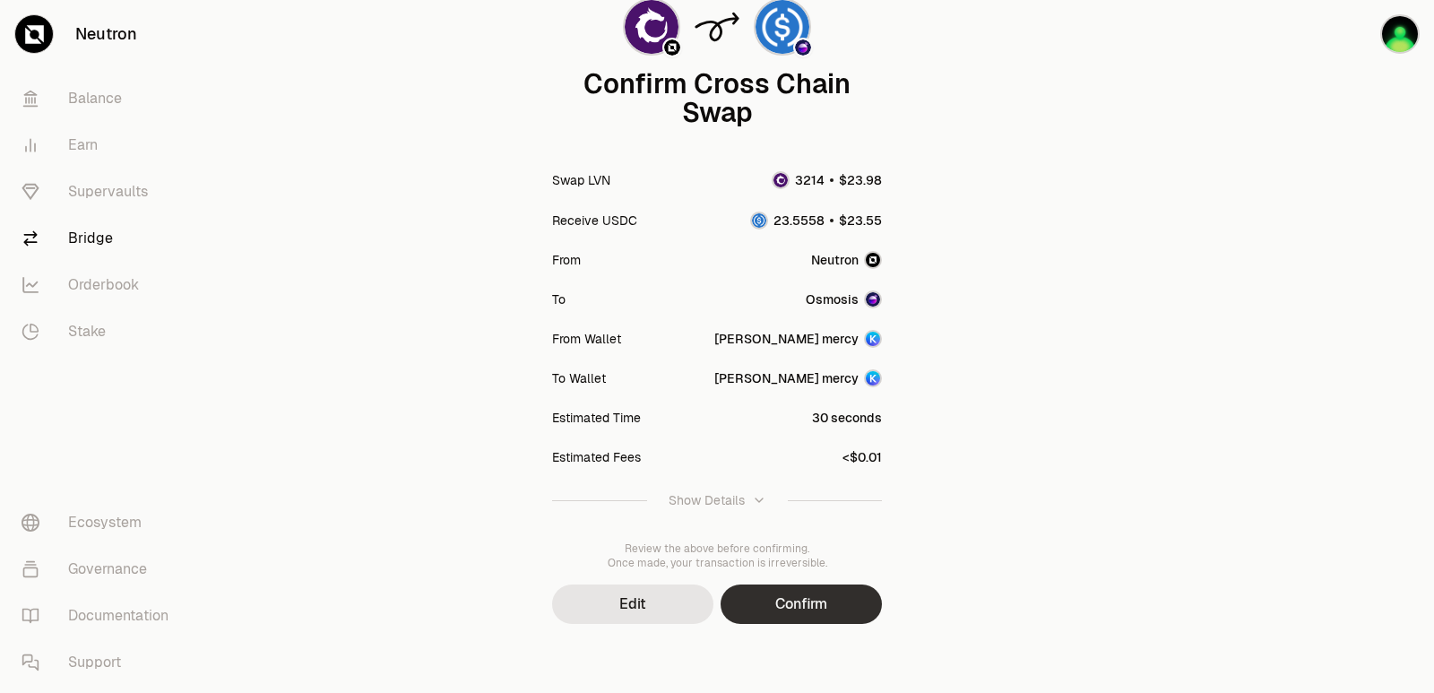
scroll to position [148, 0]
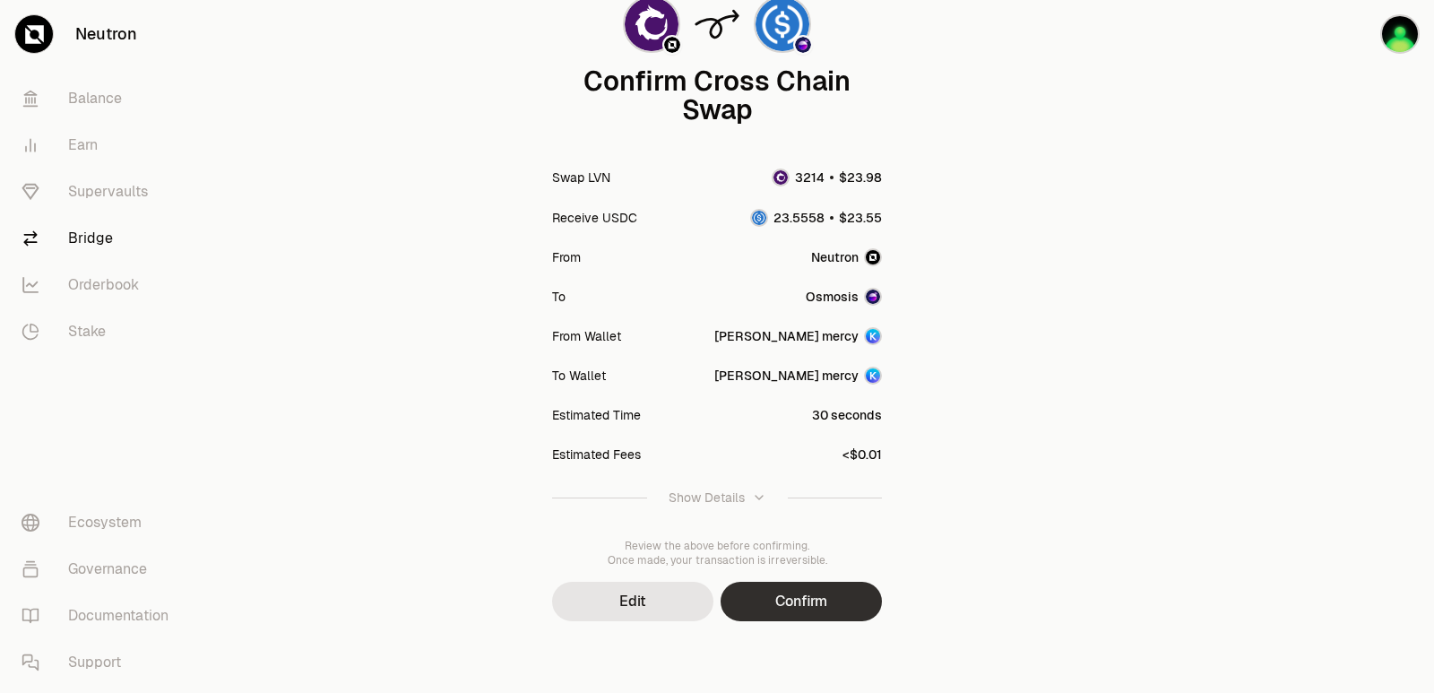
click at [793, 619] on button "Confirm" at bounding box center [800, 601] width 161 height 39
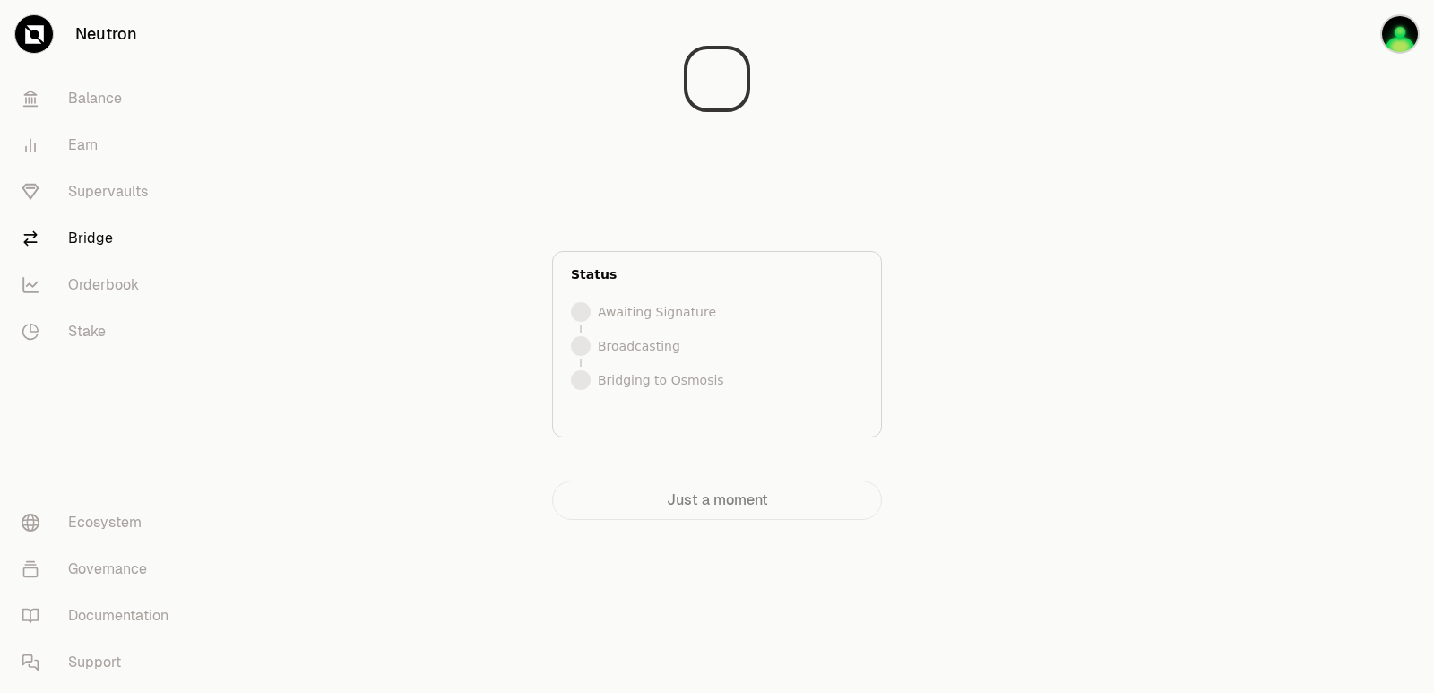
scroll to position [0, 0]
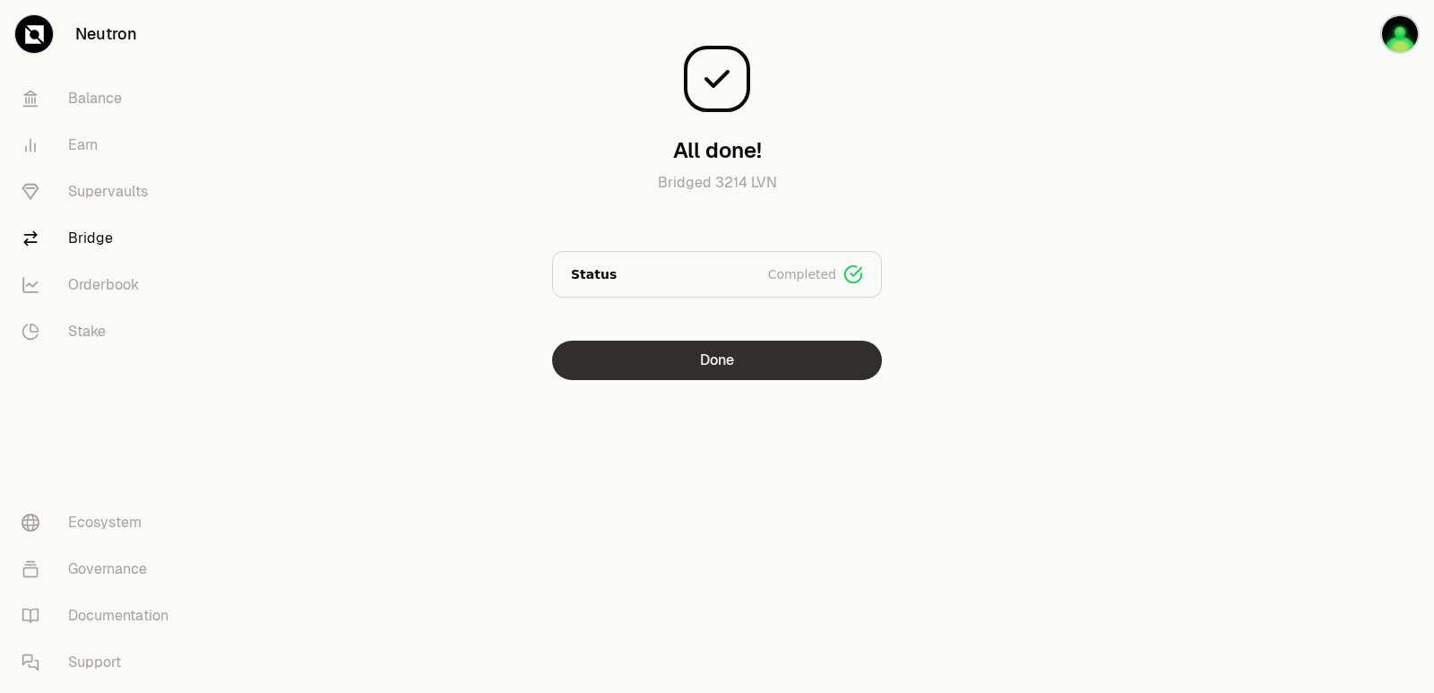
click at [711, 354] on button "Done" at bounding box center [717, 359] width 330 height 39
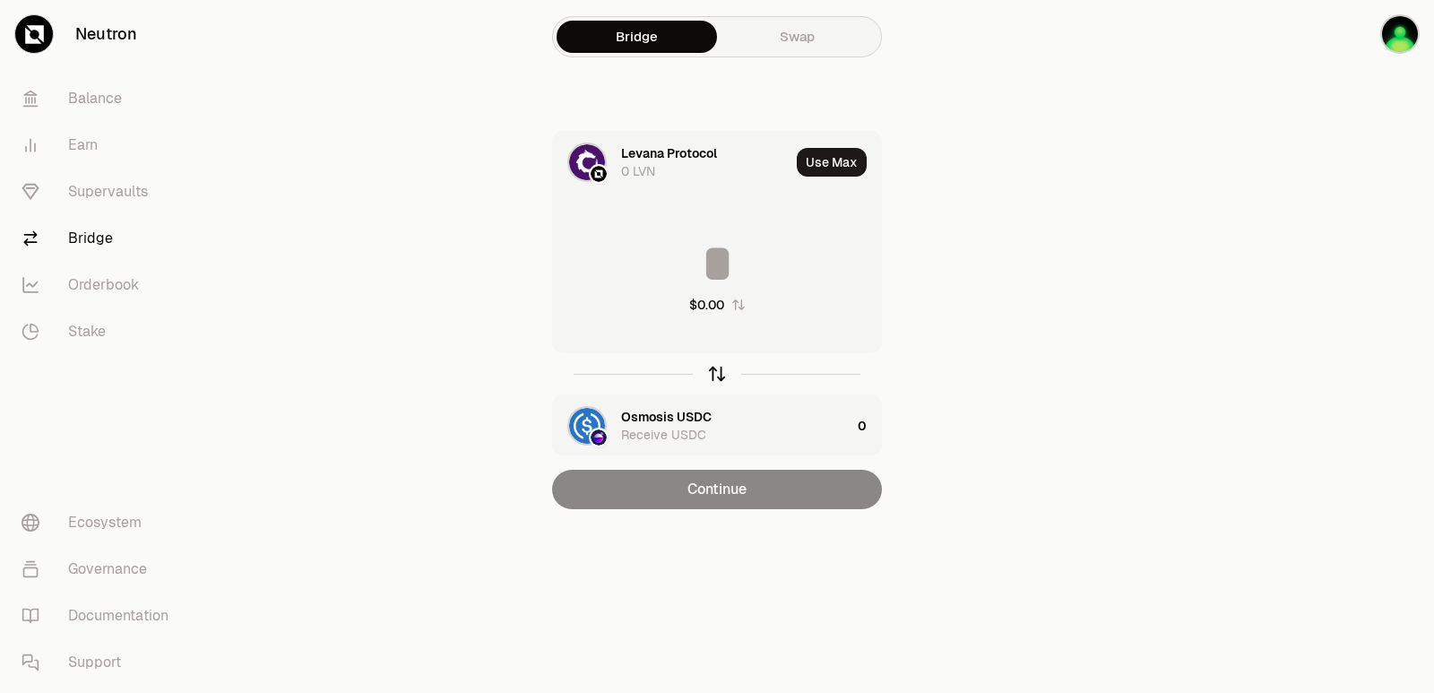
click at [713, 370] on icon "button" at bounding box center [717, 374] width 20 height 20
click at [720, 389] on div at bounding box center [717, 373] width 330 height 41
click at [719, 378] on icon "button" at bounding box center [717, 374] width 20 height 20
click at [719, 379] on icon "button" at bounding box center [717, 374] width 20 height 20
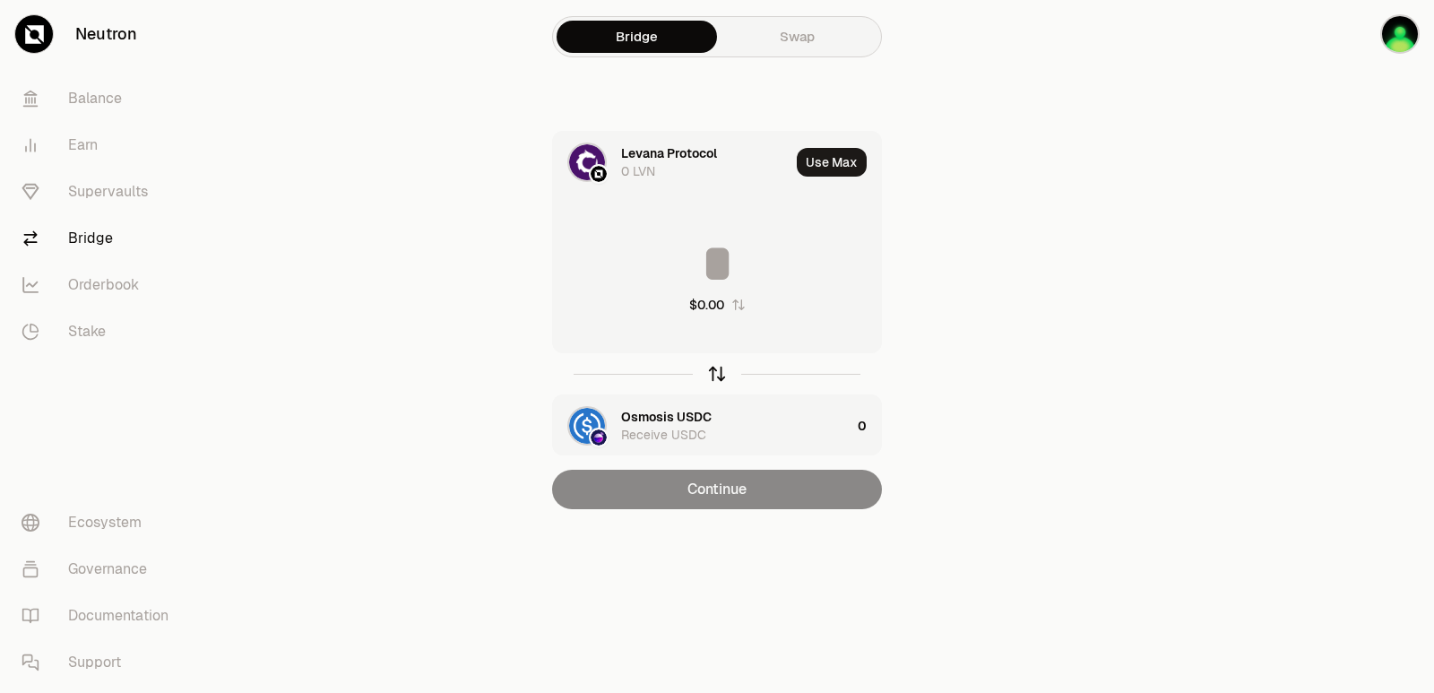
click at [719, 381] on icon "button" at bounding box center [717, 374] width 20 height 20
click at [820, 164] on button "Use Max" at bounding box center [832, 162] width 70 height 29
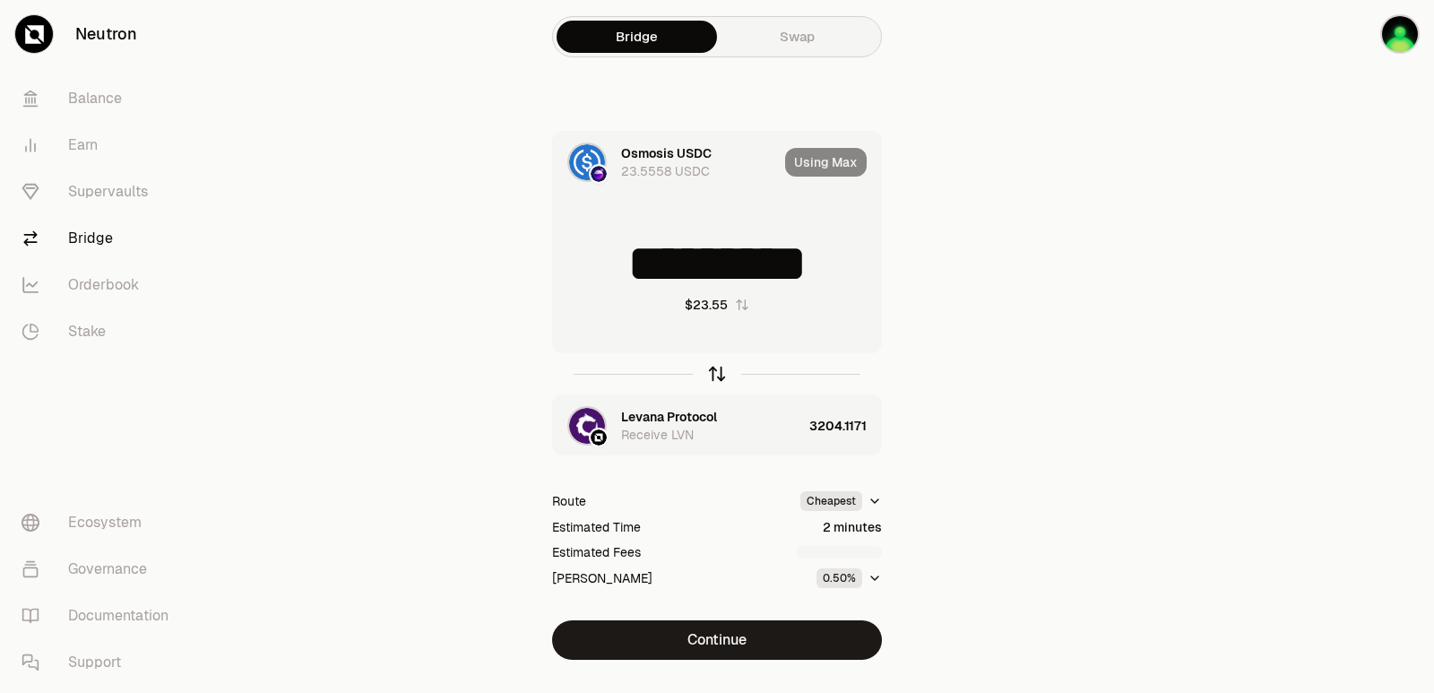
click at [711, 367] on icon "button" at bounding box center [717, 374] width 20 height 20
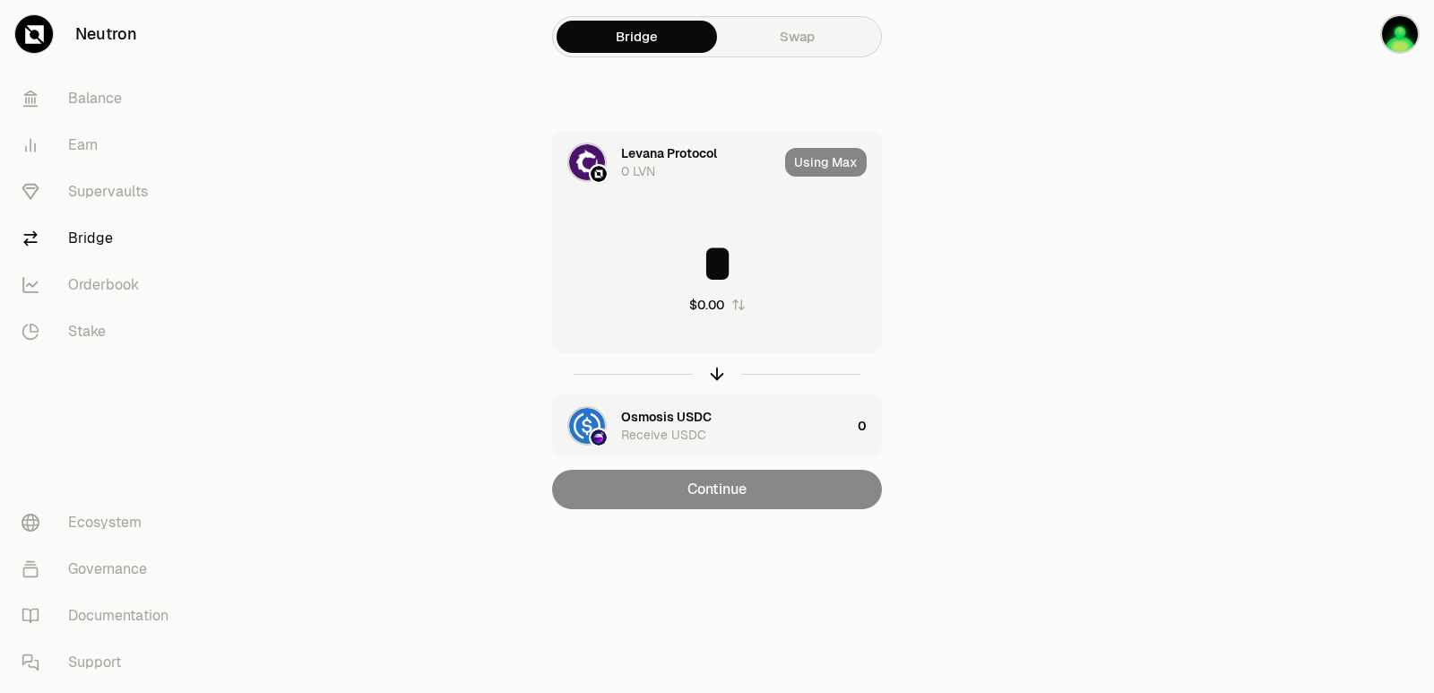
click at [682, 276] on input "*" at bounding box center [717, 264] width 328 height 54
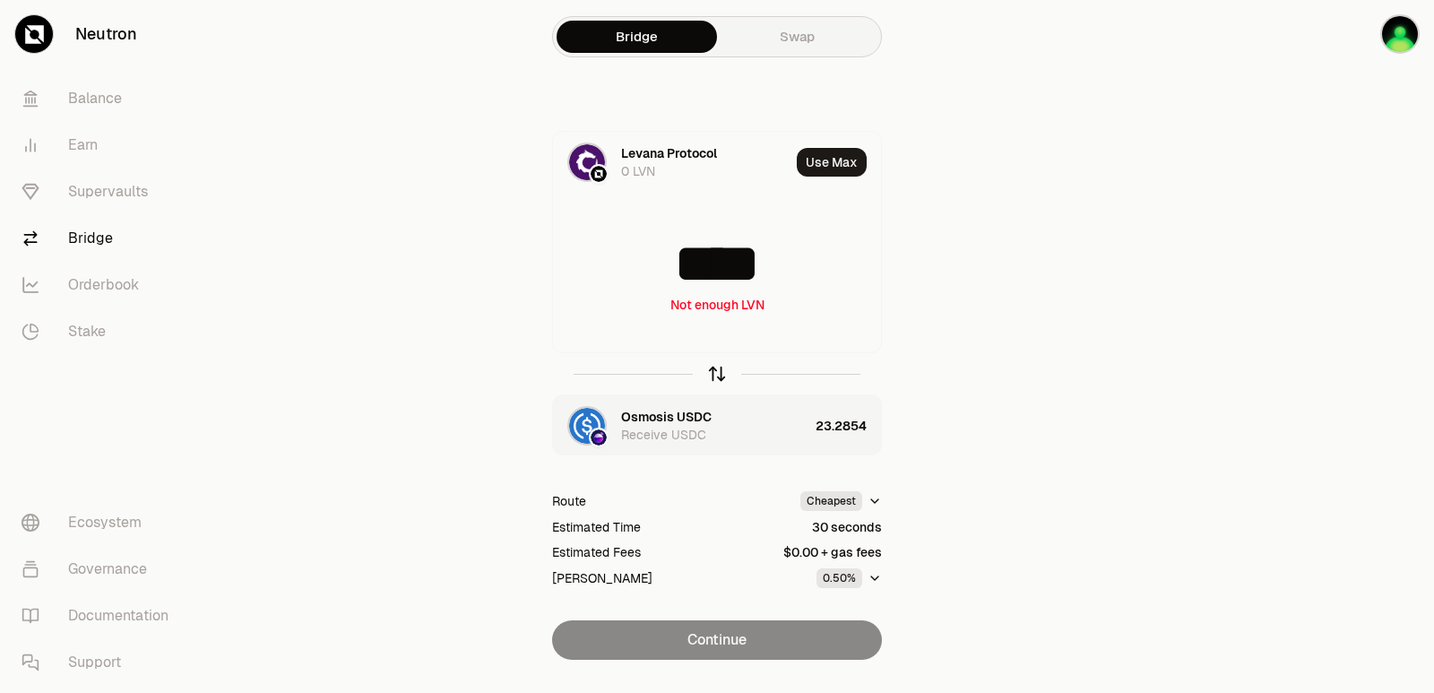
type input "****"
click at [711, 373] on icon "button" at bounding box center [717, 374] width 20 height 20
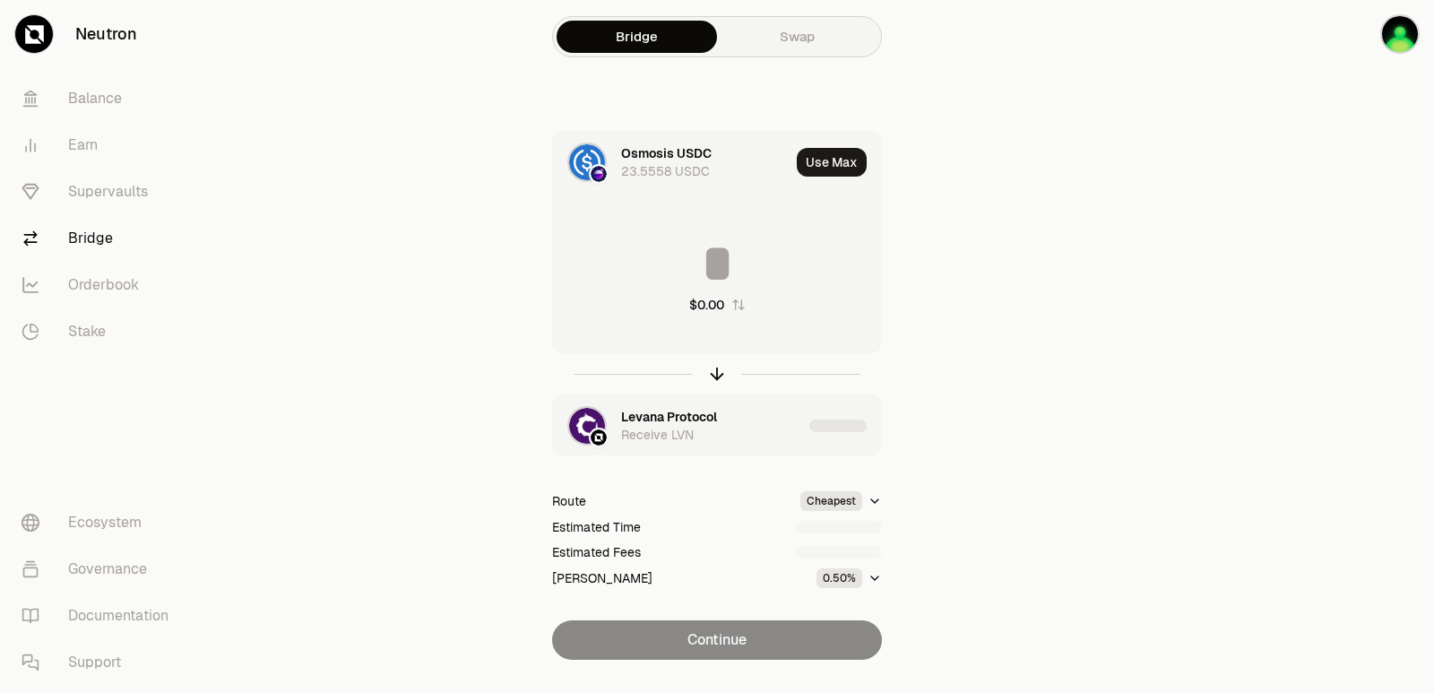
click at [673, 276] on input at bounding box center [717, 264] width 328 height 54
click at [673, 276] on input "*********" at bounding box center [717, 264] width 328 height 54
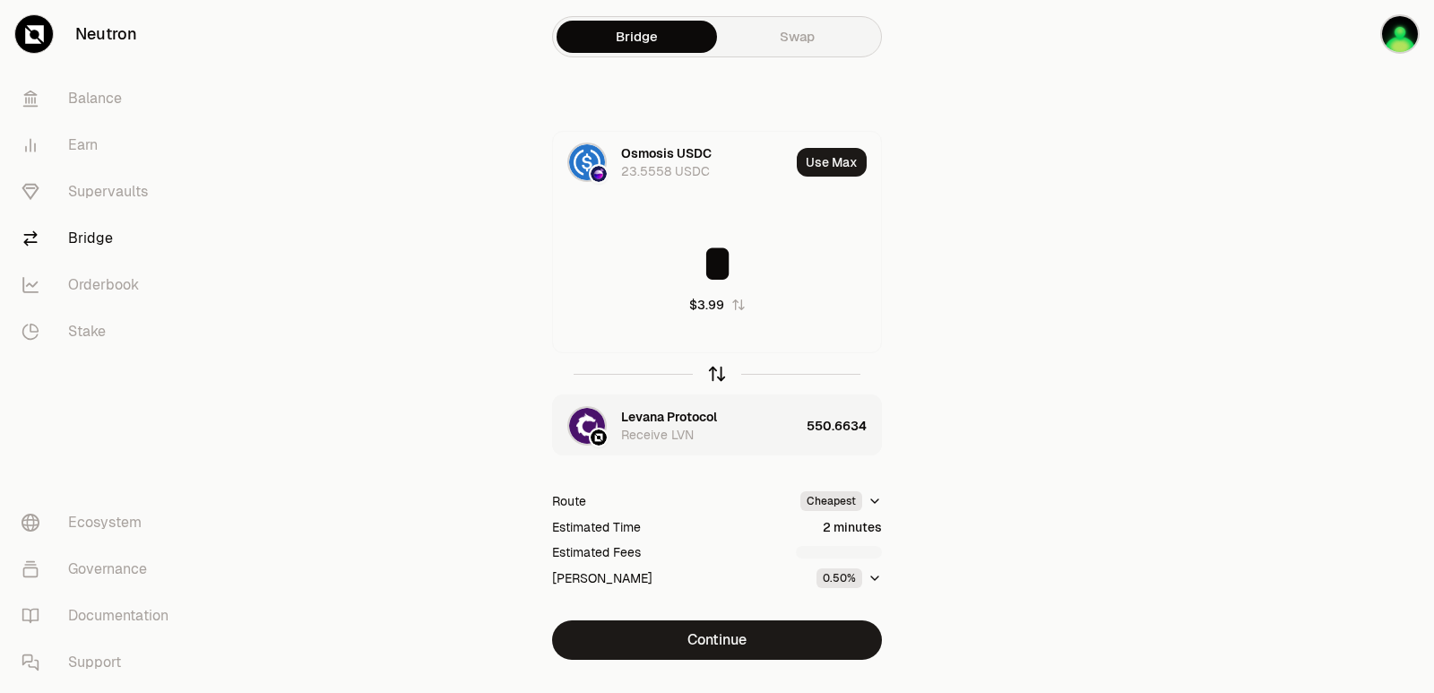
type input "*"
click at [711, 369] on icon "button" at bounding box center [717, 374] width 20 height 20
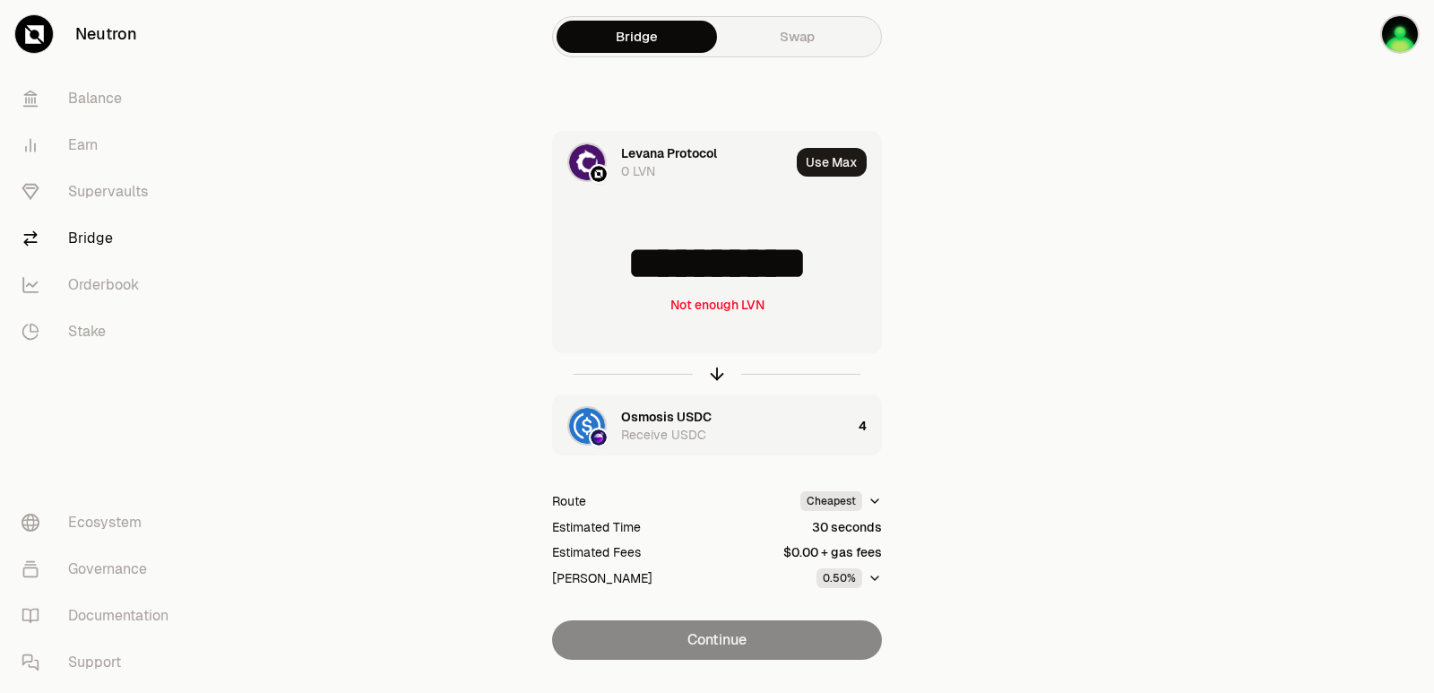
click at [669, 268] on input "**********" at bounding box center [717, 264] width 328 height 54
type input "***"
click at [720, 376] on icon "button" at bounding box center [717, 374] width 20 height 20
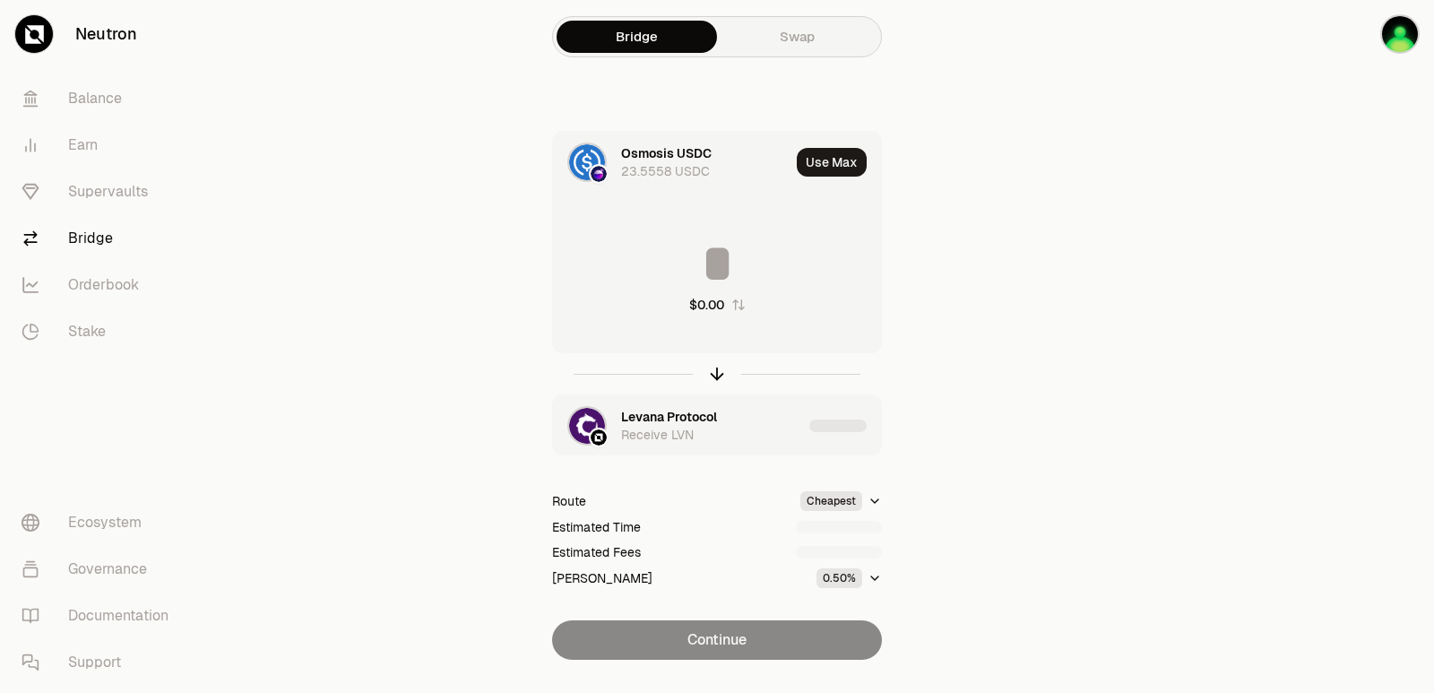
click at [687, 268] on input at bounding box center [717, 264] width 328 height 54
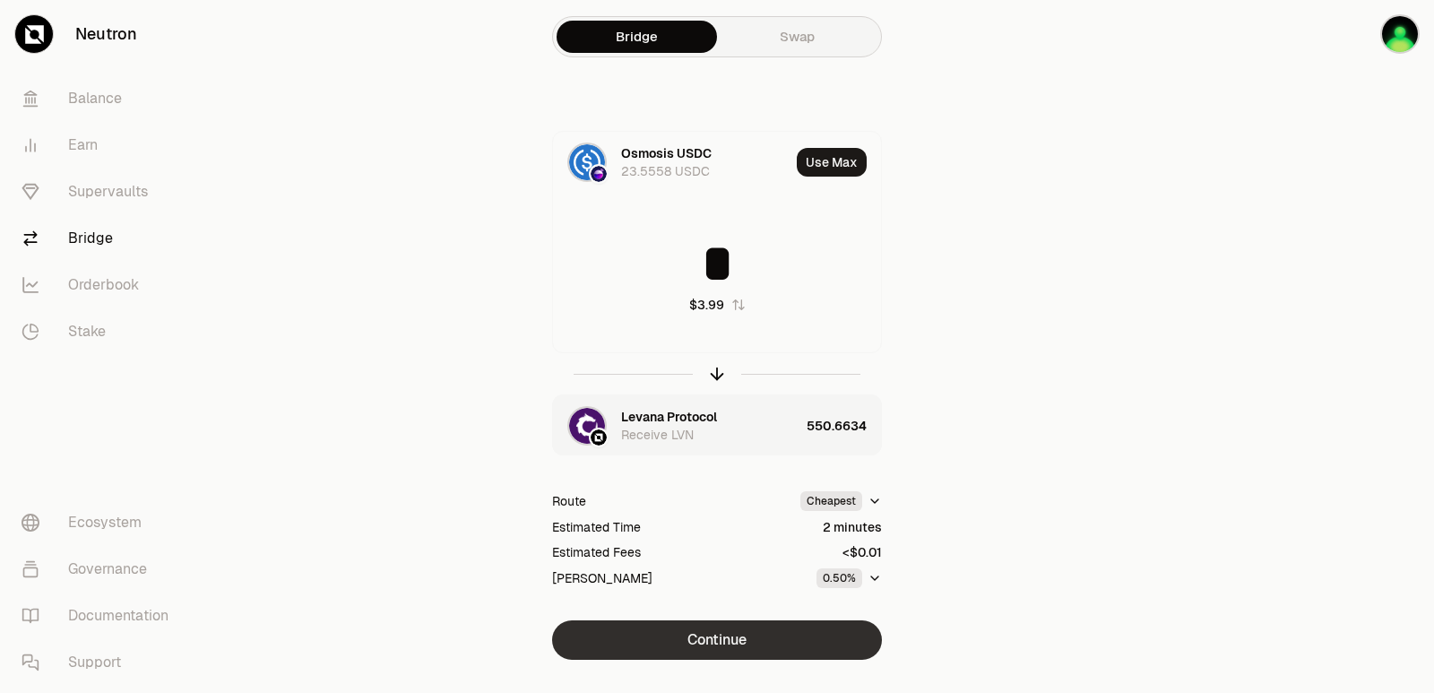
type input "*"
click at [668, 646] on button "Continue" at bounding box center [717, 639] width 330 height 39
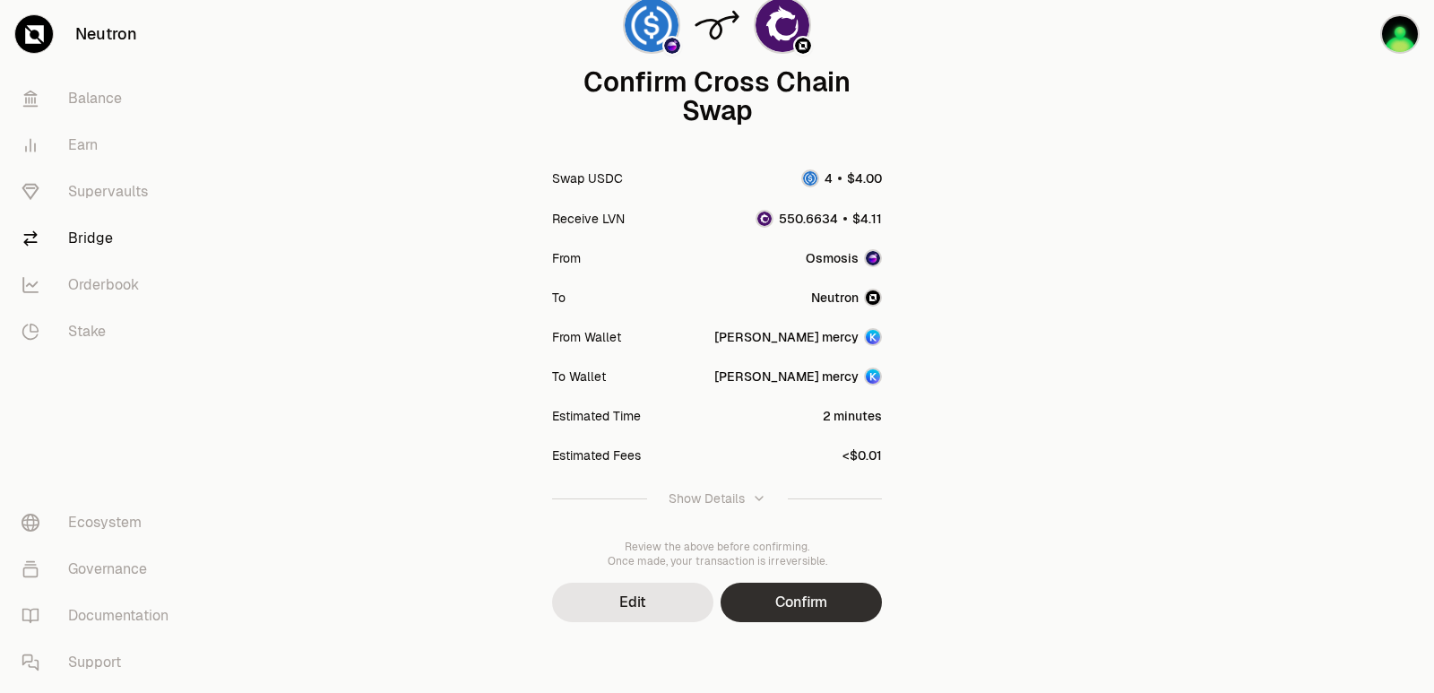
scroll to position [148, 0]
click at [799, 611] on button "Confirm" at bounding box center [800, 601] width 161 height 39
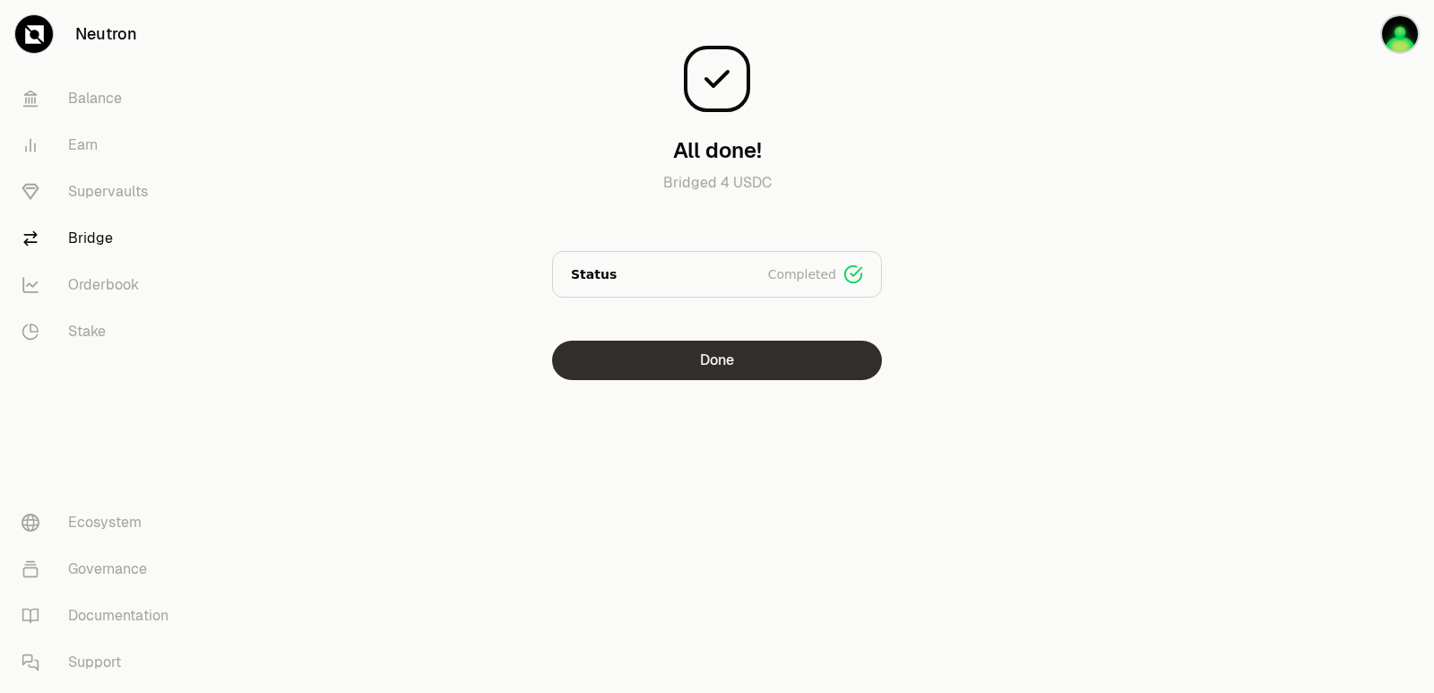
click at [697, 367] on button "Done" at bounding box center [717, 359] width 330 height 39
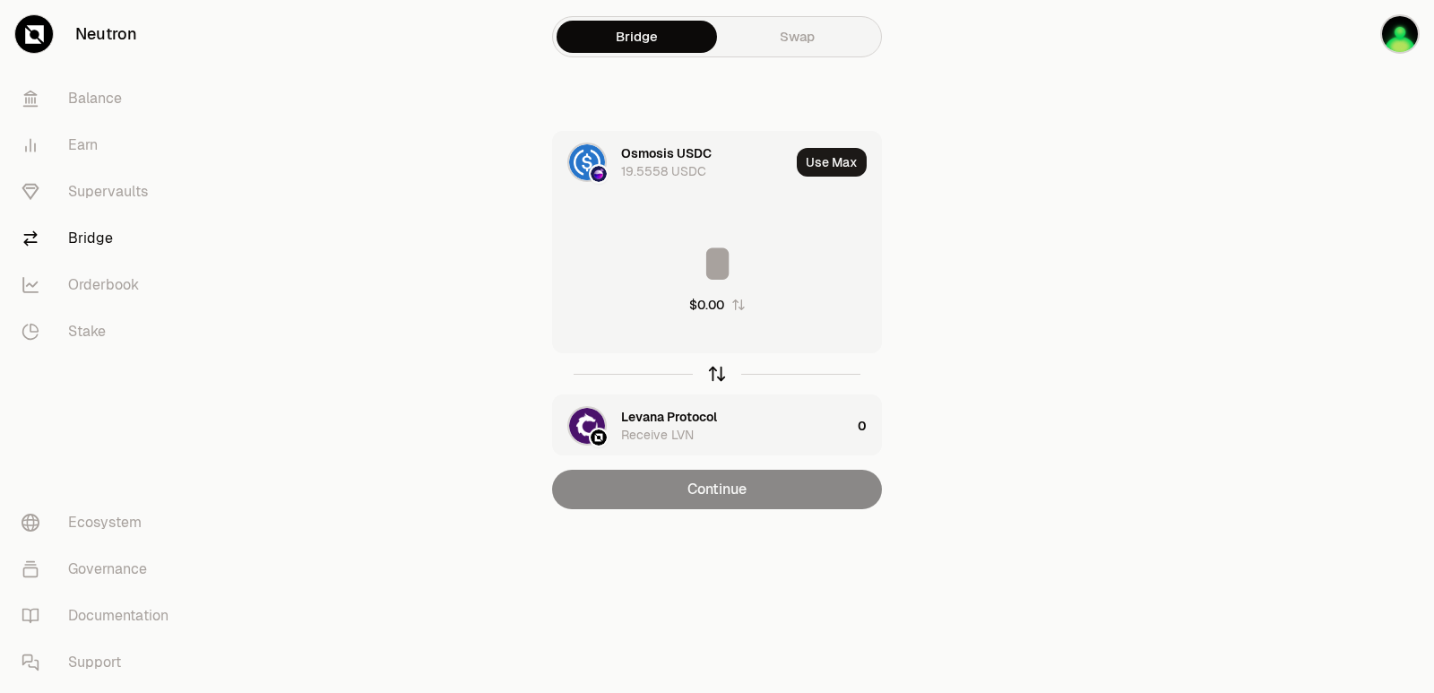
click at [708, 376] on icon "button" at bounding box center [717, 374] width 20 height 20
click at [822, 154] on button "Use Max" at bounding box center [832, 162] width 70 height 29
type input "**********"
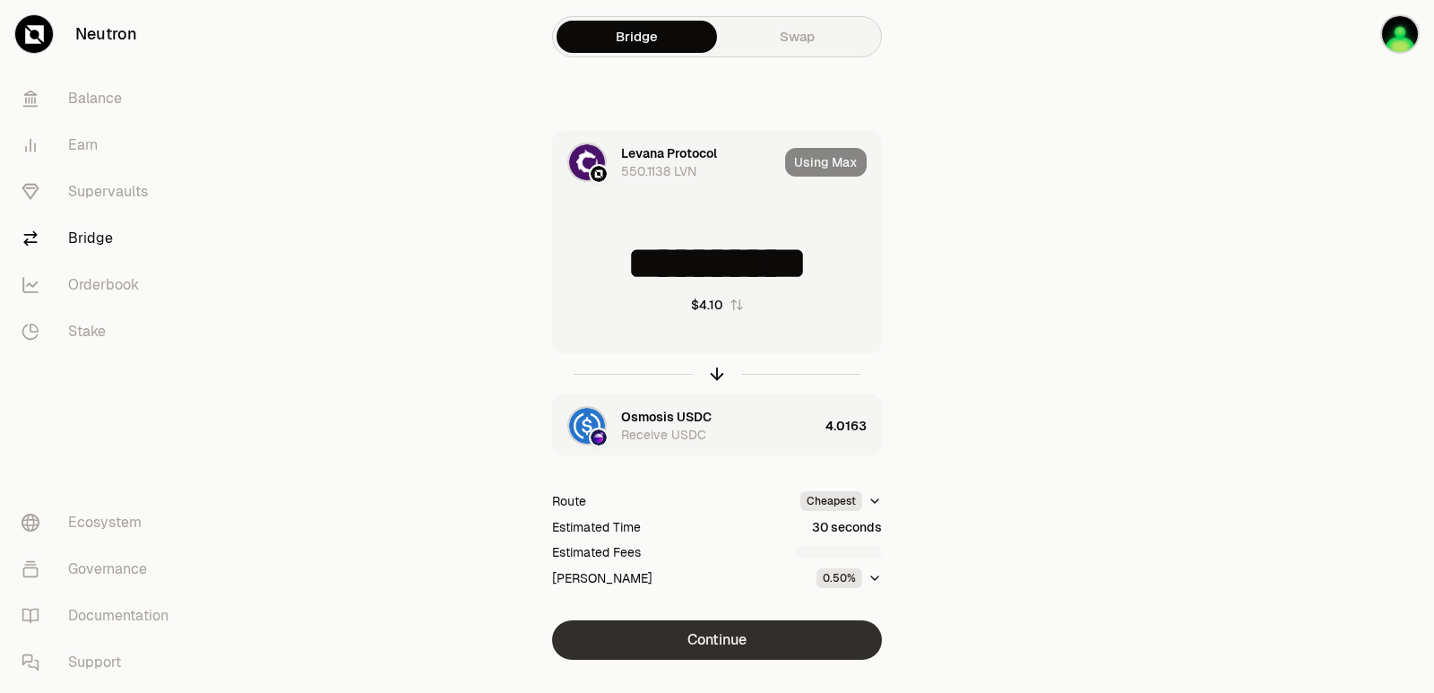
click at [724, 654] on button "Continue" at bounding box center [717, 639] width 330 height 39
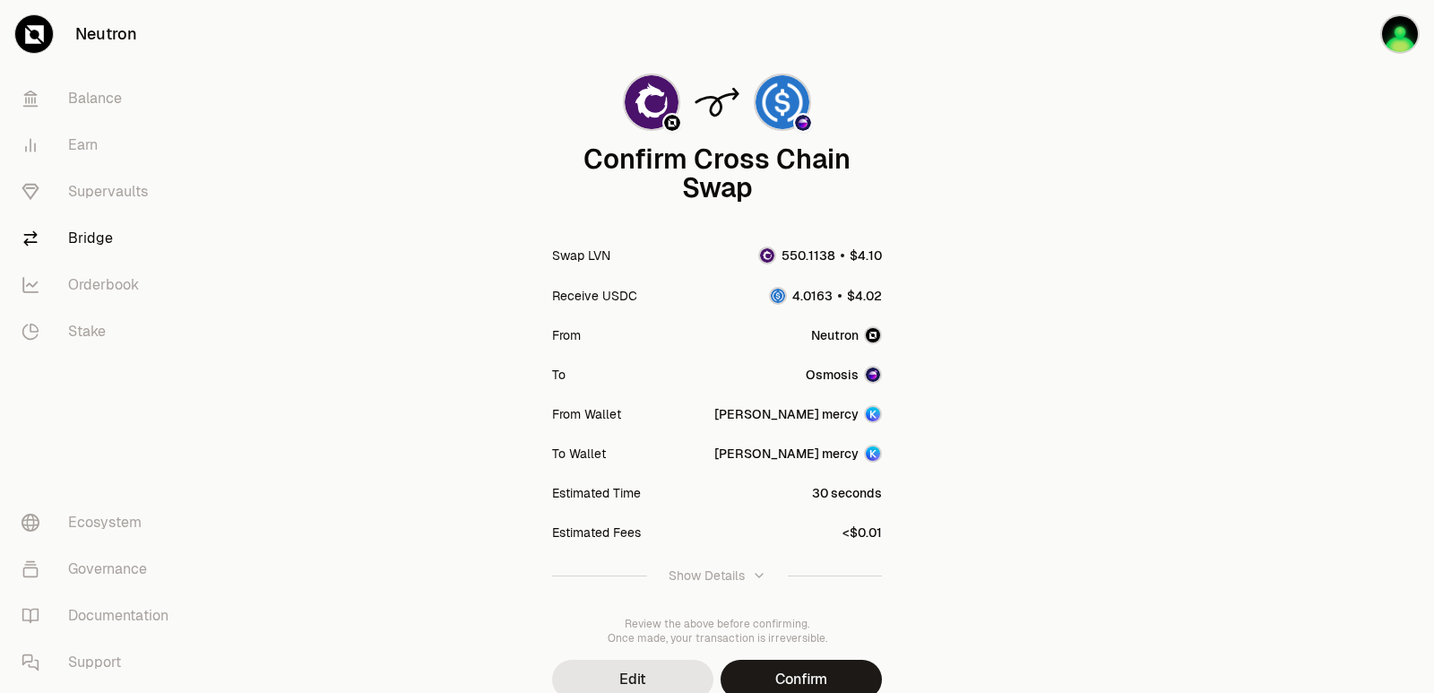
scroll to position [148, 0]
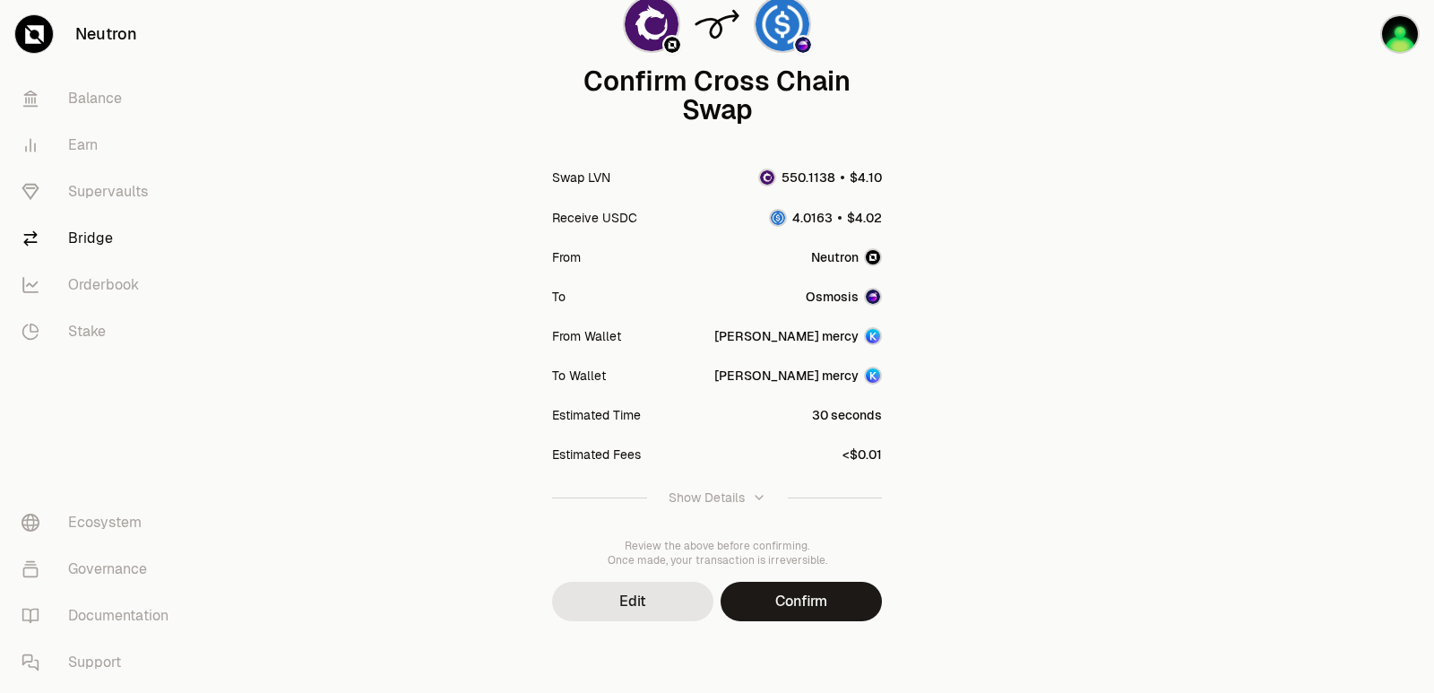
click at [818, 613] on button "Confirm" at bounding box center [800, 601] width 161 height 39
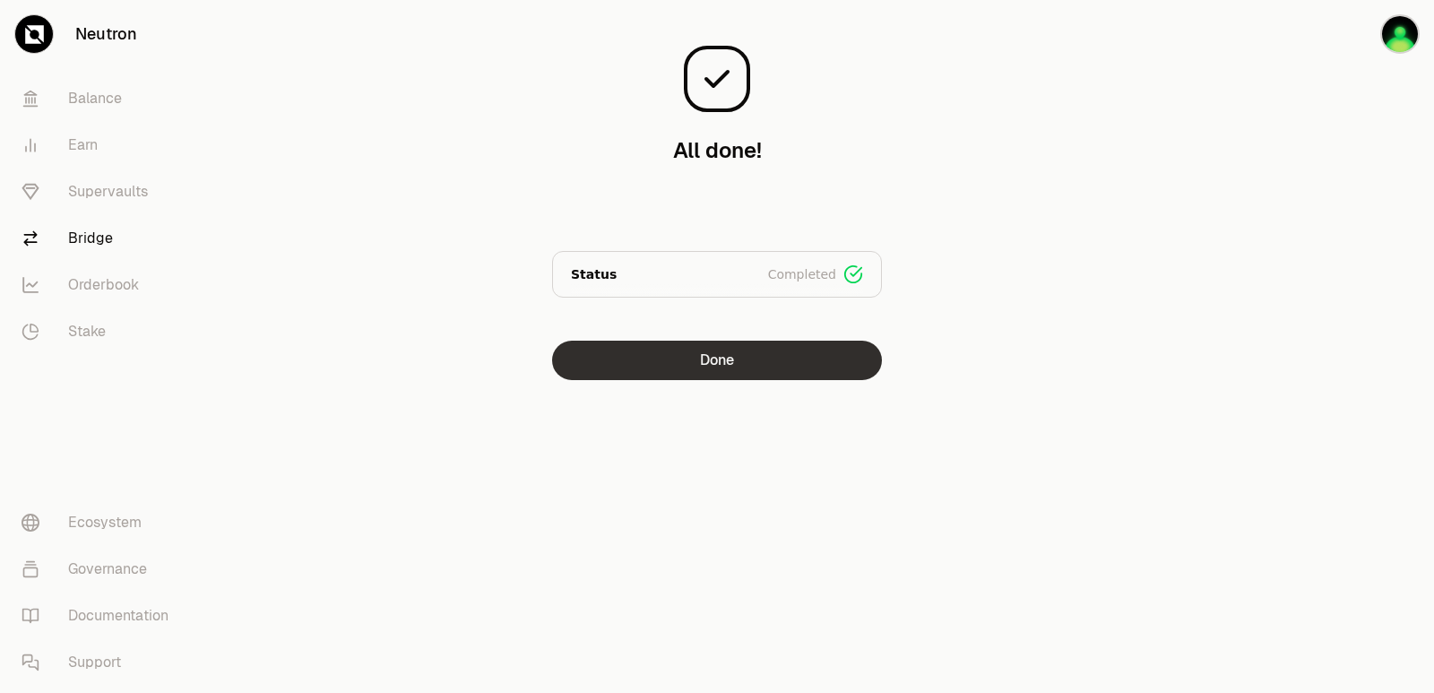
click at [717, 352] on button "Done" at bounding box center [717, 359] width 330 height 39
